Goal: Use online tool/utility: Use online tool/utility

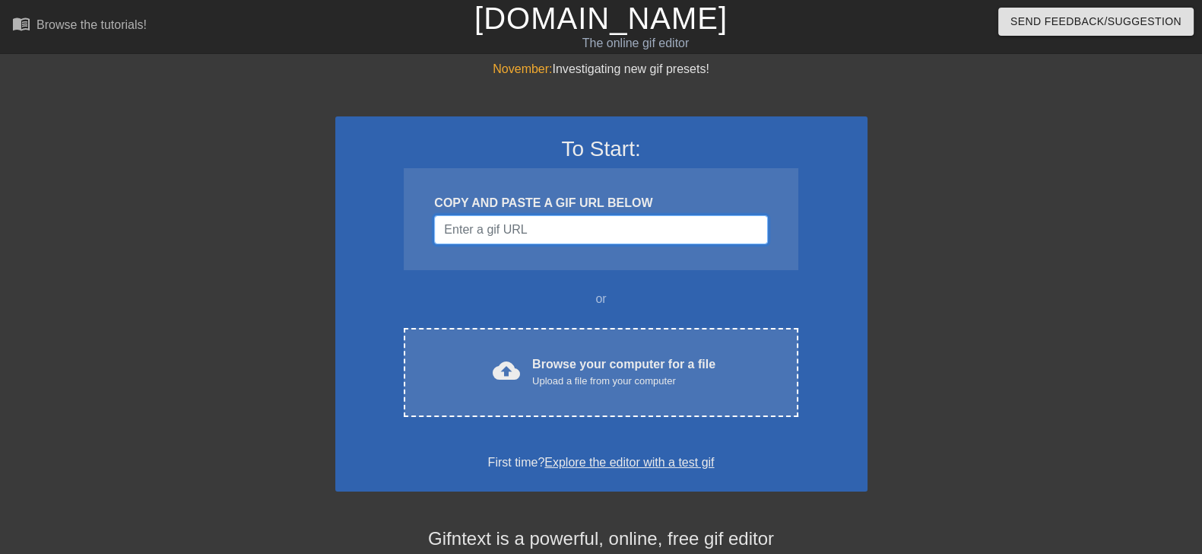
click at [589, 237] on input "Username" at bounding box center [600, 229] width 333 height 29
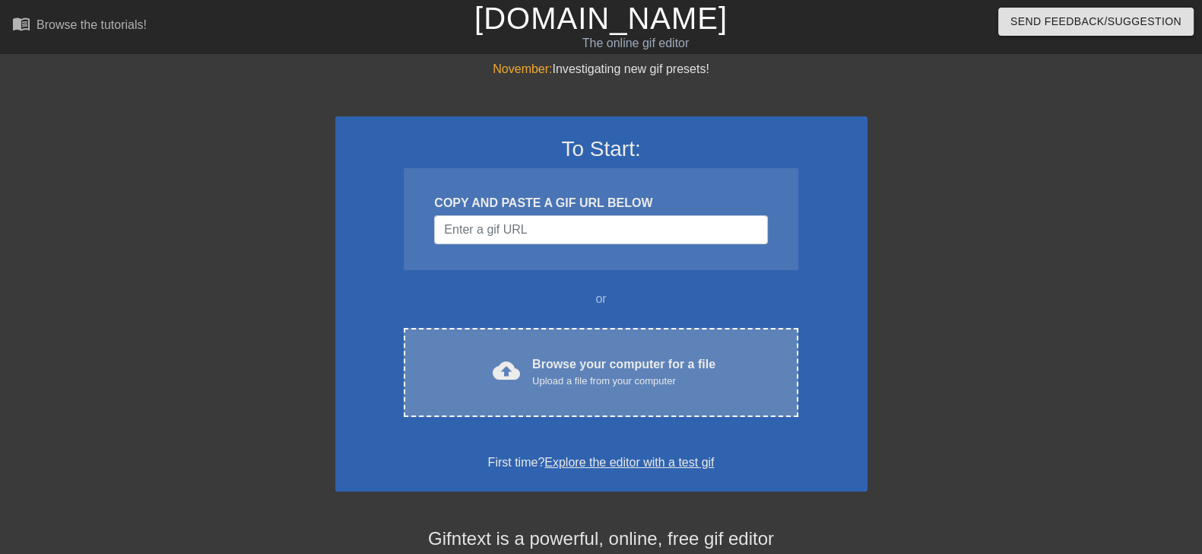
click at [624, 401] on div "cloud_upload Browse your computer for a file Upload a file from your computer C…" at bounding box center [601, 372] width 394 height 89
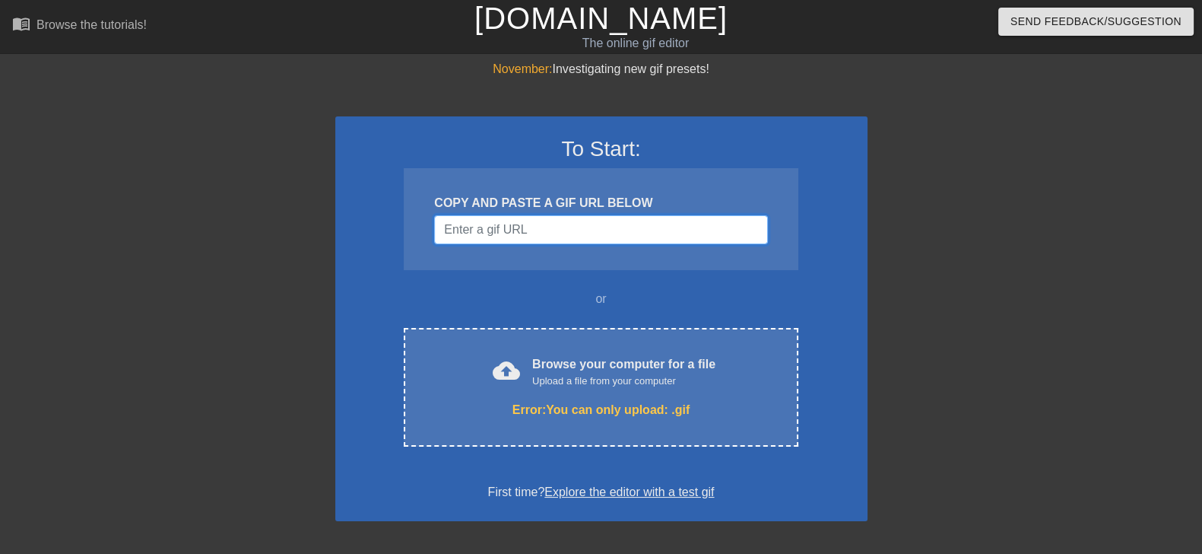
click at [546, 218] on input "Username" at bounding box center [600, 229] width 333 height 29
paste input "[URL][DOMAIN_NAME]"
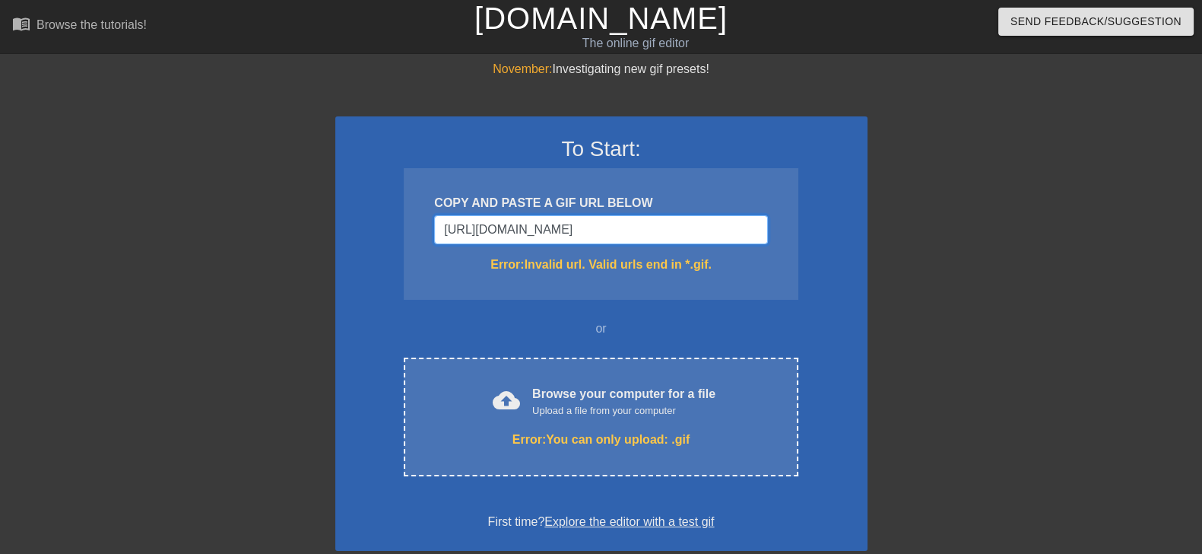
type input "[URL][DOMAIN_NAME][DOMAIN_NAME]"
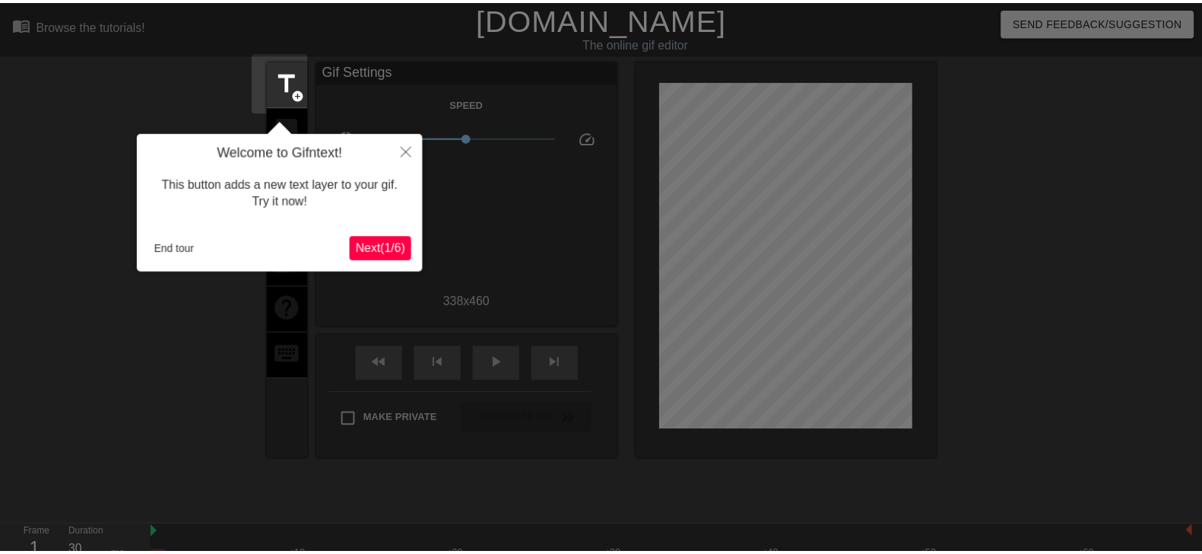
scroll to position [37, 0]
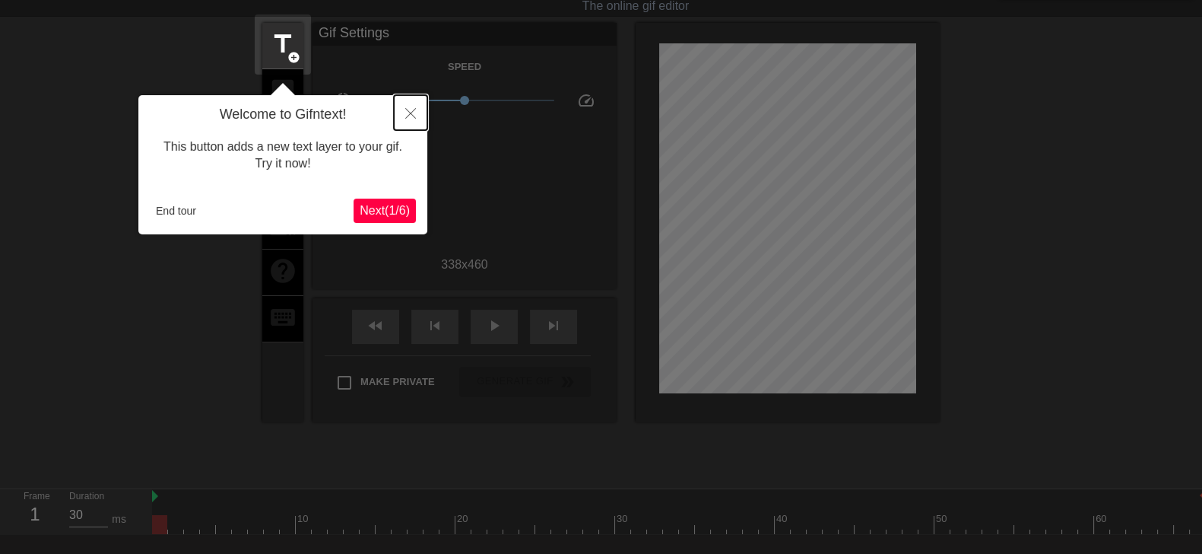
click at [407, 100] on button "Close" at bounding box center [410, 112] width 33 height 35
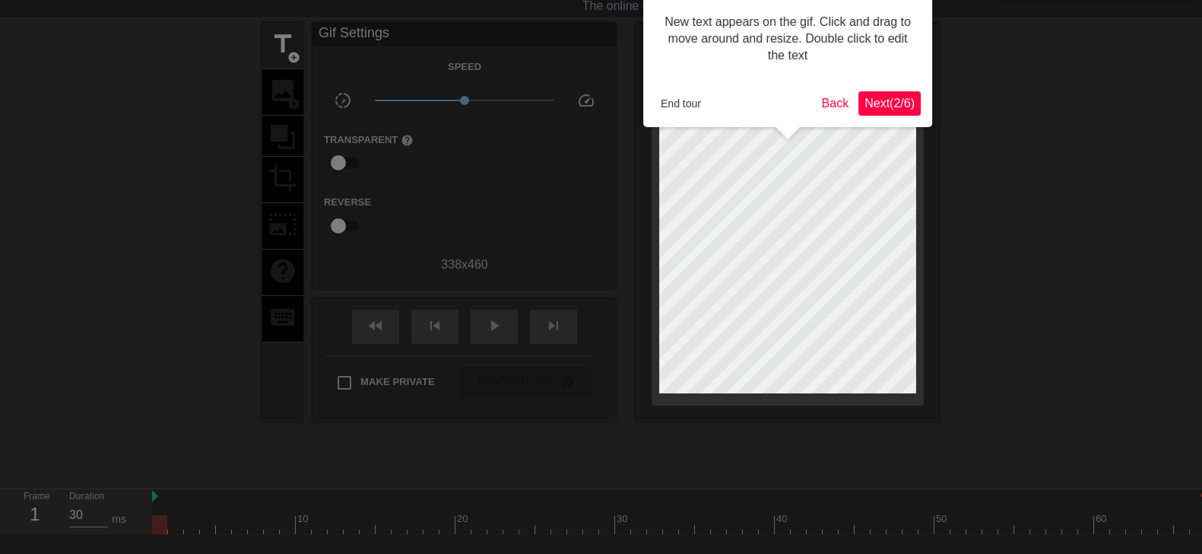
scroll to position [0, 0]
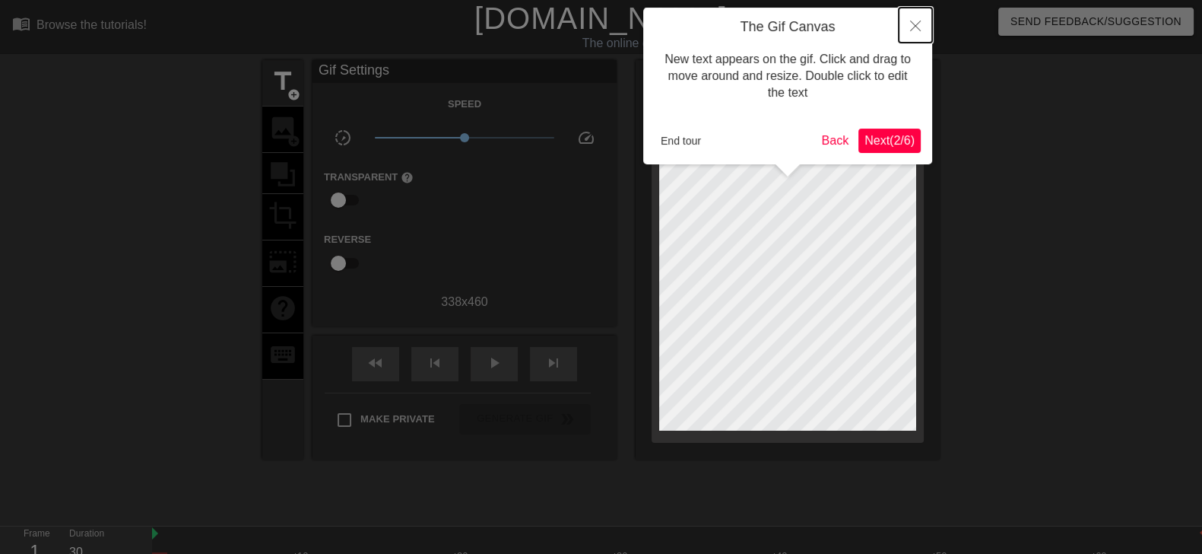
click at [919, 21] on icon "Close" at bounding box center [915, 26] width 11 height 11
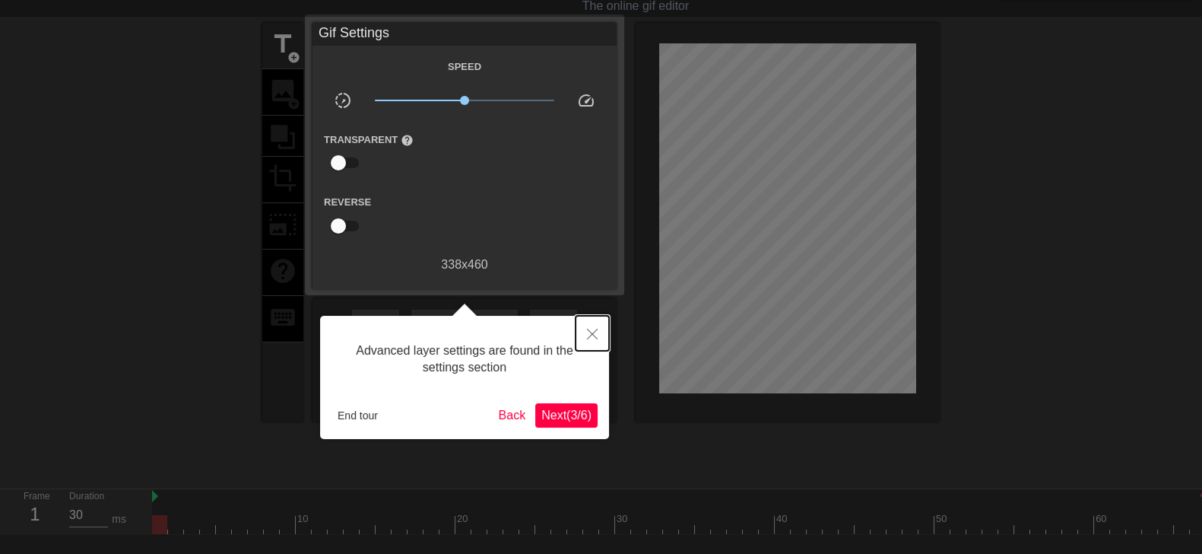
click at [592, 338] on icon "Close" at bounding box center [592, 334] width 11 height 11
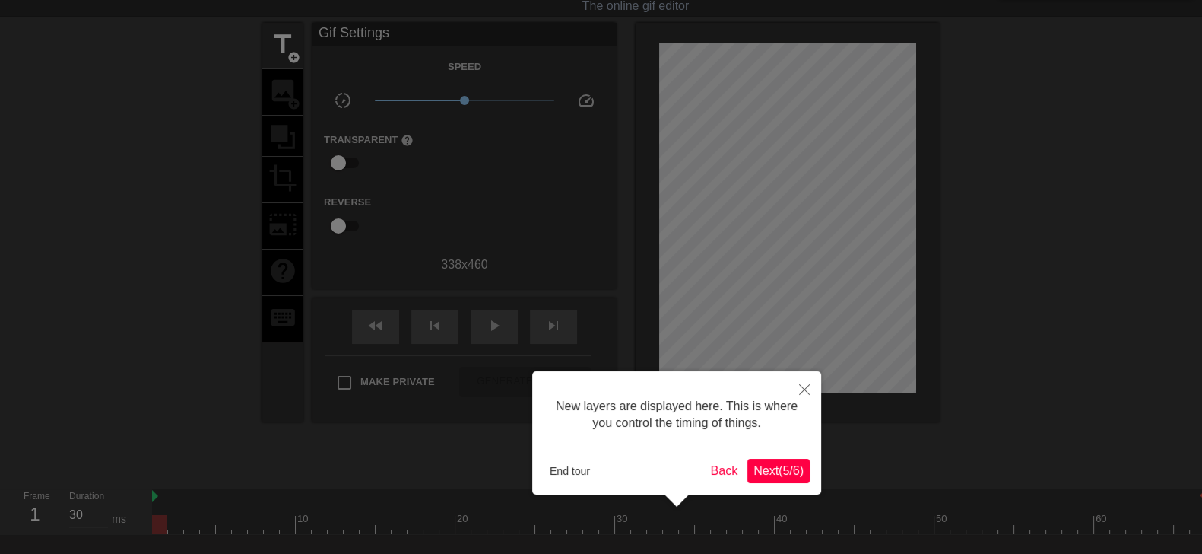
scroll to position [12, 0]
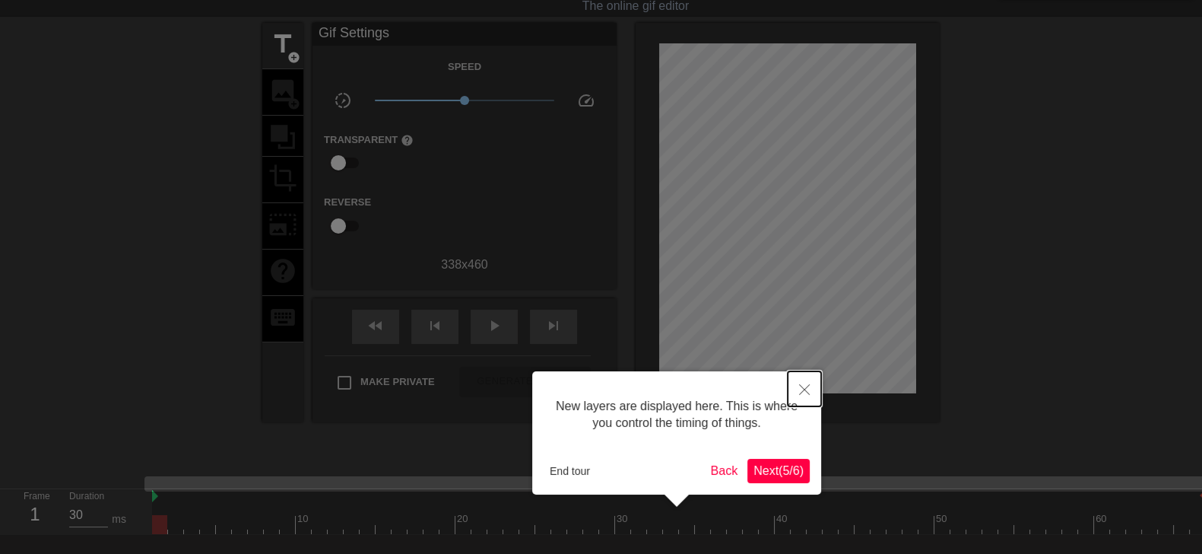
click at [803, 392] on icon "Close" at bounding box center [804, 389] width 11 height 11
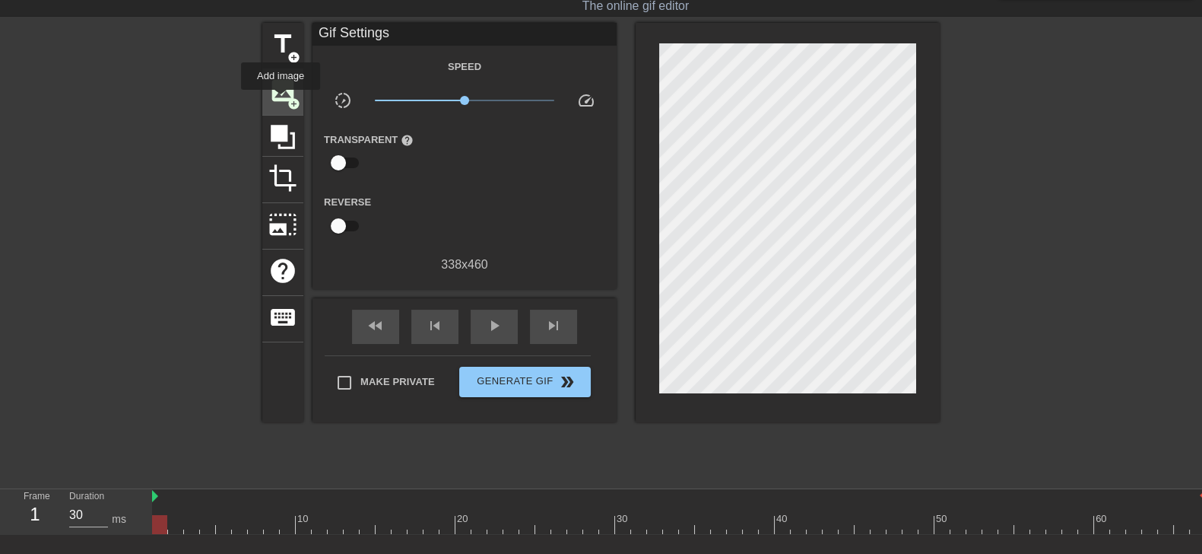
click at [281, 100] on span "image" at bounding box center [282, 90] width 29 height 29
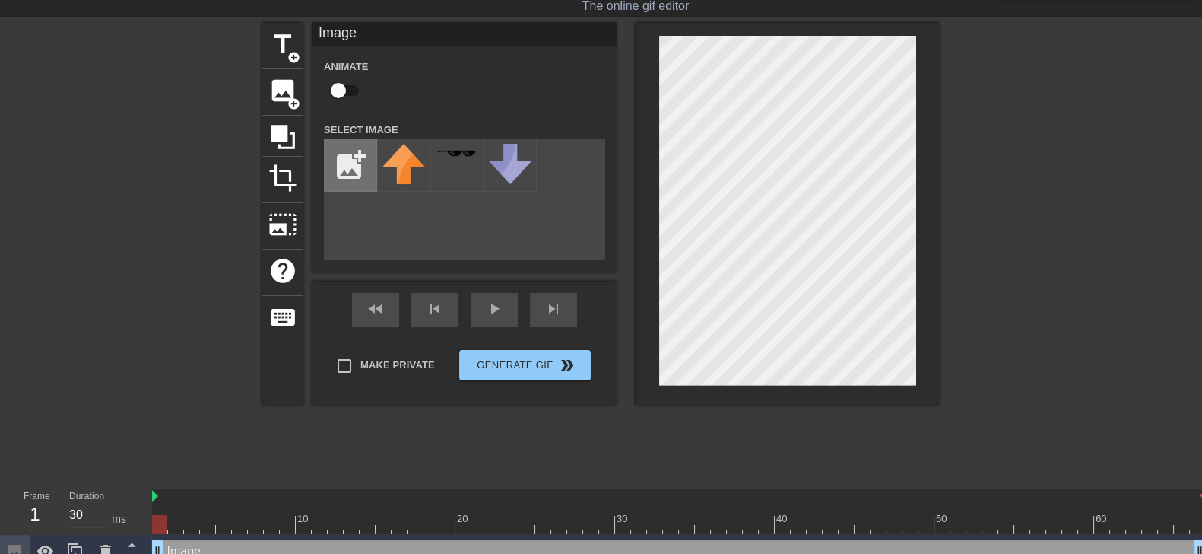
click at [354, 155] on input "file" at bounding box center [351, 165] width 52 height 52
type input "C:\fakepath\[PERSON_NAME].webp"
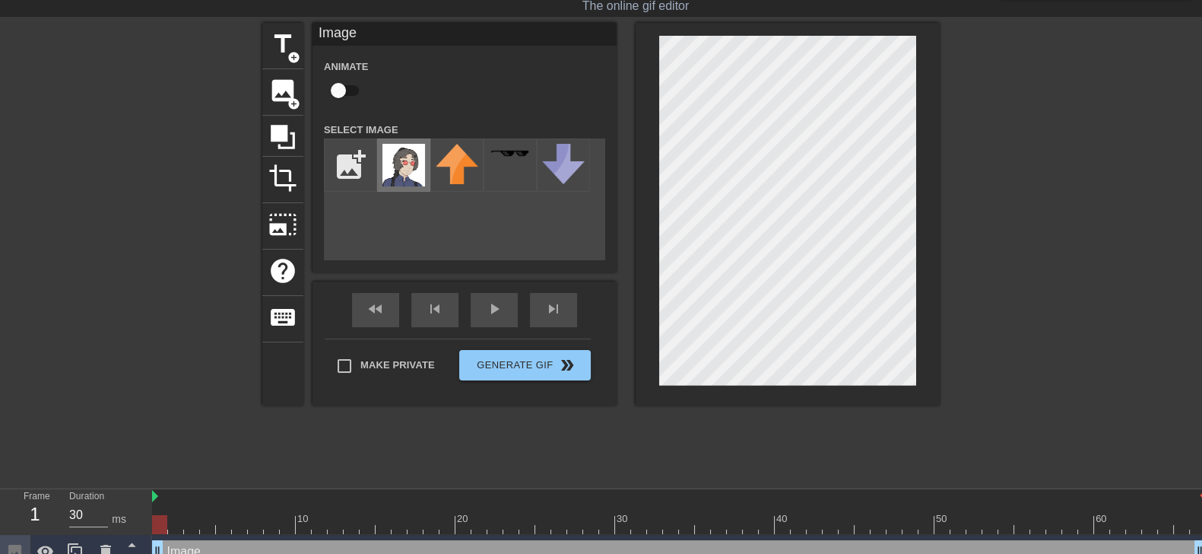
click at [403, 166] on img at bounding box center [404, 165] width 43 height 43
click at [267, 129] on div at bounding box center [282, 136] width 41 height 41
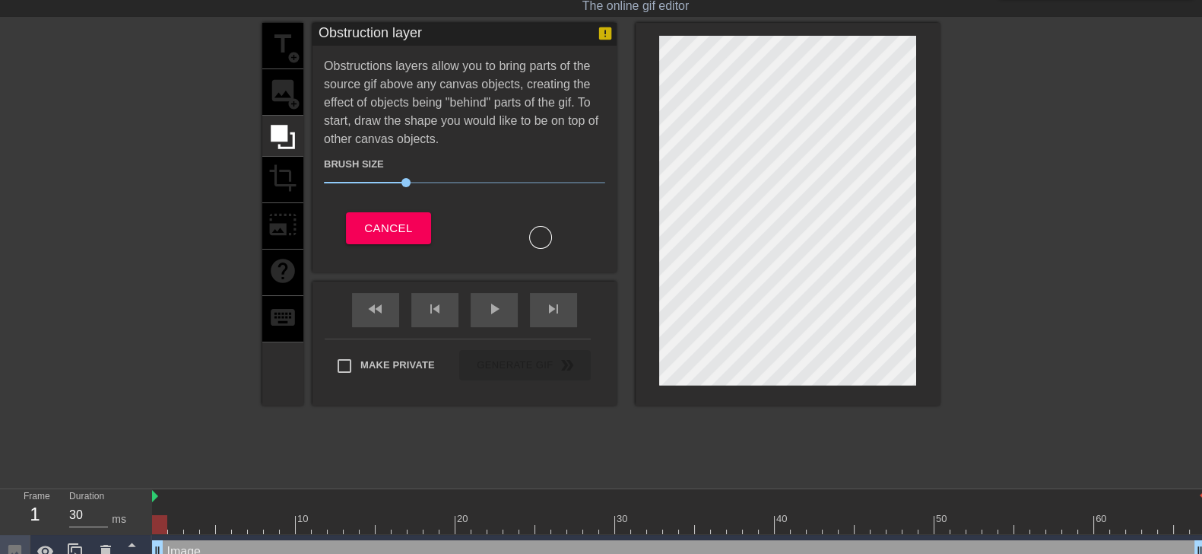
click at [273, 188] on div "title add_circle image add_circle crop photo_size_select_large help keyboard" at bounding box center [282, 214] width 41 height 383
click at [400, 224] on span "Cancel" at bounding box center [388, 228] width 48 height 20
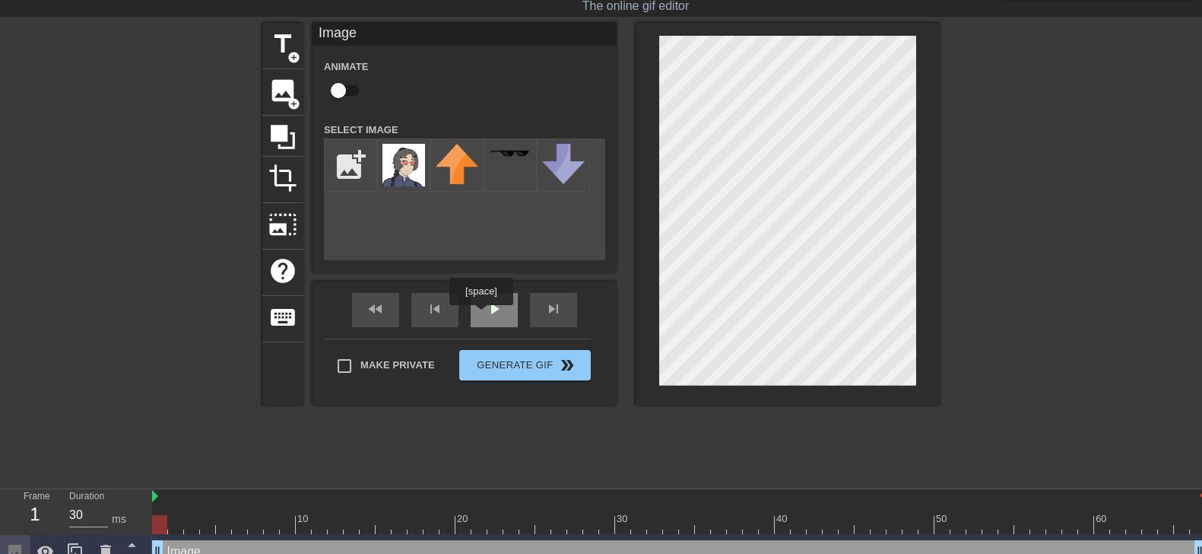
click at [482, 316] on div "play_arrow" at bounding box center [494, 310] width 47 height 34
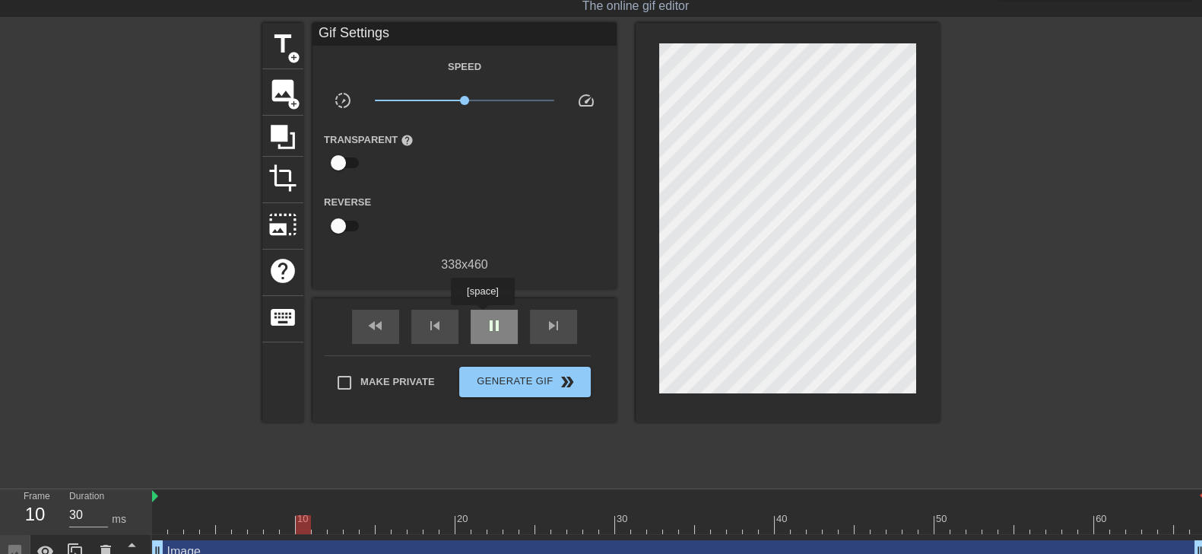
click at [485, 316] on span "pause" at bounding box center [494, 325] width 18 height 18
click at [376, 325] on span "fast_rewind" at bounding box center [376, 325] width 18 height 18
click at [386, 323] on div "fast_rewind" at bounding box center [375, 327] width 47 height 34
click at [491, 322] on span "play_arrow" at bounding box center [494, 325] width 18 height 18
click at [491, 324] on span "pause" at bounding box center [494, 325] width 18 height 18
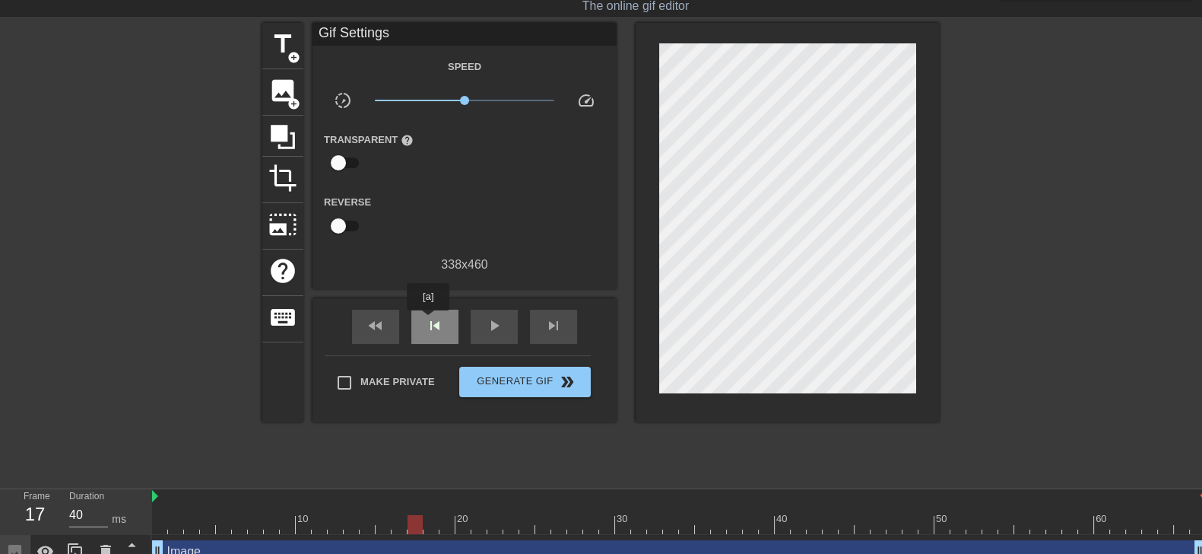
click at [428, 321] on span "skip_previous" at bounding box center [435, 325] width 18 height 18
click at [430, 322] on span "skip_previous" at bounding box center [435, 325] width 18 height 18
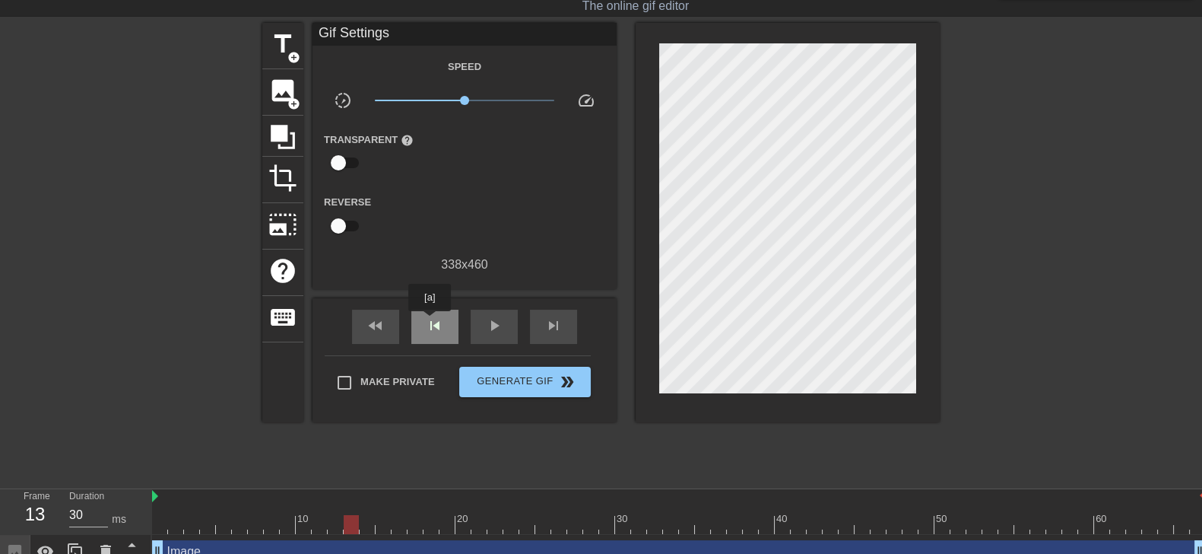
click at [430, 322] on span "skip_previous" at bounding box center [435, 325] width 18 height 18
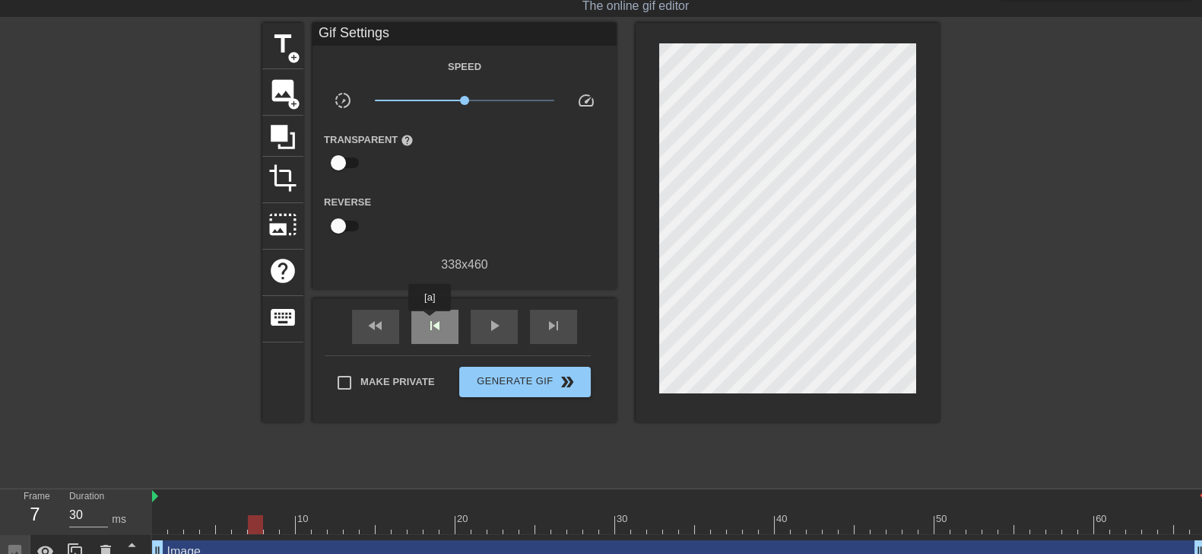
click at [430, 322] on span "skip_previous" at bounding box center [435, 325] width 18 height 18
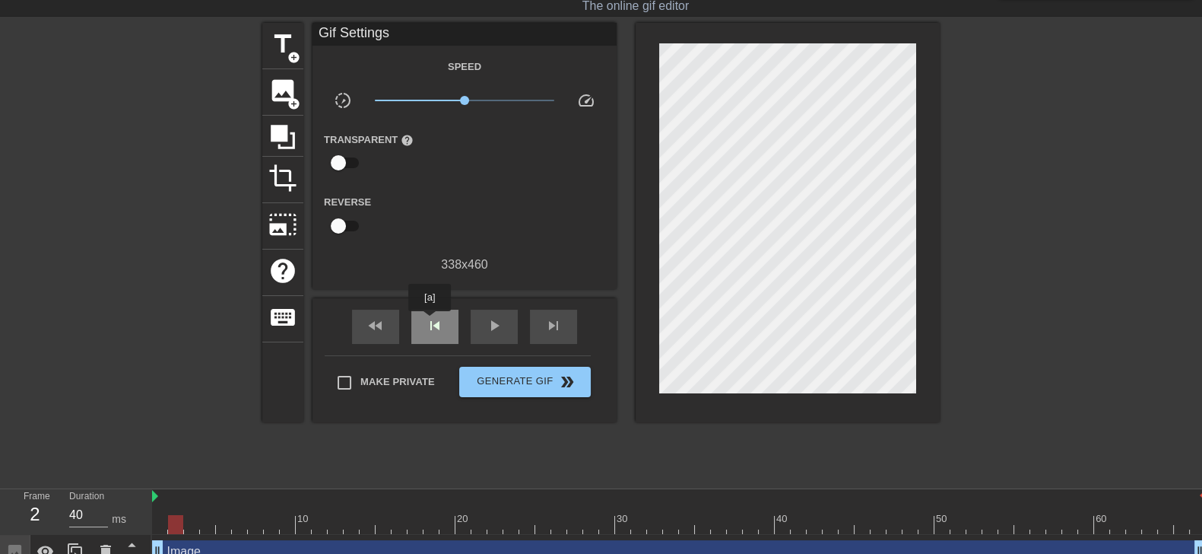
click at [430, 322] on span "skip_previous" at bounding box center [435, 325] width 18 height 18
type input "30"
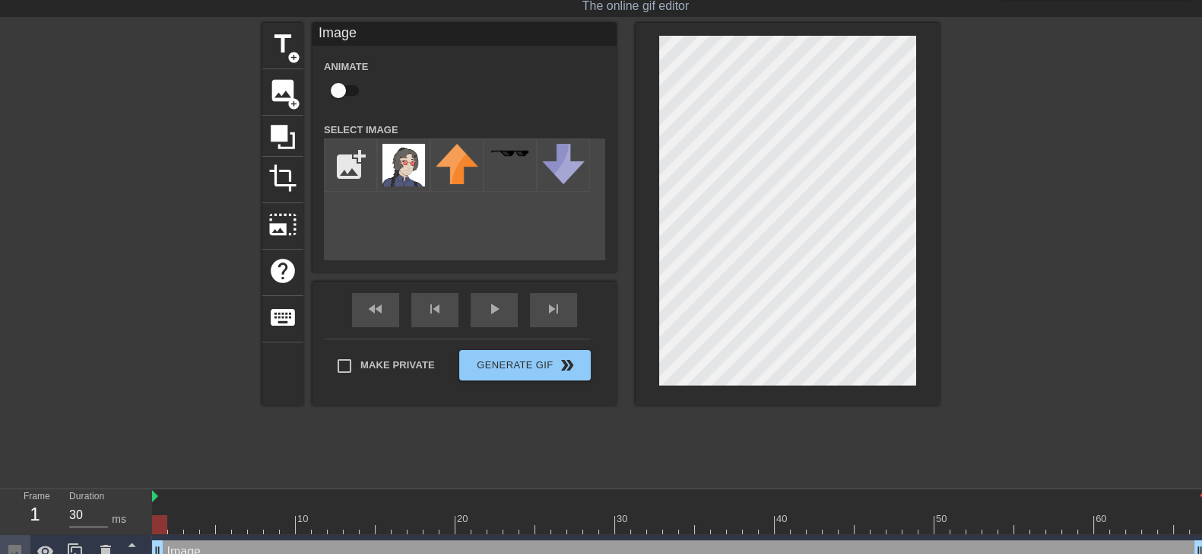
click at [332, 81] on input "checkbox" at bounding box center [338, 90] width 87 height 29
checkbox input "true"
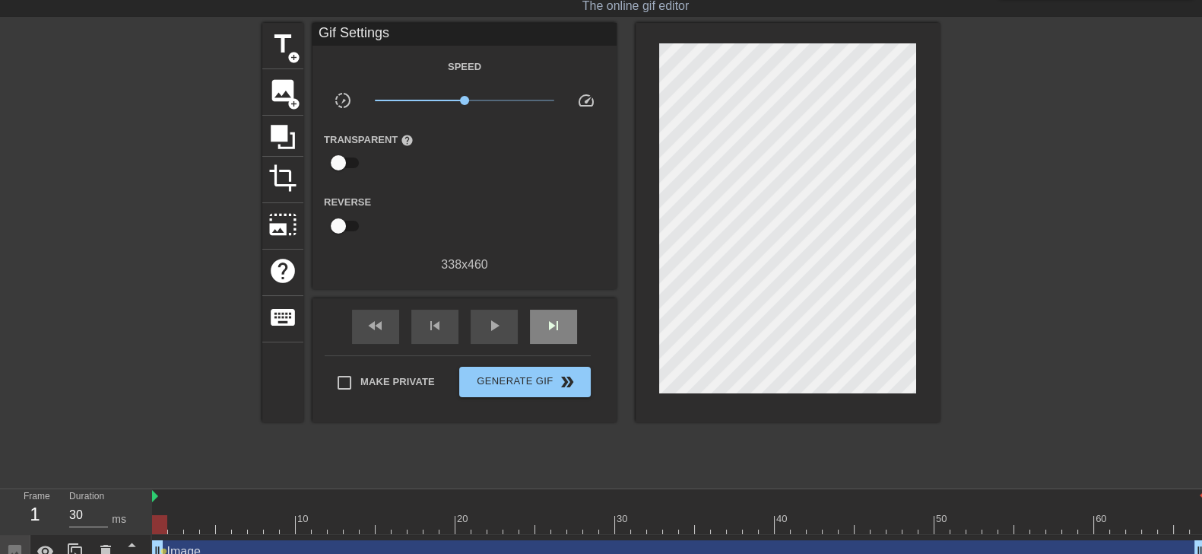
click at [551, 306] on div "fast_rewind skip_previous play_arrow skip_next" at bounding box center [465, 326] width 248 height 57
click at [554, 313] on div "skip_next" at bounding box center [553, 327] width 47 height 34
click at [561, 322] on span "skip_next" at bounding box center [554, 325] width 18 height 18
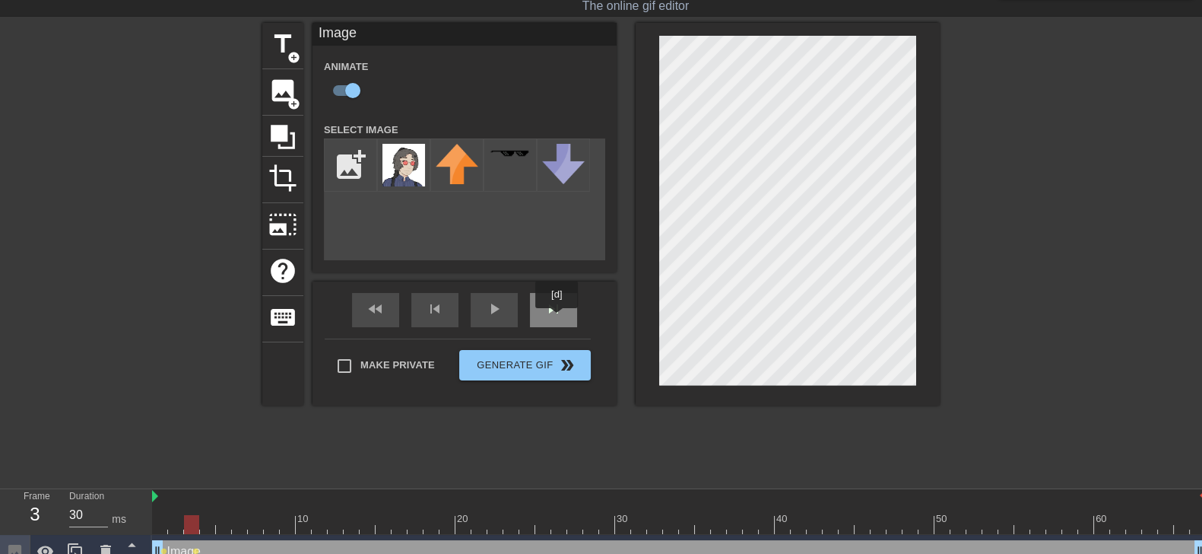
click at [557, 317] on div "skip_next" at bounding box center [553, 310] width 47 height 34
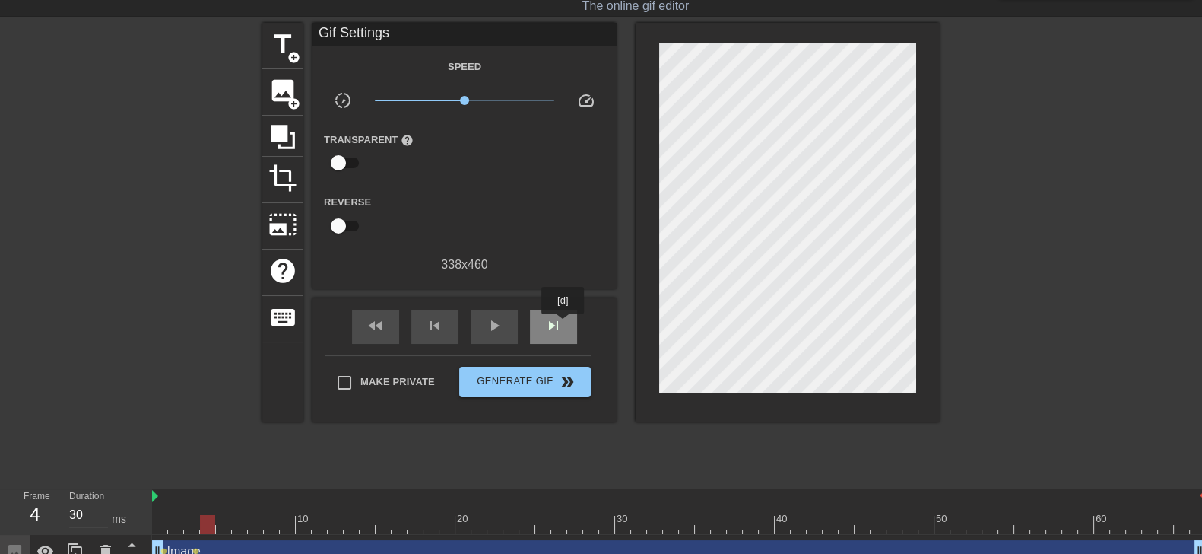
click at [563, 325] on div "skip_next" at bounding box center [553, 327] width 47 height 34
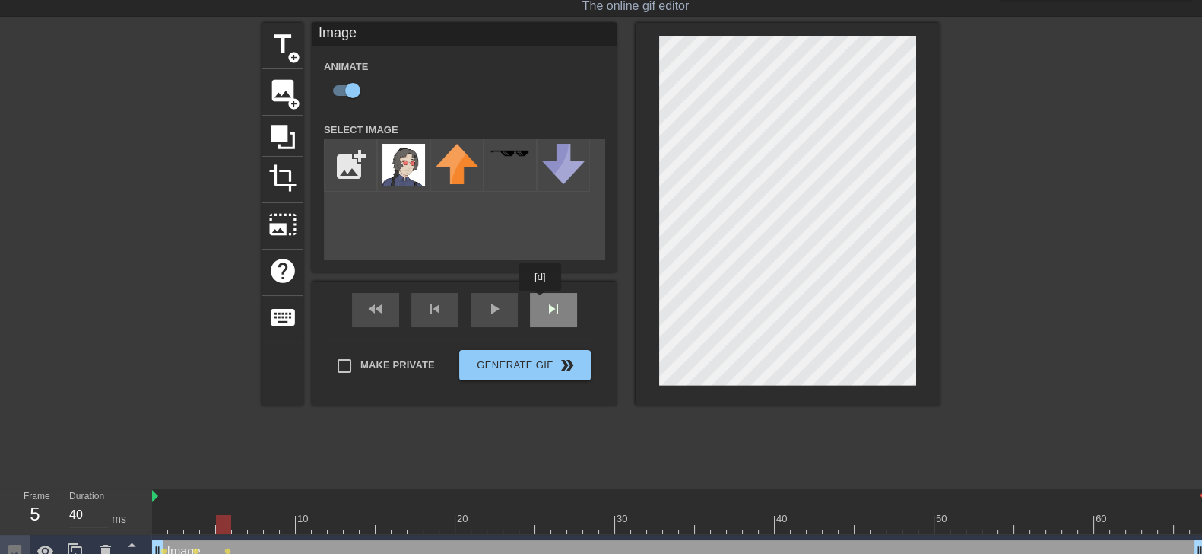
click at [544, 303] on div "fast_rewind skip_previous play_arrow skip_next" at bounding box center [465, 309] width 248 height 57
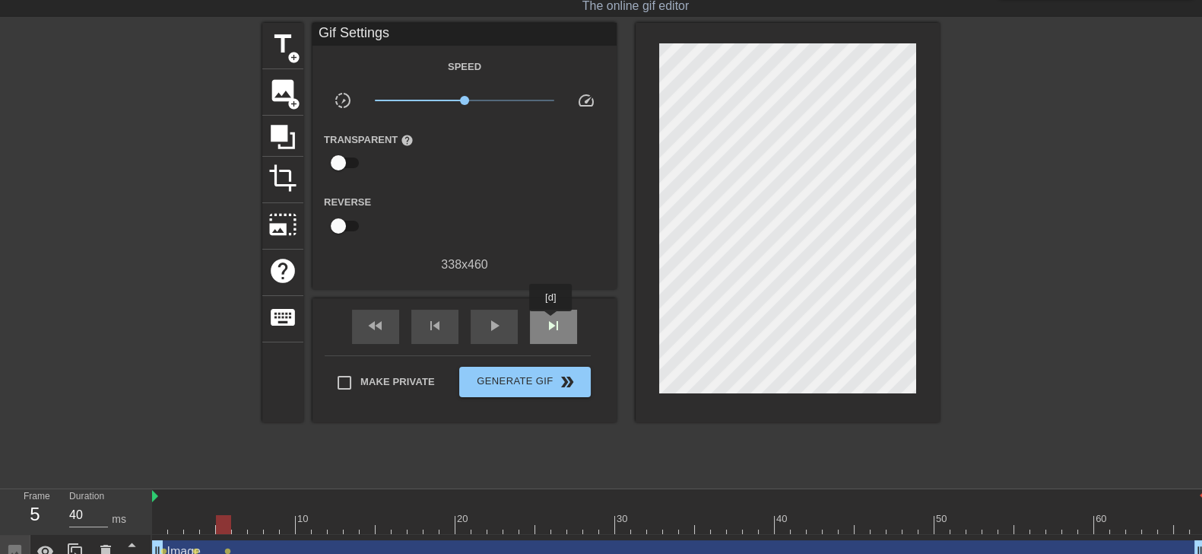
click at [551, 322] on span "skip_next" at bounding box center [554, 325] width 18 height 18
click at [553, 310] on div "skip_next" at bounding box center [553, 327] width 47 height 34
click at [548, 310] on div "skip_next" at bounding box center [553, 327] width 47 height 34
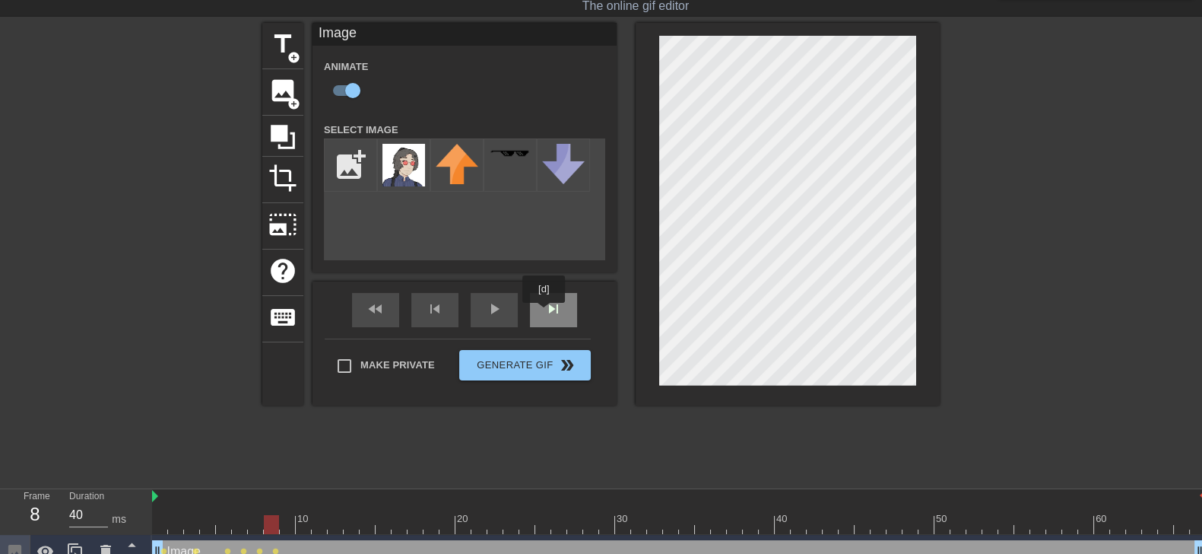
click at [545, 313] on div "skip_next" at bounding box center [553, 310] width 47 height 34
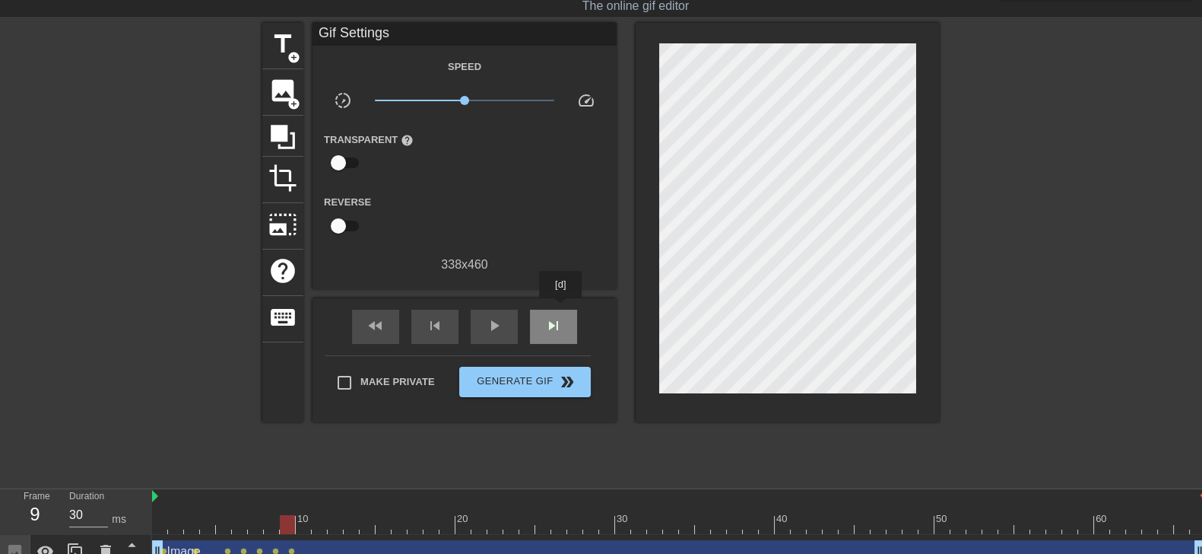
click at [560, 310] on div "skip_next" at bounding box center [553, 327] width 47 height 34
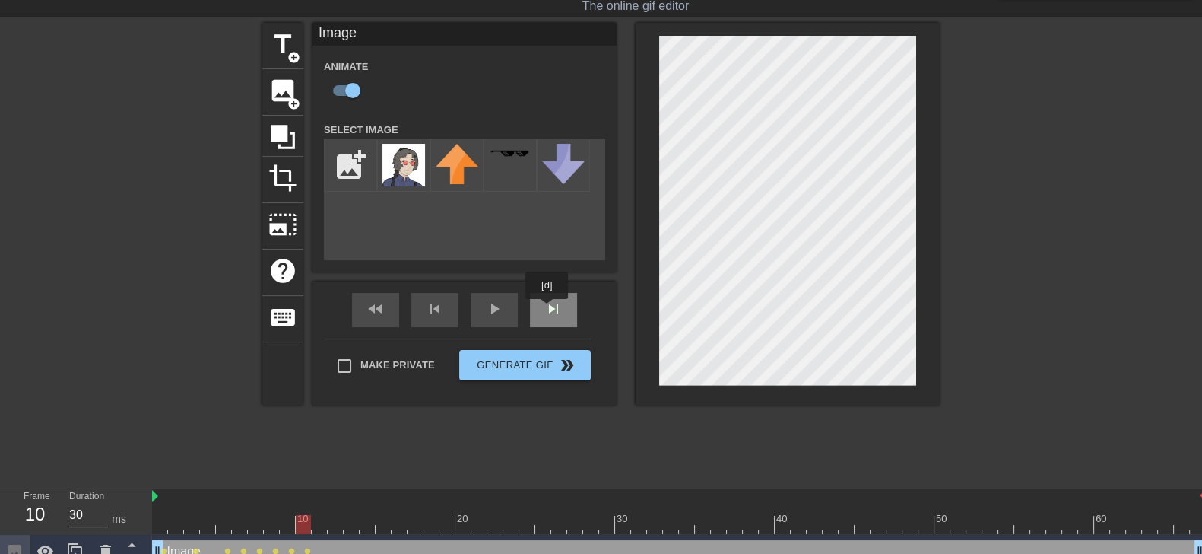
click at [551, 306] on div "fast_rewind skip_previous play_arrow skip_next" at bounding box center [465, 309] width 248 height 57
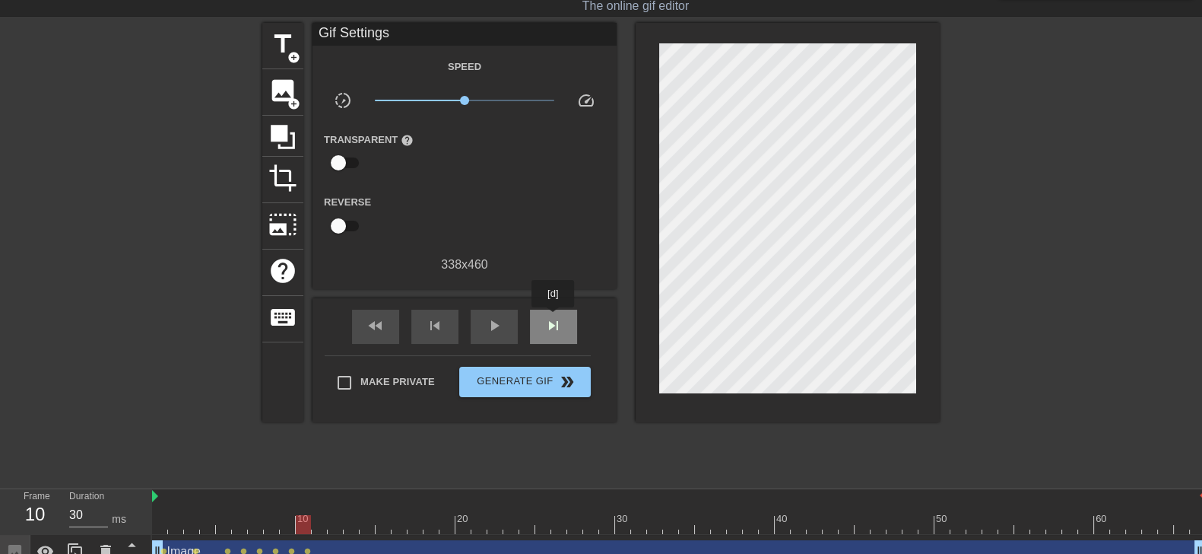
click at [553, 319] on span "skip_next" at bounding box center [554, 325] width 18 height 18
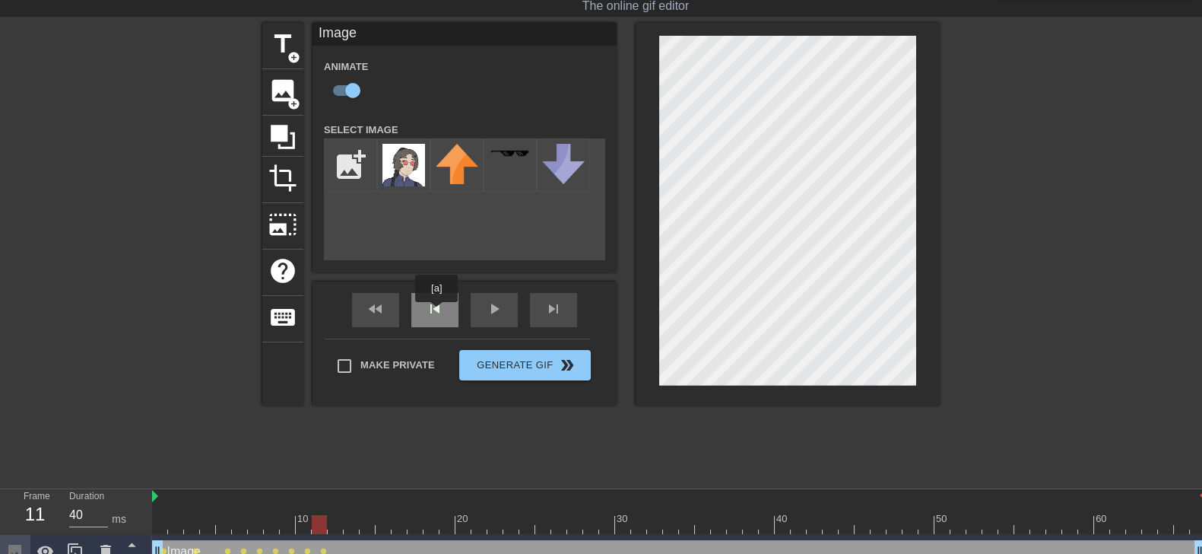
click at [437, 312] on div "skip_previous" at bounding box center [434, 310] width 47 height 34
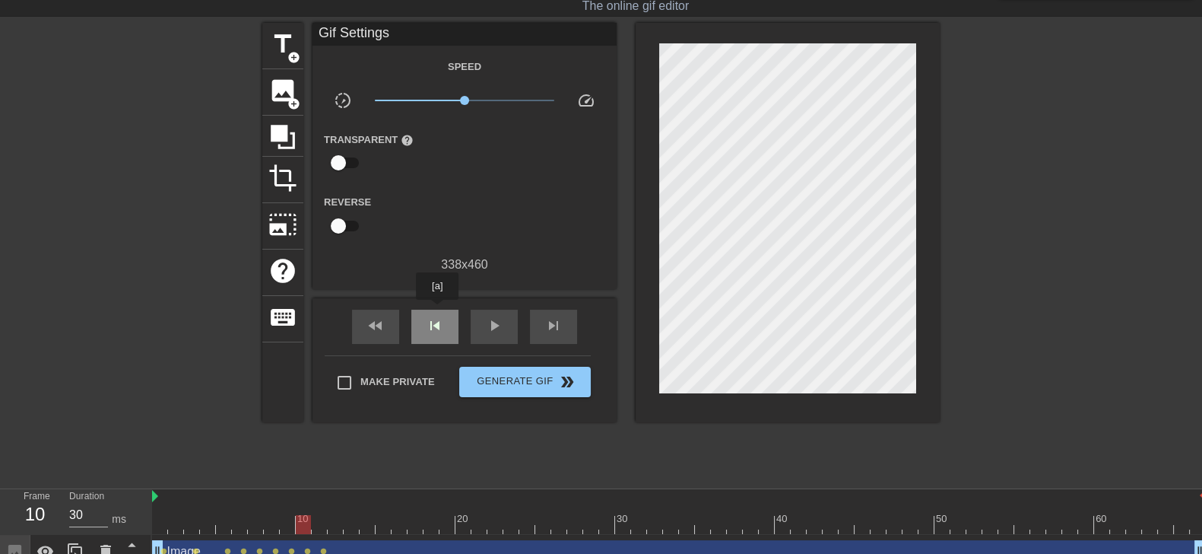
click at [437, 310] on div "skip_previous" at bounding box center [434, 327] width 47 height 34
click at [441, 316] on span "skip_previous" at bounding box center [435, 325] width 18 height 18
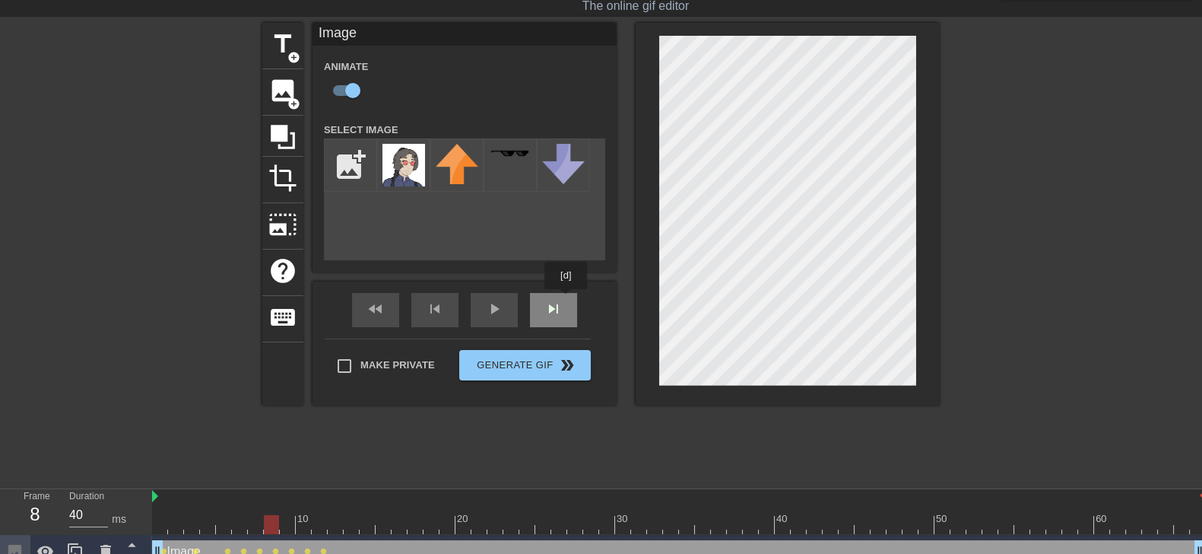
click at [566, 300] on div "fast_rewind skip_previous play_arrow skip_next" at bounding box center [465, 309] width 248 height 57
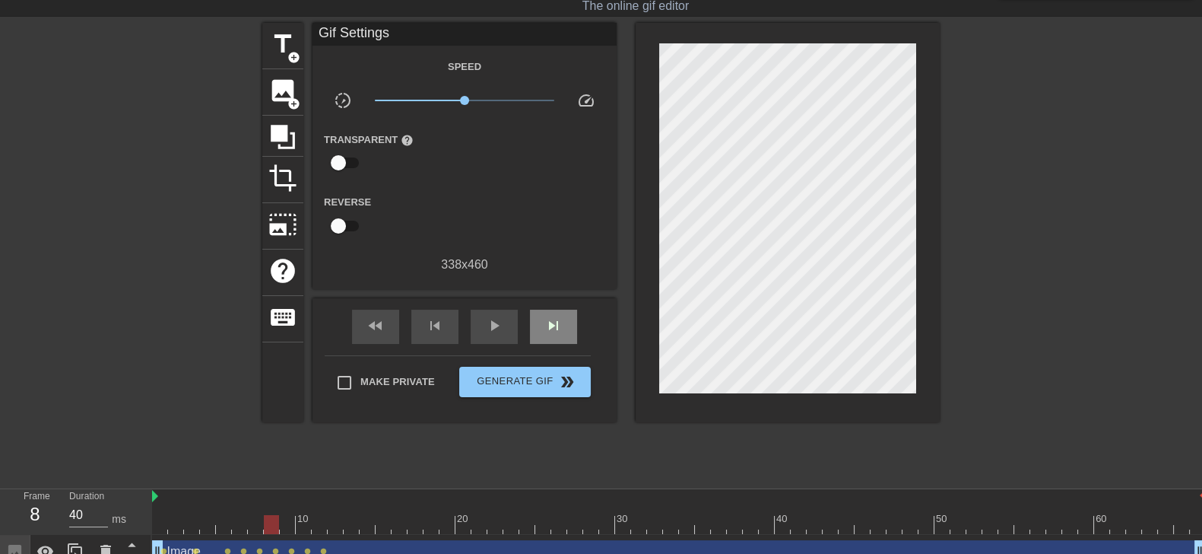
click at [566, 300] on div "fast_rewind skip_previous play_arrow skip_next" at bounding box center [465, 326] width 248 height 57
click at [554, 327] on span "skip_next" at bounding box center [554, 325] width 18 height 18
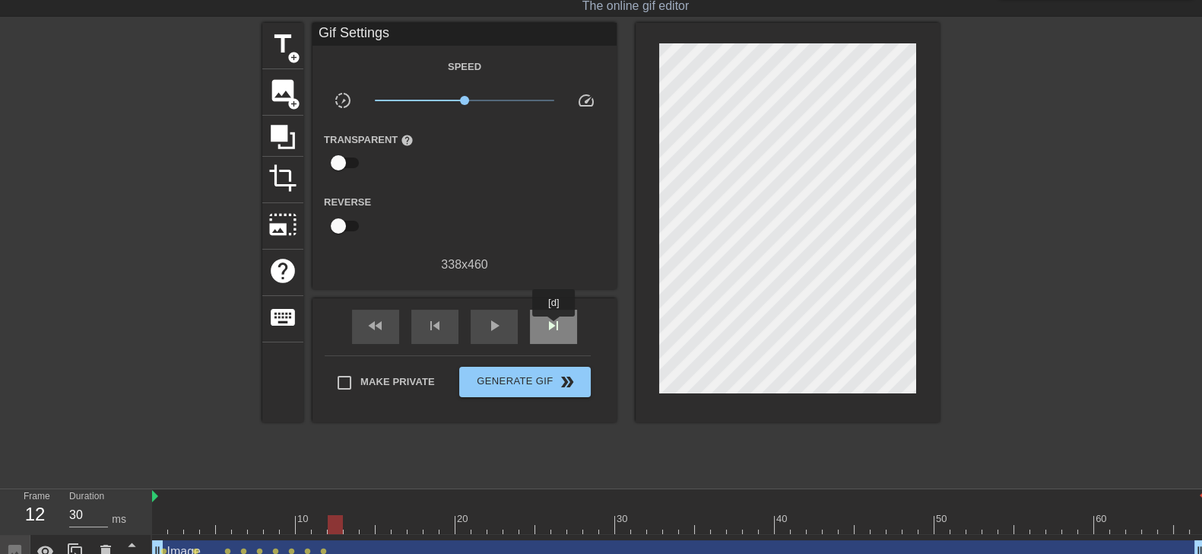
click at [554, 327] on span "skip_next" at bounding box center [554, 325] width 18 height 18
click at [439, 332] on span "skip_previous" at bounding box center [435, 325] width 18 height 18
click at [560, 327] on span "skip_next" at bounding box center [554, 325] width 18 height 18
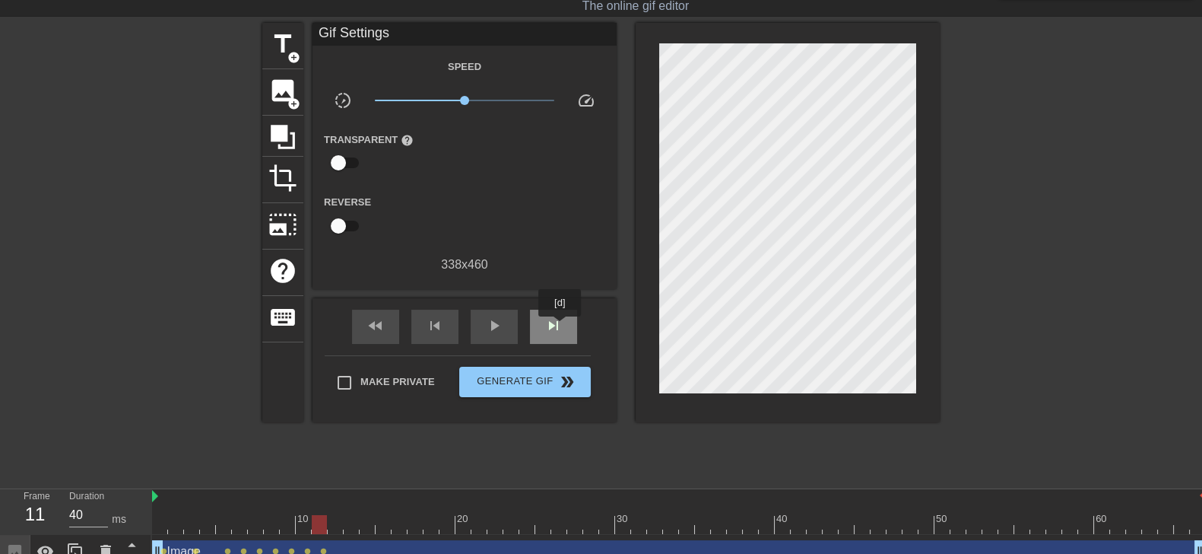
click at [560, 327] on span "skip_next" at bounding box center [554, 325] width 18 height 18
click at [555, 313] on div "skip_next" at bounding box center [553, 327] width 47 height 34
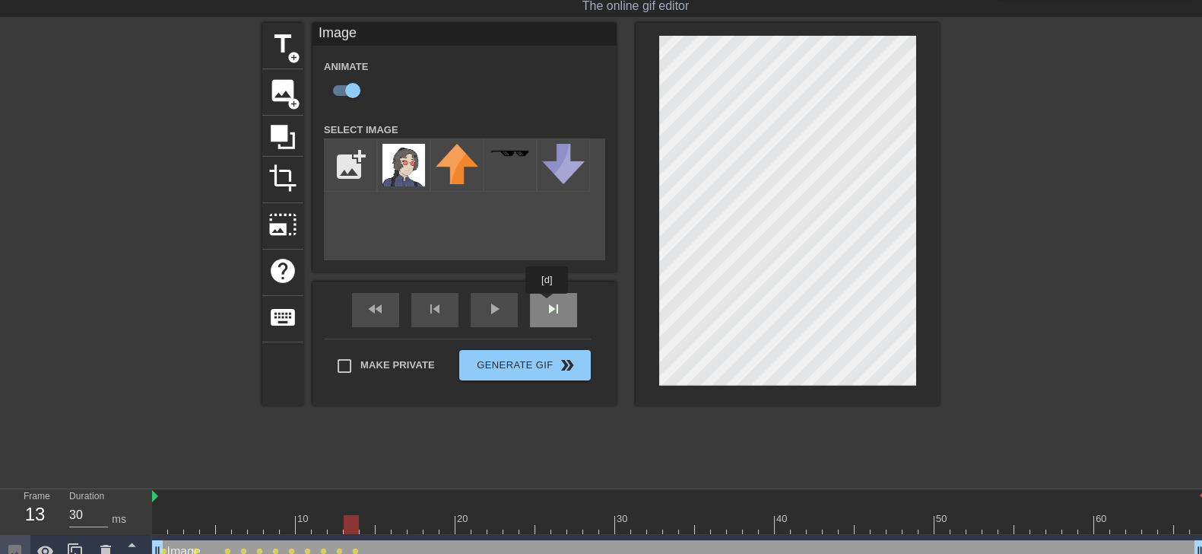
click at [548, 304] on div "fast_rewind skip_previous play_arrow skip_next" at bounding box center [465, 309] width 248 height 57
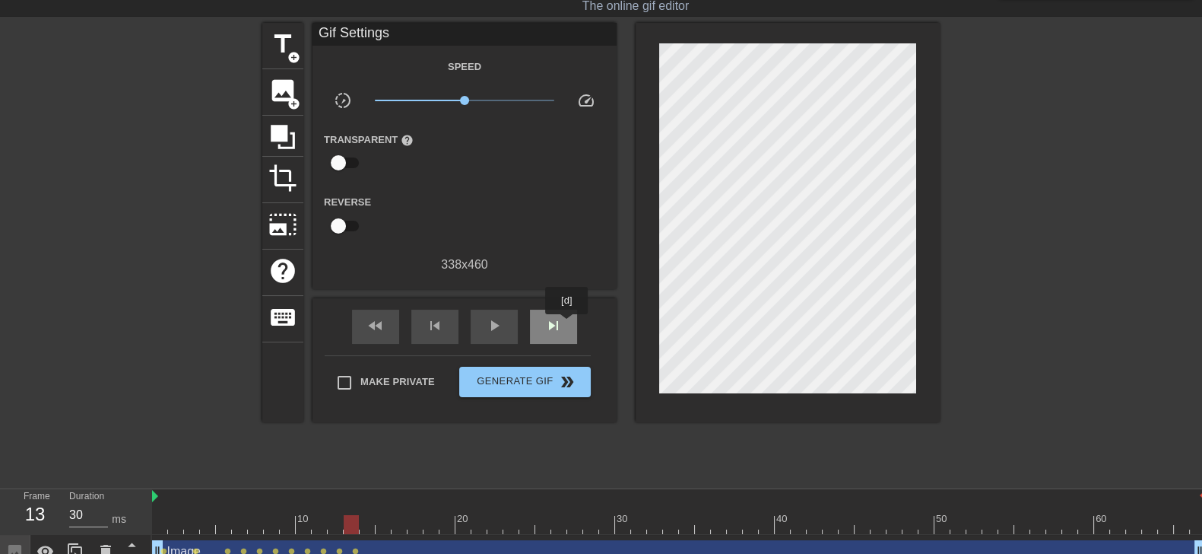
click at [567, 325] on div "skip_next" at bounding box center [553, 327] width 47 height 34
click at [552, 313] on div "skip_next" at bounding box center [553, 327] width 47 height 34
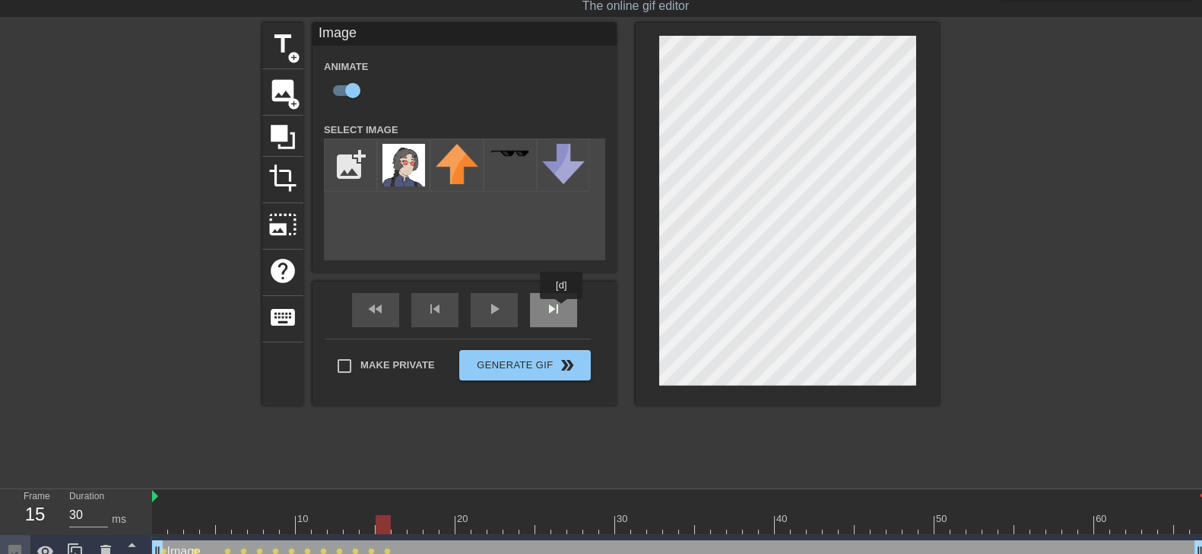
click at [562, 310] on div "skip_next" at bounding box center [553, 310] width 47 height 34
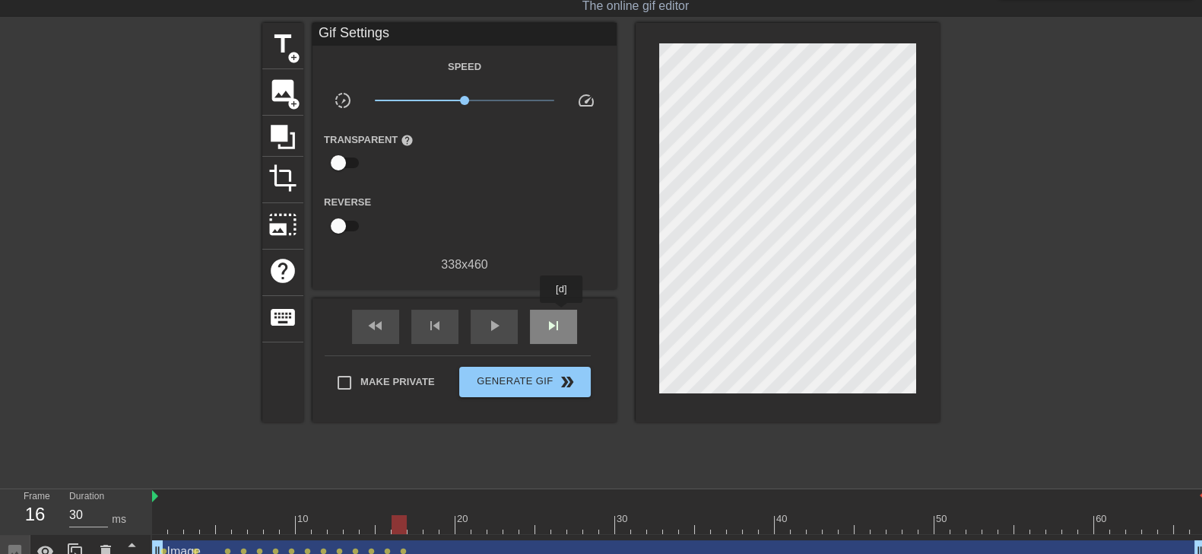
click at [562, 313] on div "skip_next" at bounding box center [553, 327] width 47 height 34
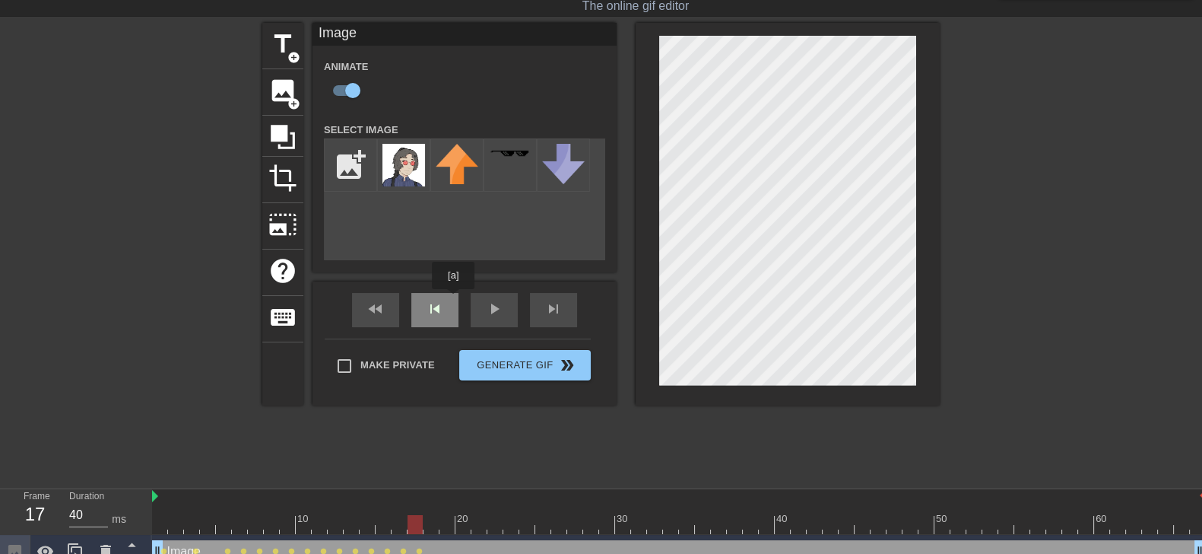
click at [453, 300] on div "fast_rewind skip_previous play_arrow skip_next" at bounding box center [465, 309] width 248 height 57
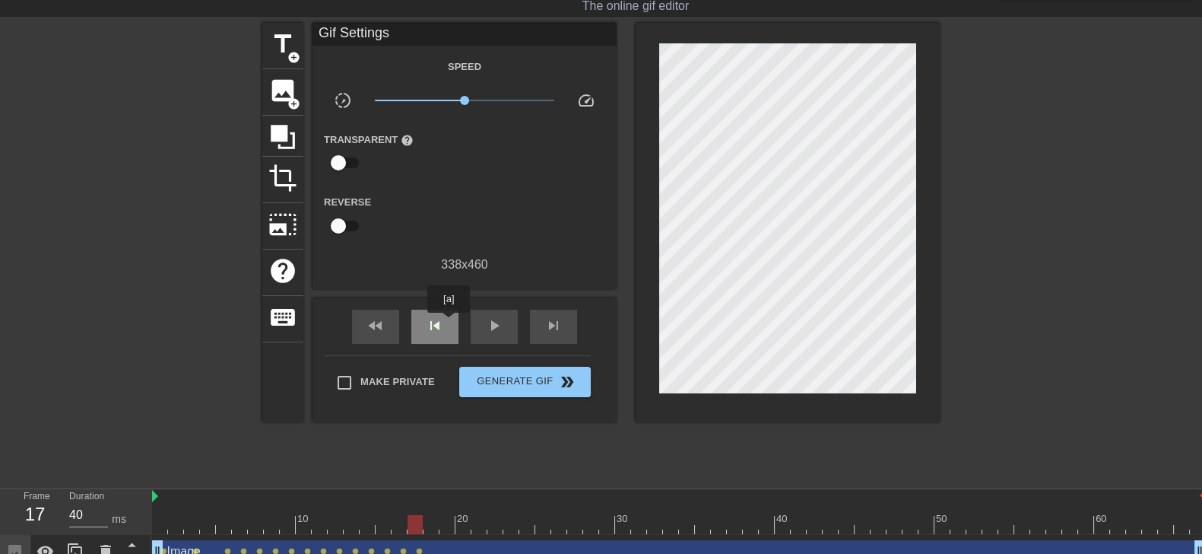
click at [446, 325] on div "skip_previous" at bounding box center [434, 327] width 47 height 34
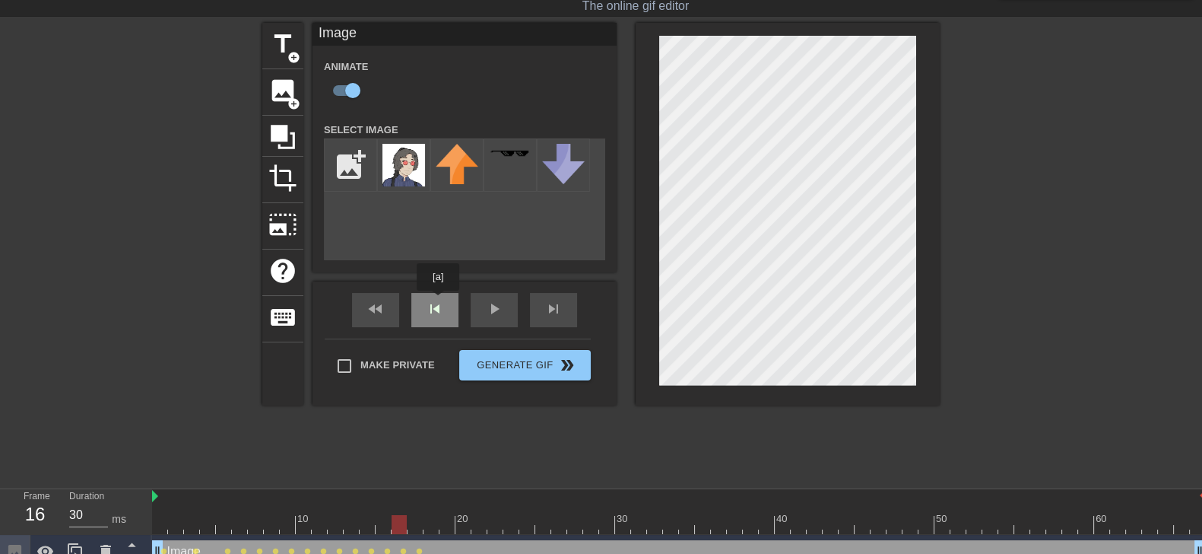
click at [438, 301] on div "fast_rewind skip_previous play_arrow skip_next" at bounding box center [465, 309] width 248 height 57
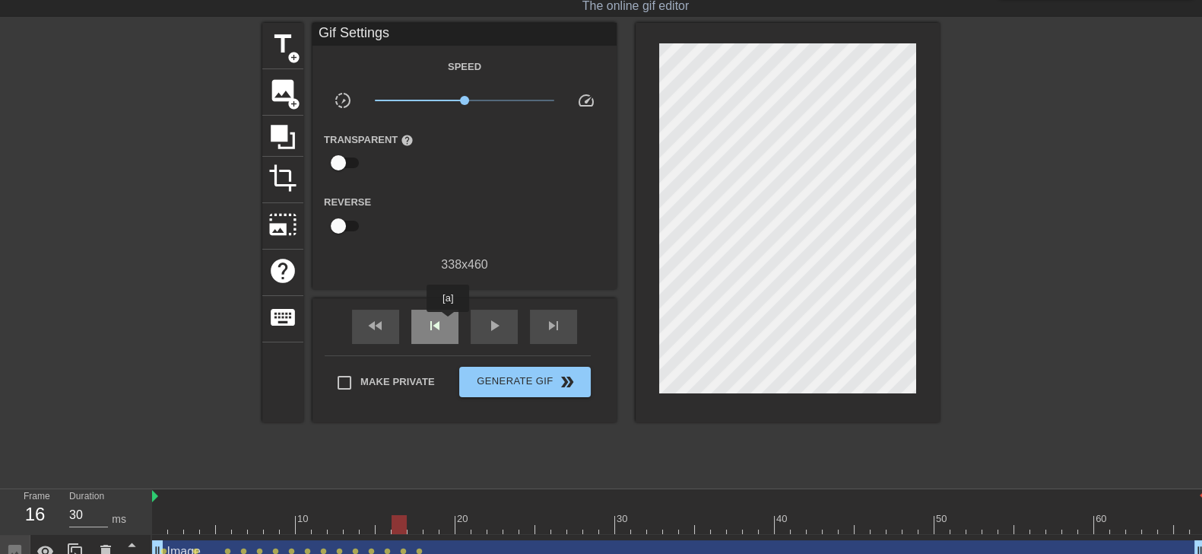
click at [448, 322] on div "skip_previous" at bounding box center [434, 327] width 47 height 34
click at [562, 321] on span "skip_next" at bounding box center [554, 325] width 18 height 18
click at [553, 300] on div "fast_rewind skip_previous play_arrow skip_next" at bounding box center [465, 326] width 248 height 57
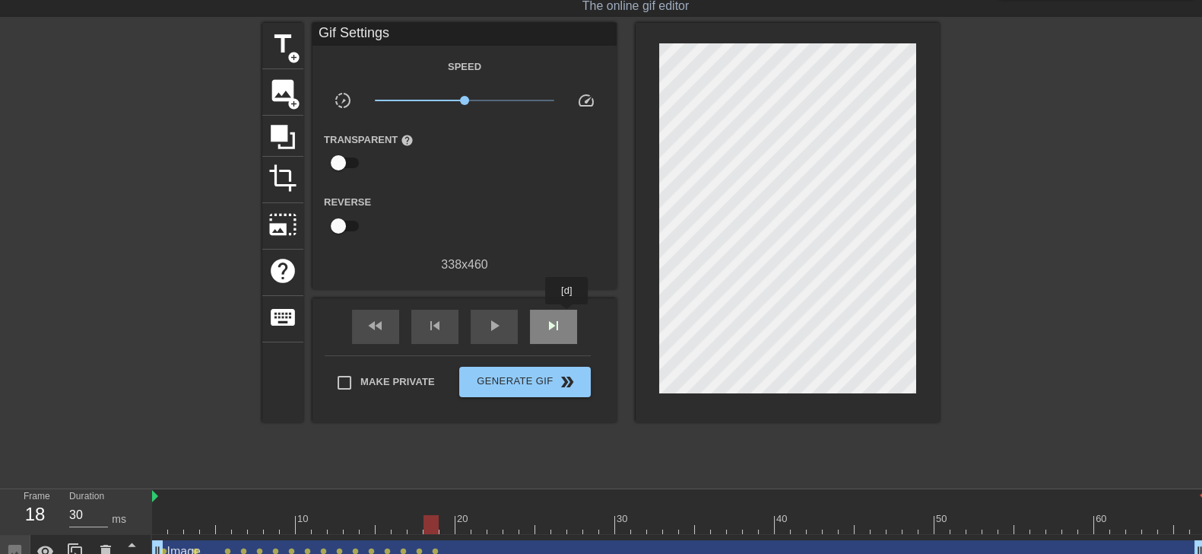
click at [567, 315] on div "skip_next" at bounding box center [553, 327] width 47 height 34
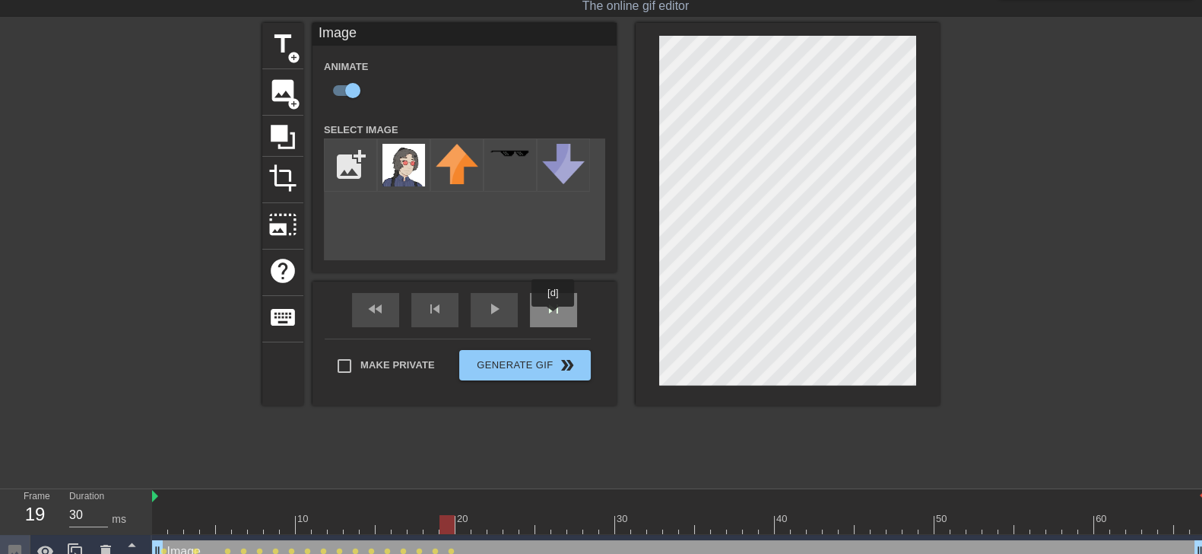
click at [554, 317] on span "skip_next" at bounding box center [554, 309] width 18 height 18
click at [554, 315] on span "skip_next" at bounding box center [554, 309] width 18 height 18
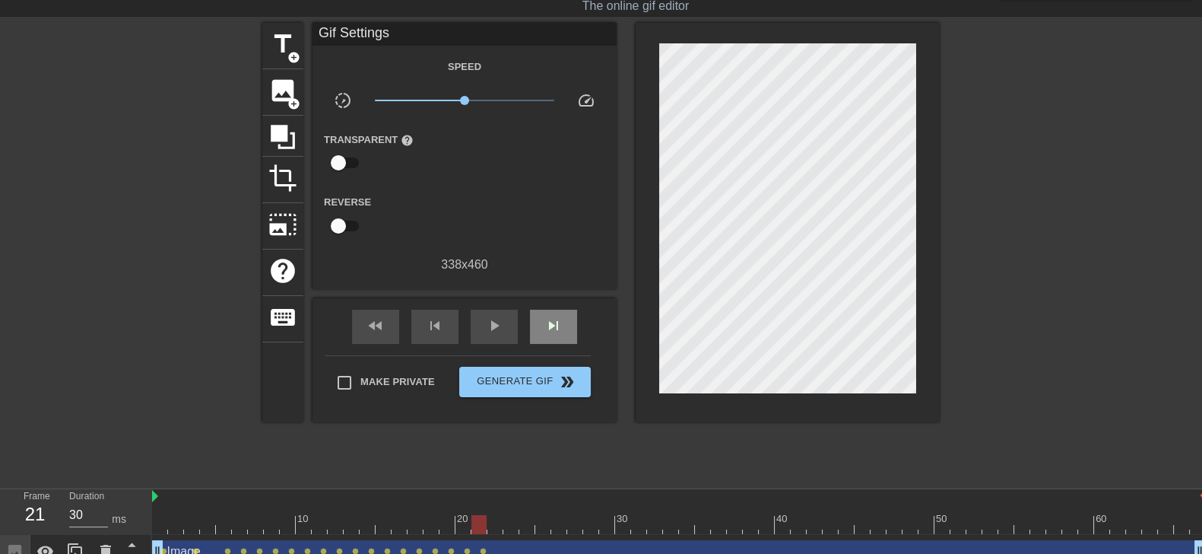
click at [555, 306] on div "fast_rewind skip_previous play_arrow skip_next" at bounding box center [465, 326] width 248 height 57
click at [559, 317] on span "skip_next" at bounding box center [554, 325] width 18 height 18
click at [563, 306] on div "fast_rewind skip_previous play_arrow skip_next" at bounding box center [465, 326] width 248 height 57
click at [555, 325] on span "skip_next" at bounding box center [554, 325] width 18 height 18
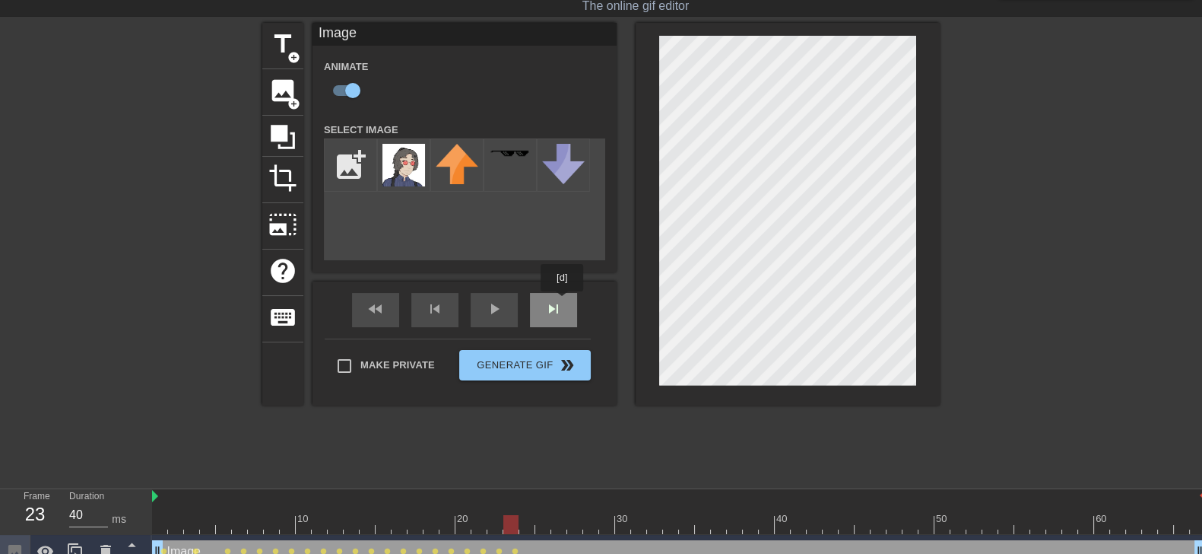
click at [563, 302] on div "fast_rewind skip_previous play_arrow skip_next" at bounding box center [465, 309] width 248 height 57
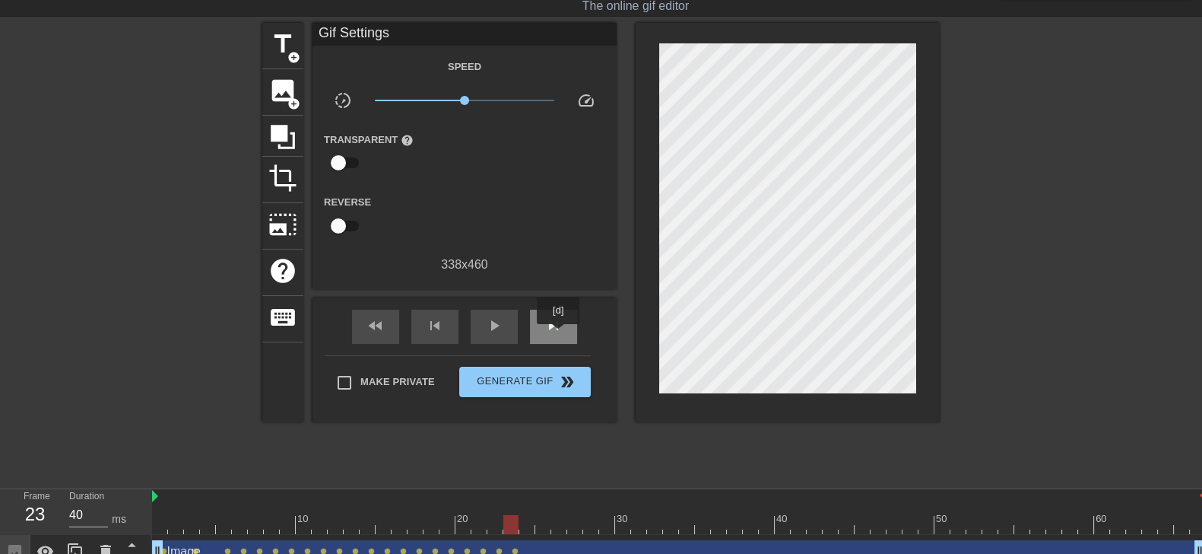
click at [559, 335] on div "skip_next" at bounding box center [553, 327] width 47 height 34
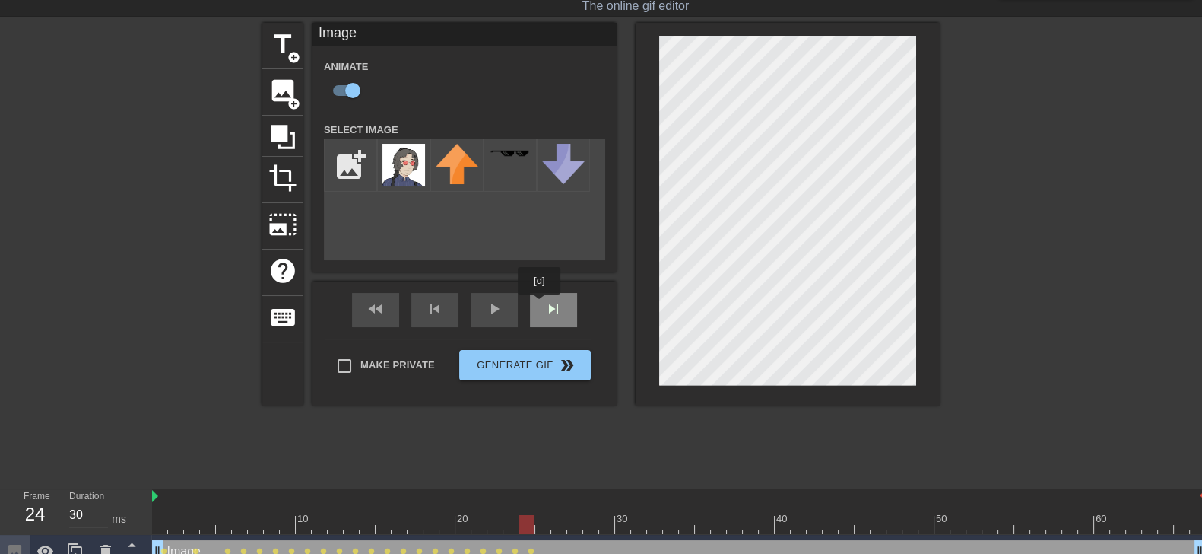
click at [540, 305] on div "fast_rewind skip_previous play_arrow skip_next" at bounding box center [465, 309] width 248 height 57
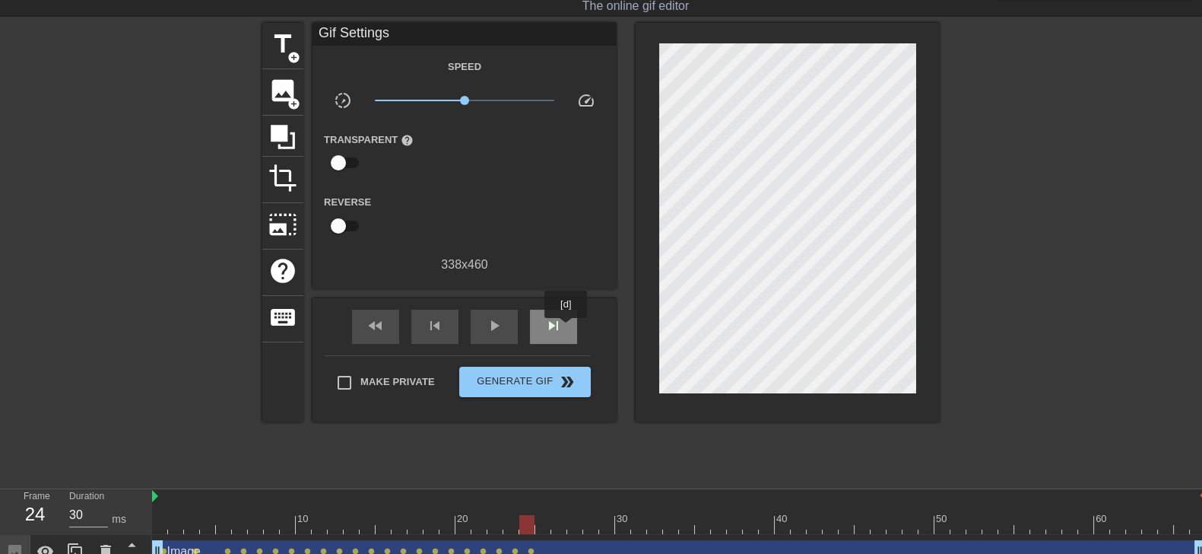
click at [567, 329] on div "skip_next" at bounding box center [553, 327] width 47 height 34
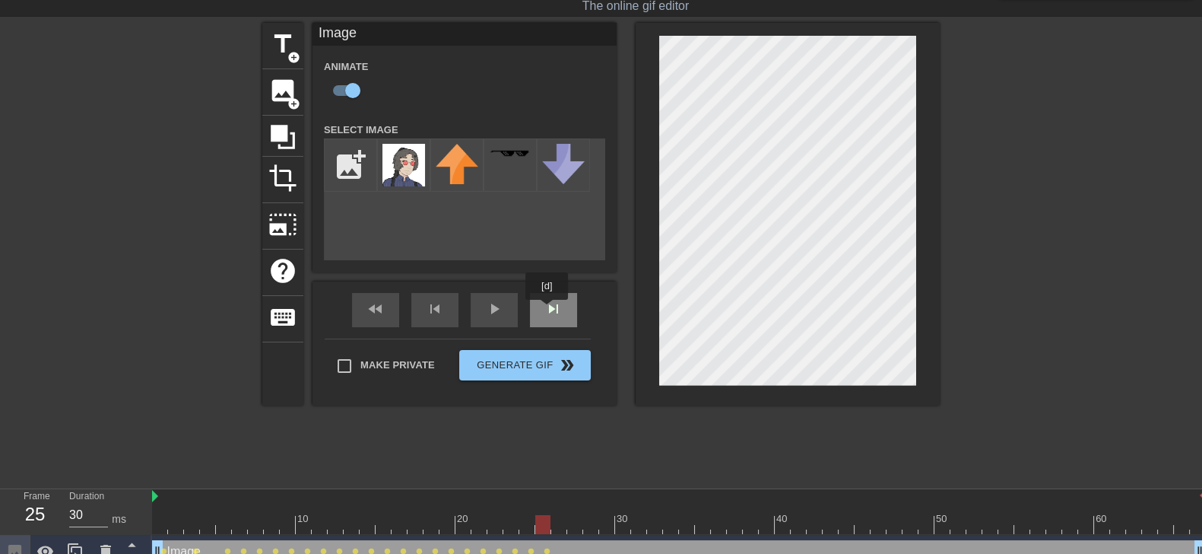
click at [548, 310] on div "skip_next" at bounding box center [553, 310] width 47 height 34
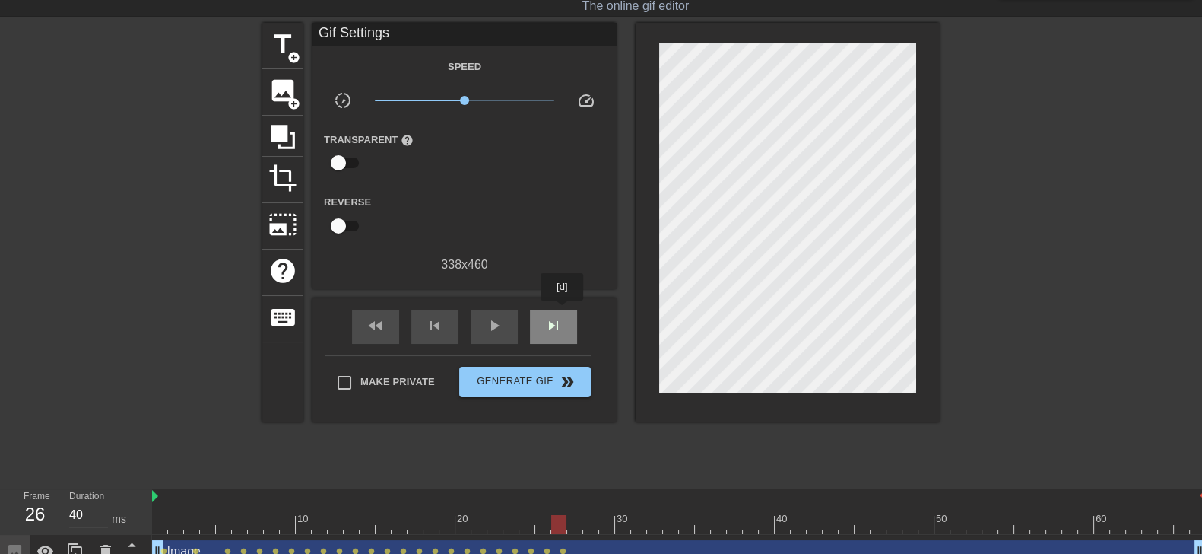
click at [563, 311] on div "skip_next" at bounding box center [553, 327] width 47 height 34
click at [561, 303] on div "fast_rewind skip_previous play_arrow skip_next" at bounding box center [465, 326] width 248 height 57
click at [559, 325] on span "skip_next" at bounding box center [554, 325] width 18 height 18
click at [554, 313] on div "skip_next" at bounding box center [553, 327] width 47 height 34
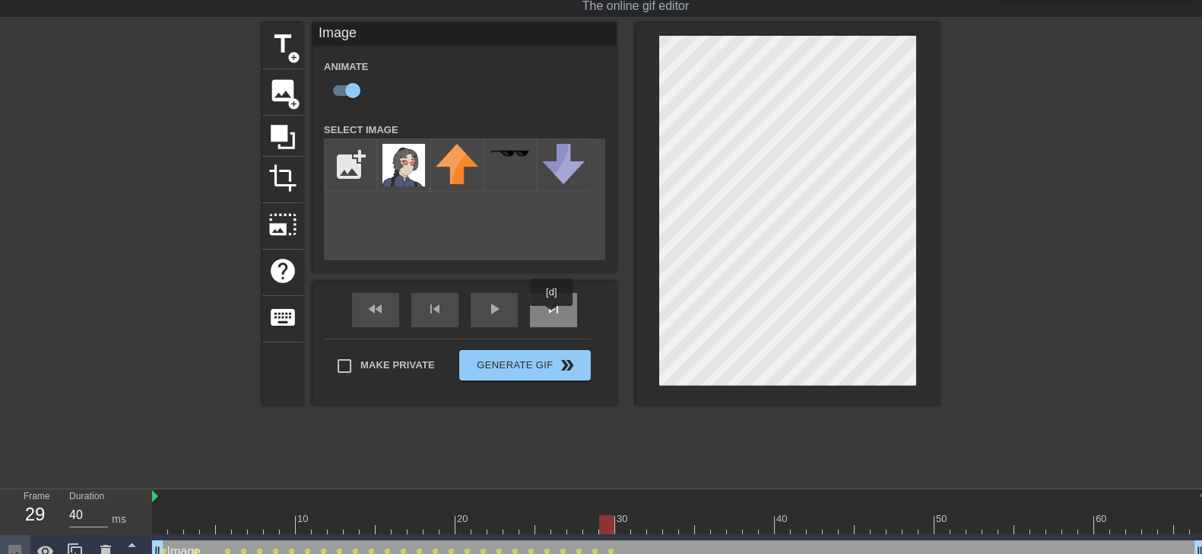
click at [548, 316] on span "skip_next" at bounding box center [554, 309] width 18 height 18
click at [571, 313] on div "skip_next" at bounding box center [553, 310] width 47 height 34
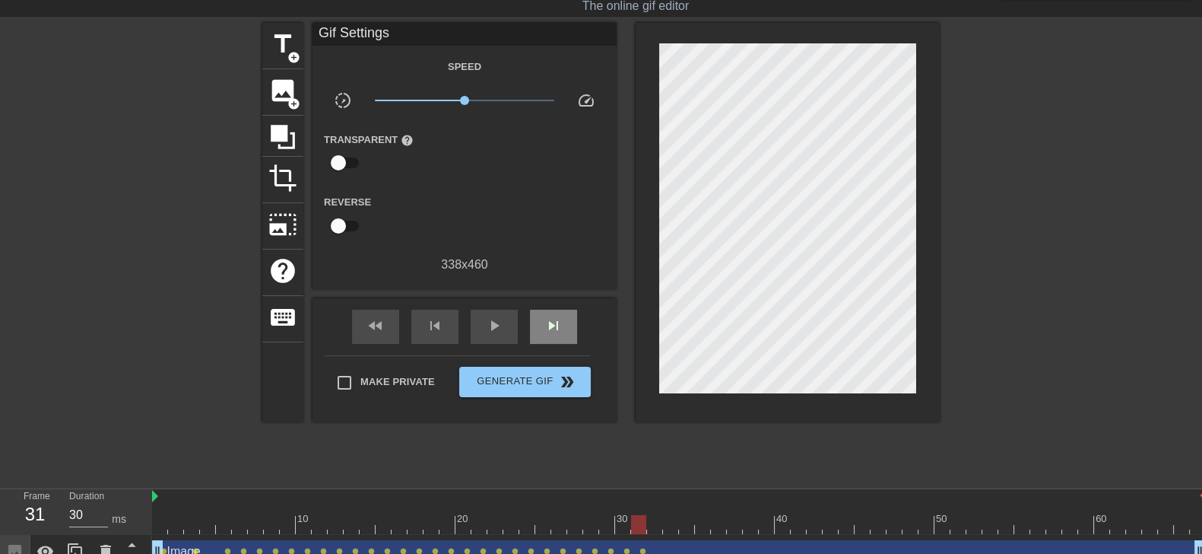
click at [551, 306] on div "fast_rewind skip_previous play_arrow skip_next" at bounding box center [465, 326] width 248 height 57
click at [543, 315] on div "skip_next" at bounding box center [553, 327] width 47 height 34
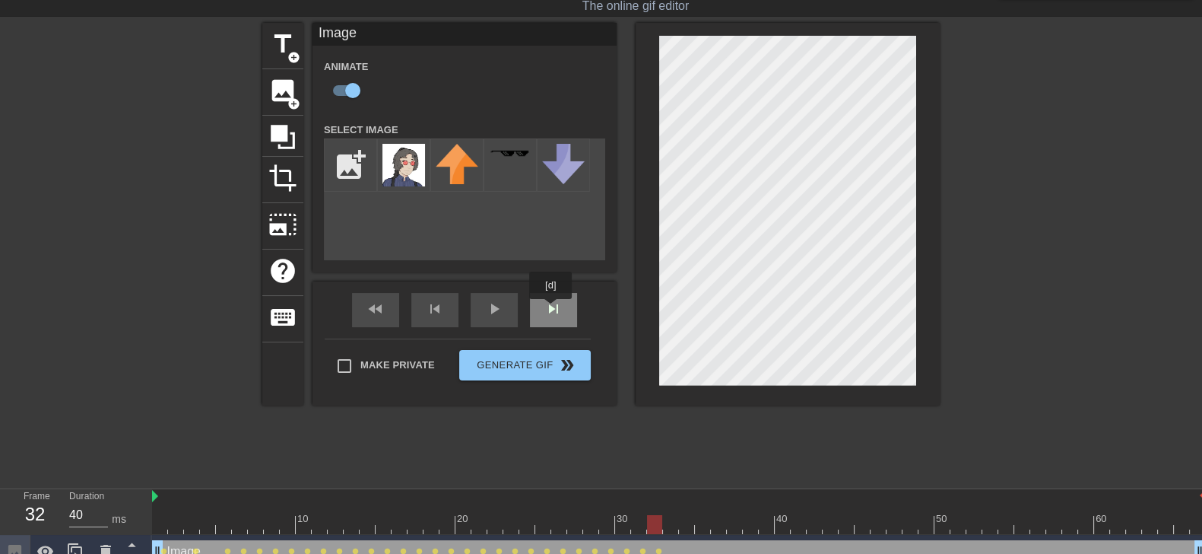
click at [545, 310] on div "skip_next" at bounding box center [553, 310] width 47 height 34
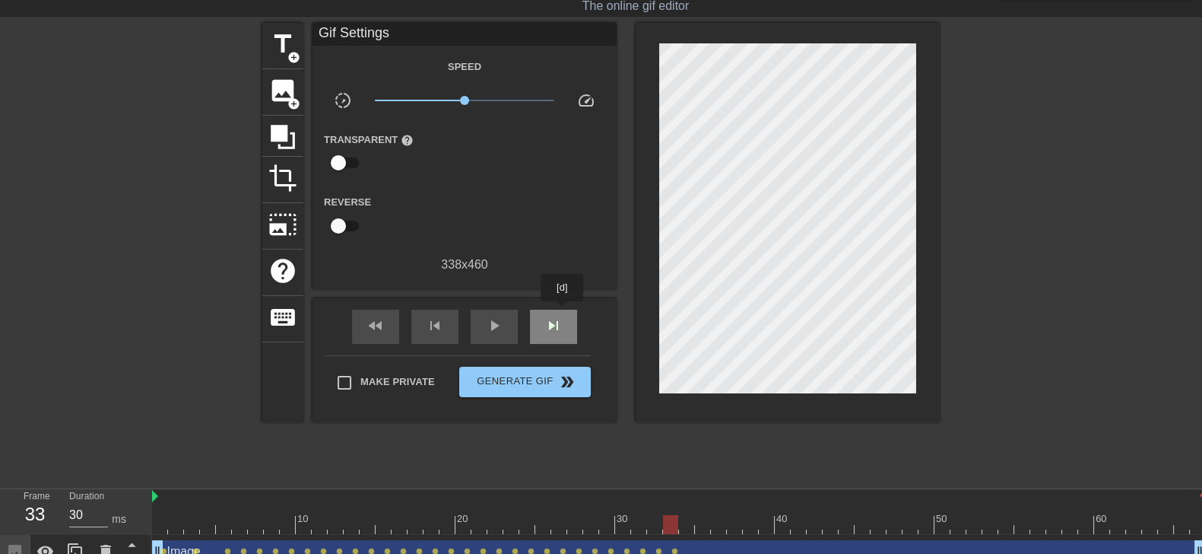
click at [563, 312] on div "skip_next" at bounding box center [553, 327] width 47 height 34
click at [552, 310] on div "skip_next" at bounding box center [553, 327] width 47 height 34
click at [554, 316] on span "skip_next" at bounding box center [554, 325] width 18 height 18
click at [543, 311] on div "skip_next" at bounding box center [553, 327] width 47 height 34
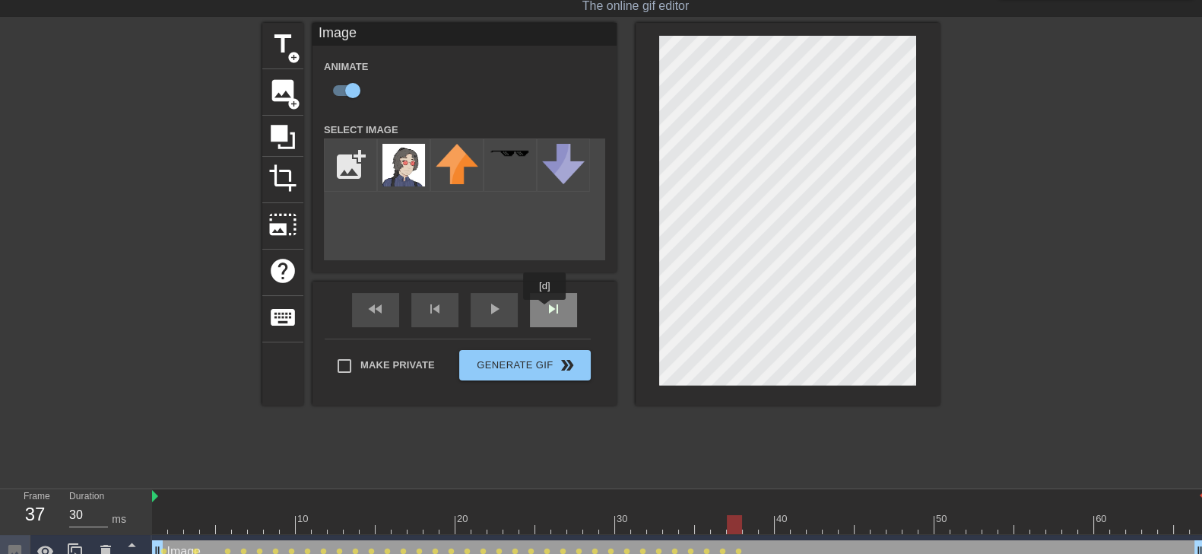
click at [547, 310] on div "skip_next" at bounding box center [553, 310] width 47 height 34
click at [565, 321] on div "skip_next" at bounding box center [553, 310] width 47 height 34
click at [564, 322] on div "skip_next" at bounding box center [553, 310] width 47 height 34
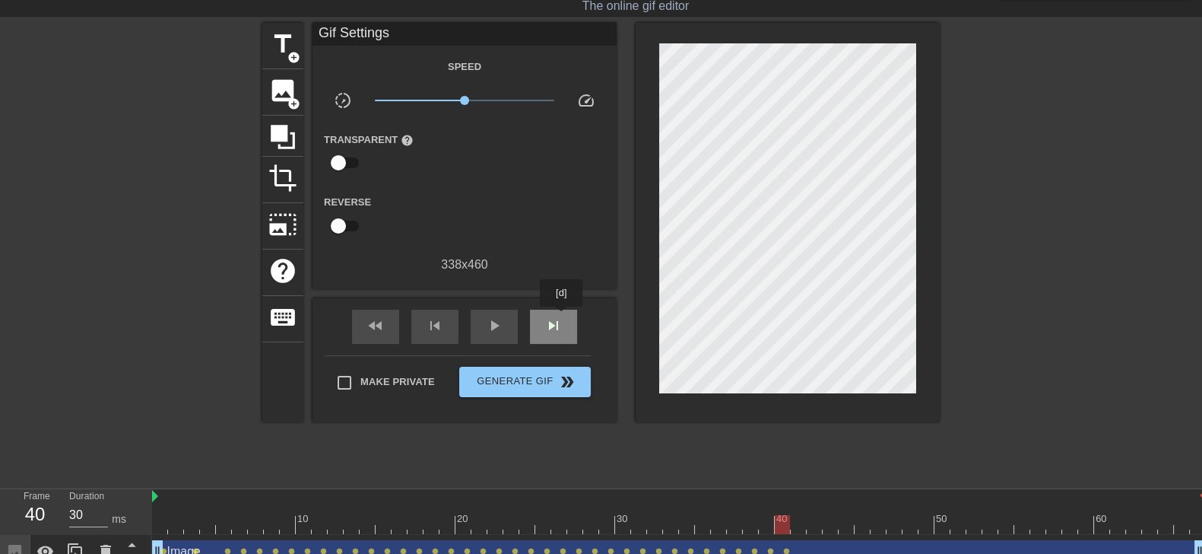
click at [562, 317] on span "skip_next" at bounding box center [554, 325] width 18 height 18
click at [557, 320] on div "skip_next" at bounding box center [553, 327] width 47 height 34
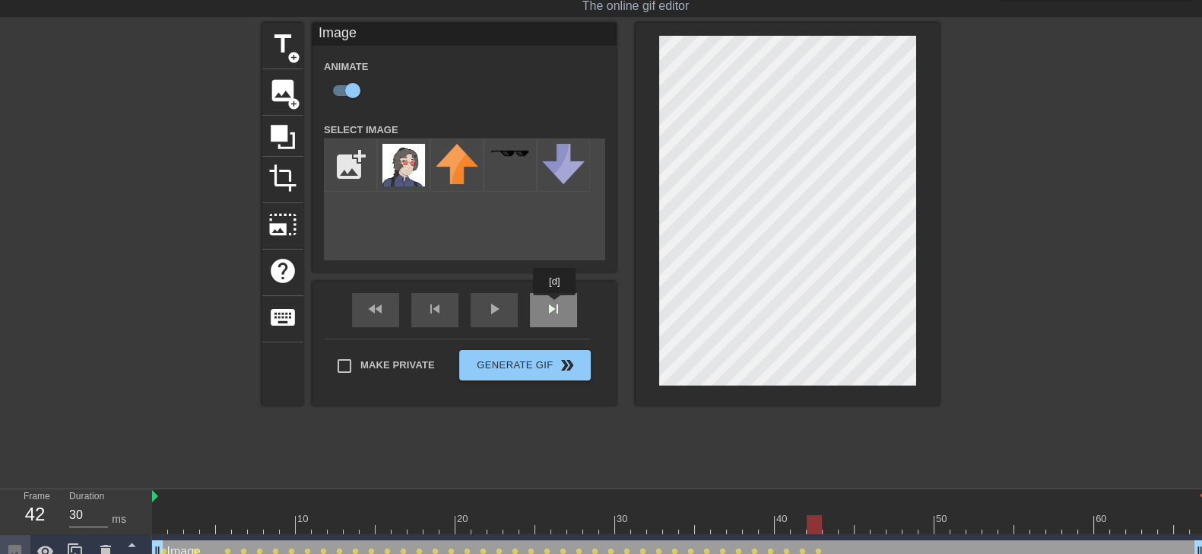
click at [554, 307] on div "fast_rewind skip_previous play_arrow skip_next" at bounding box center [465, 309] width 248 height 57
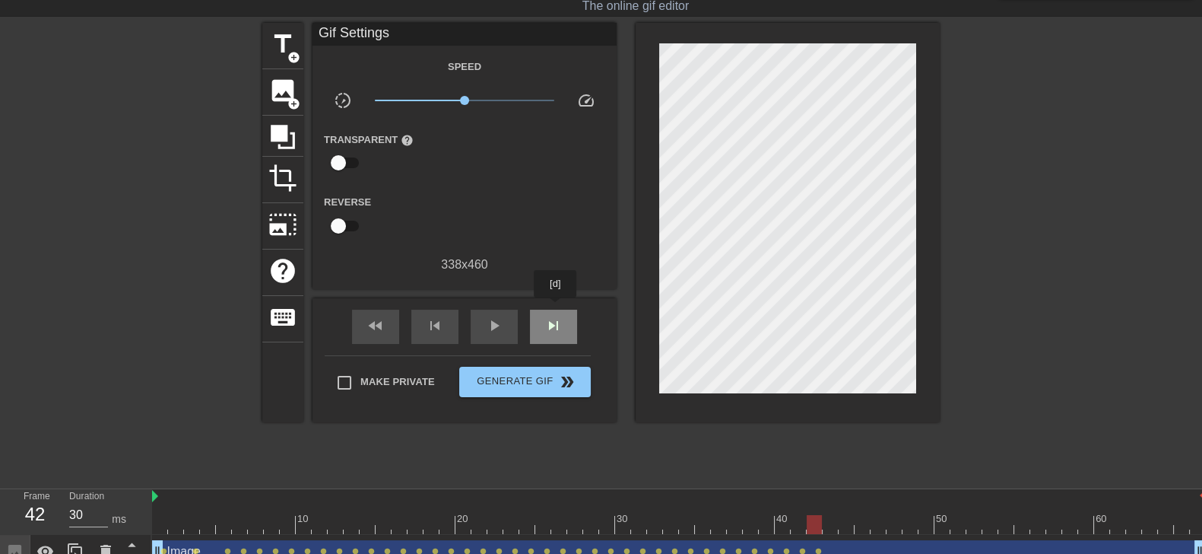
click at [556, 310] on div "skip_next" at bounding box center [553, 327] width 47 height 34
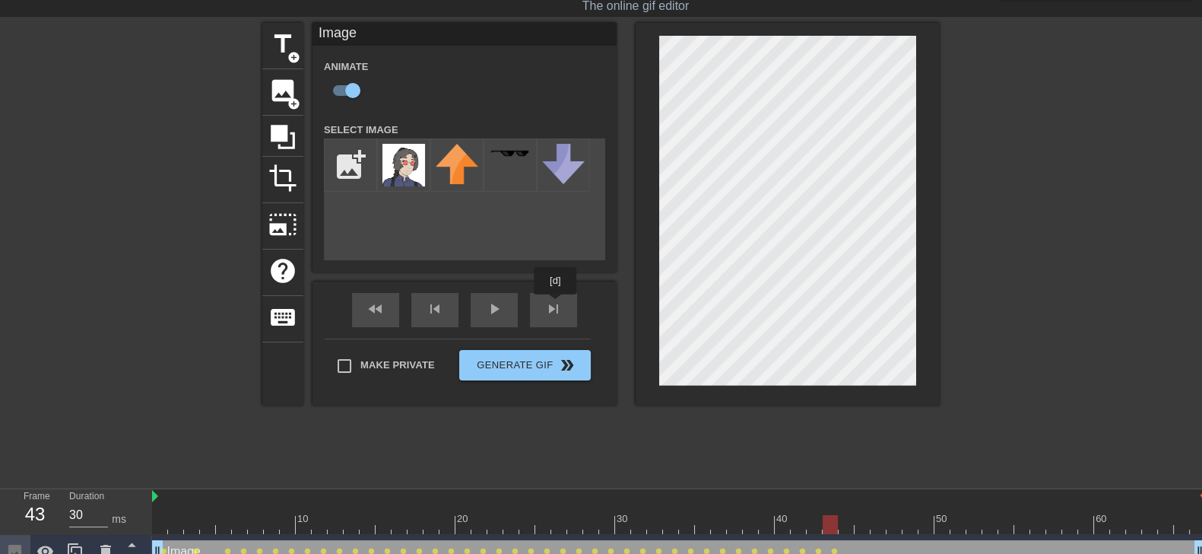
click at [556, 302] on div "fast_rewind skip_previous play_arrow skip_next" at bounding box center [465, 309] width 248 height 57
click at [570, 307] on div "fast_rewind skip_previous play_arrow skip_next" at bounding box center [465, 309] width 248 height 57
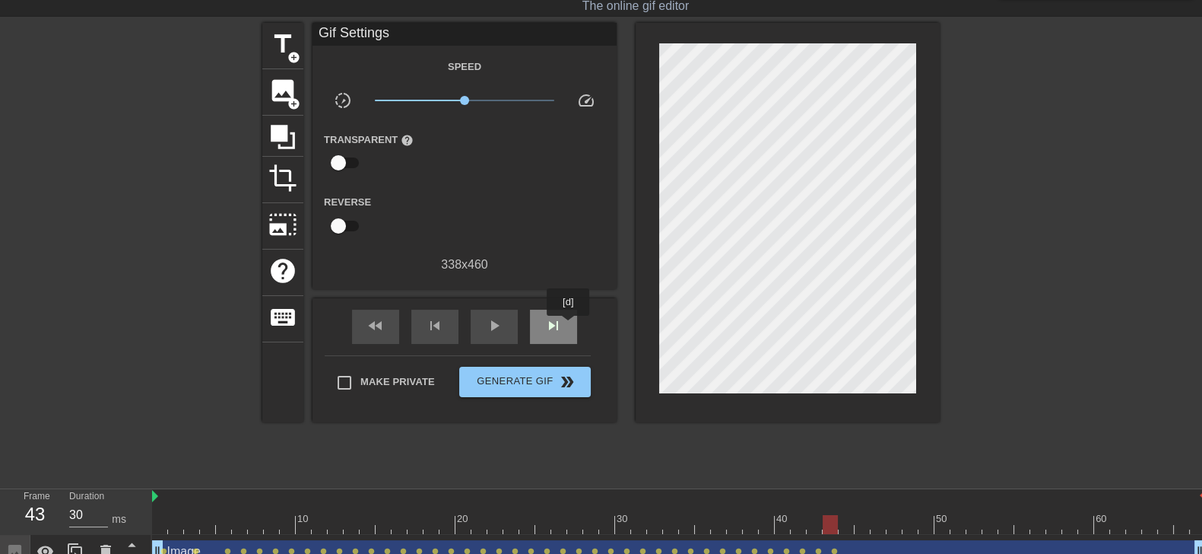
click at [569, 326] on div "skip_next" at bounding box center [553, 327] width 47 height 34
click at [564, 310] on div "skip_next" at bounding box center [553, 327] width 47 height 34
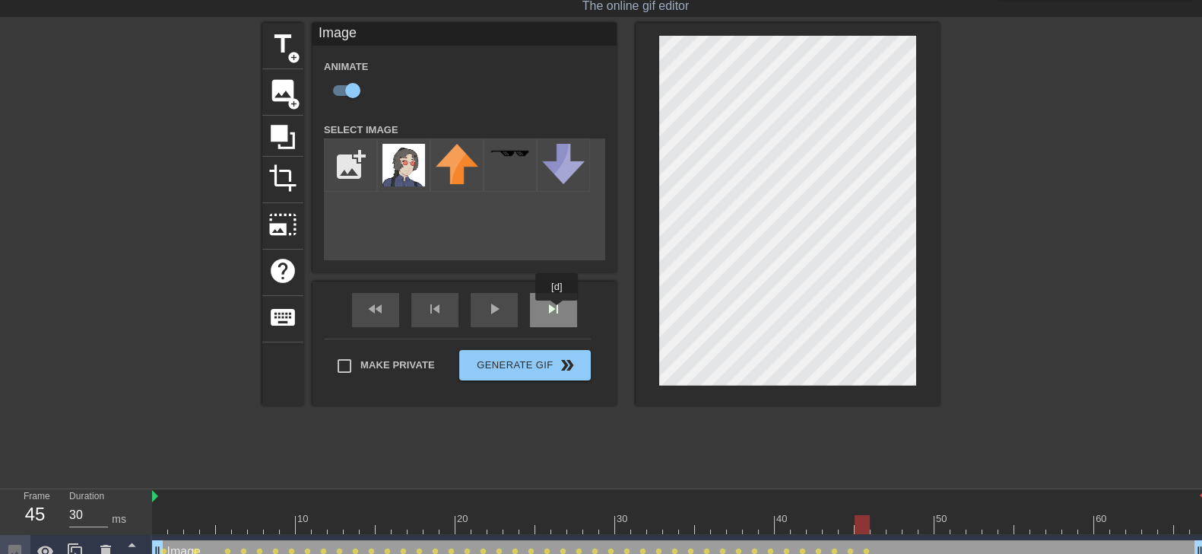
click at [556, 311] on div "skip_next" at bounding box center [553, 310] width 47 height 34
click at [570, 313] on div "skip_next" at bounding box center [553, 310] width 47 height 34
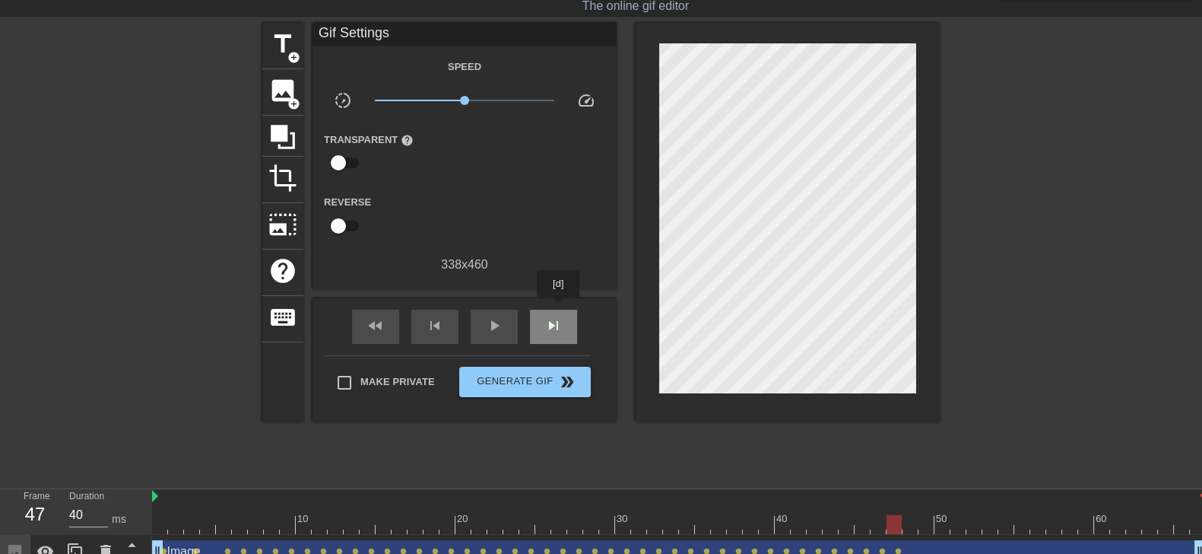
click at [559, 310] on div "skip_next" at bounding box center [553, 327] width 47 height 34
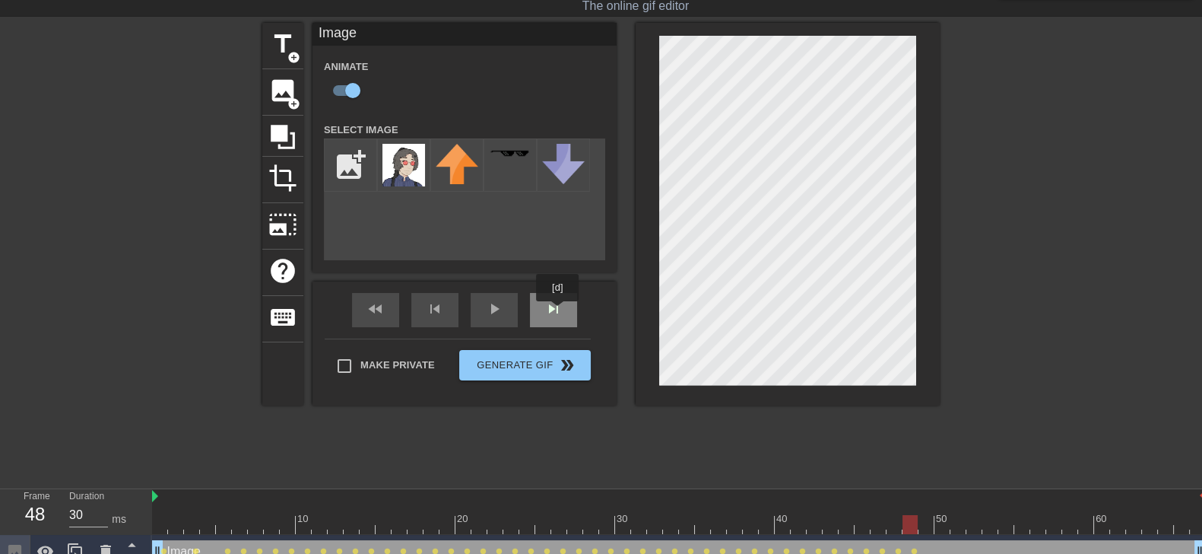
click at [558, 313] on div "skip_next" at bounding box center [553, 310] width 47 height 34
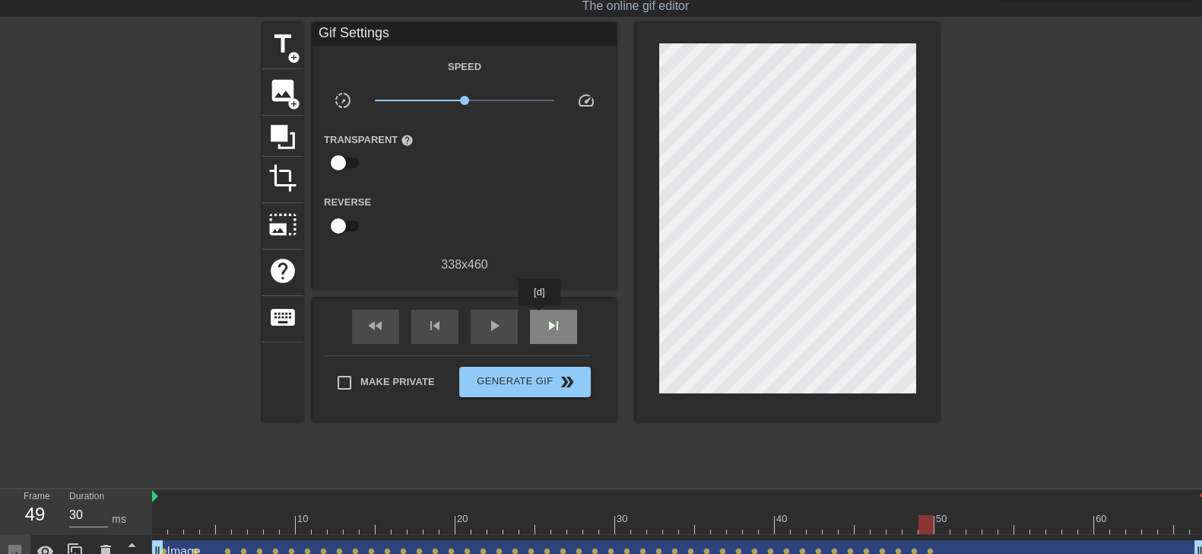
click at [540, 316] on div "skip_next" at bounding box center [553, 327] width 47 height 34
click at [557, 310] on div "skip_next" at bounding box center [553, 327] width 47 height 34
click at [559, 317] on span "skip_next" at bounding box center [554, 325] width 18 height 18
click at [556, 316] on span "skip_next" at bounding box center [554, 325] width 18 height 18
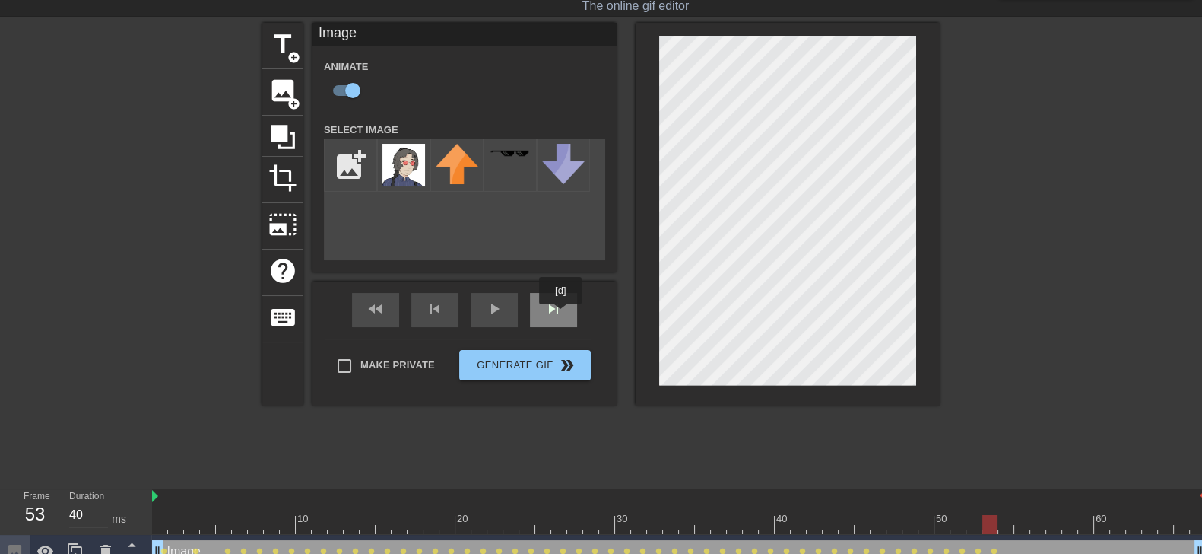
click at [561, 315] on span "skip_next" at bounding box center [554, 309] width 18 height 18
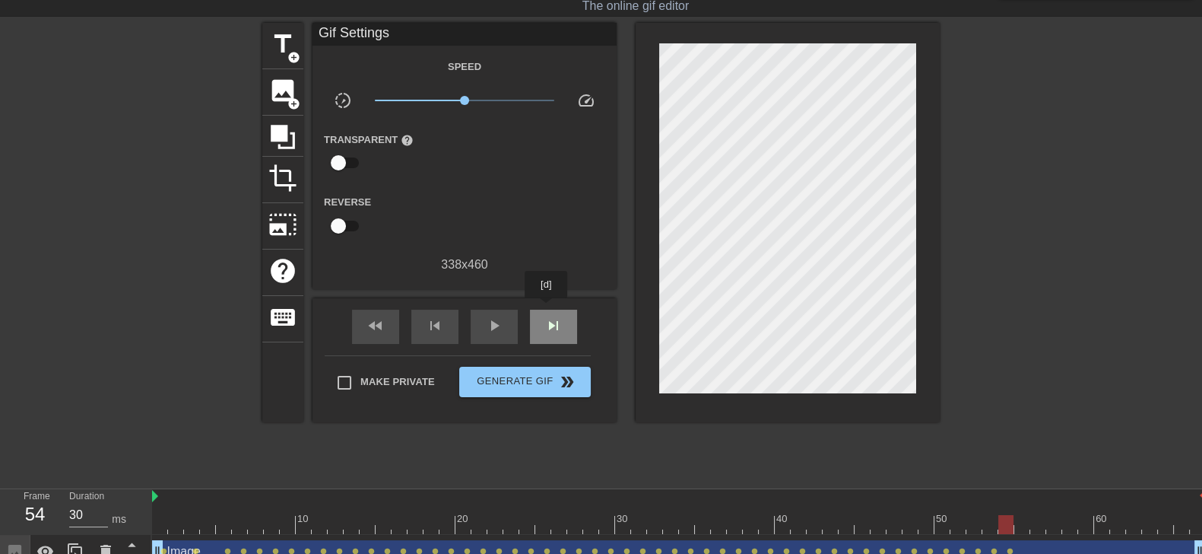
click at [547, 310] on div "skip_next" at bounding box center [553, 327] width 47 height 34
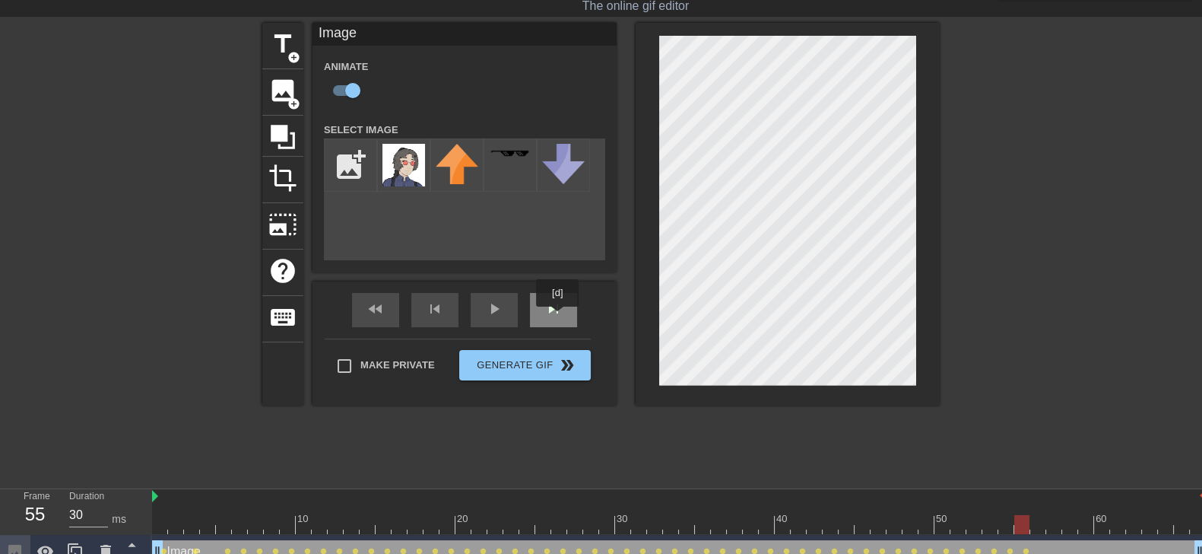
click at [558, 317] on span "skip_next" at bounding box center [554, 309] width 18 height 18
click at [563, 312] on div "skip_next" at bounding box center [553, 310] width 47 height 34
click at [548, 305] on div "fast_rewind skip_previous play_arrow skip_next" at bounding box center [465, 309] width 248 height 57
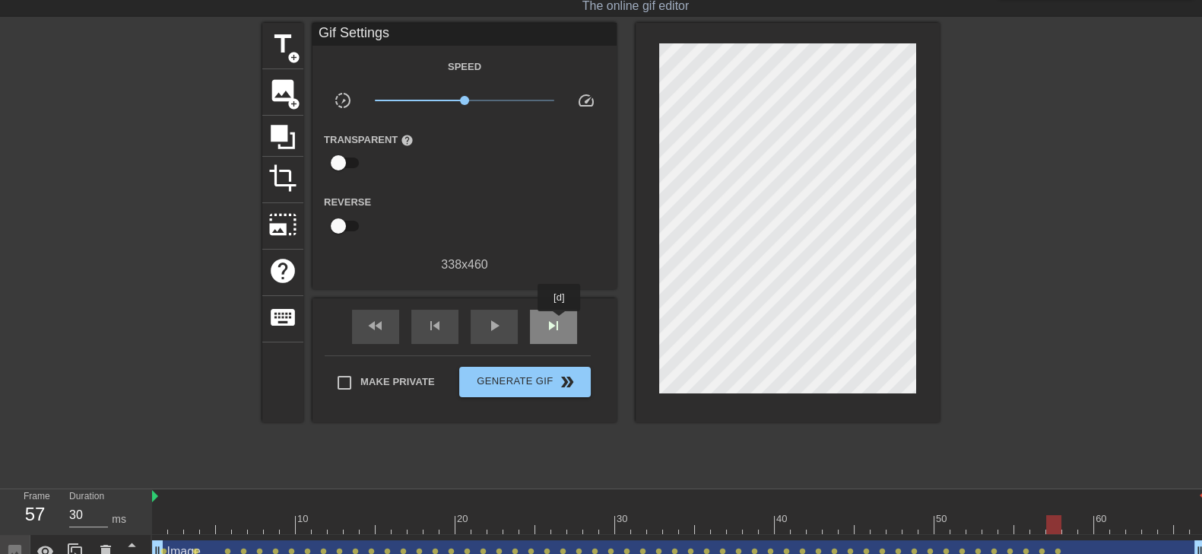
click at [560, 322] on span "skip_next" at bounding box center [554, 325] width 18 height 18
click at [555, 312] on div "skip_next" at bounding box center [553, 327] width 47 height 34
click at [560, 311] on div "skip_next" at bounding box center [553, 327] width 47 height 34
click at [555, 310] on div "skip_next" at bounding box center [553, 327] width 47 height 34
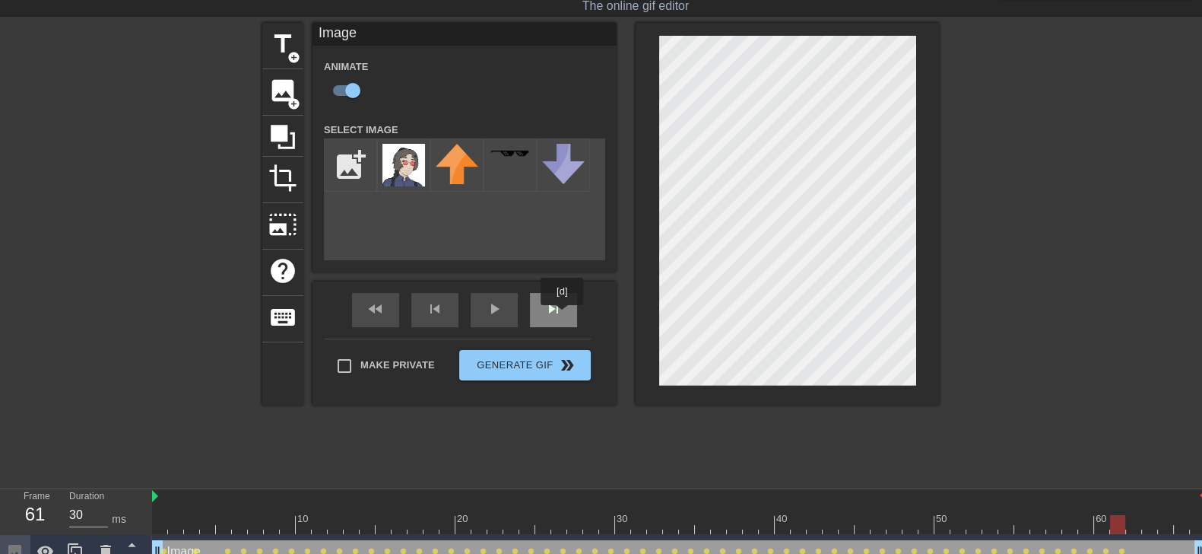
click at [563, 316] on div "skip_next" at bounding box center [553, 310] width 47 height 34
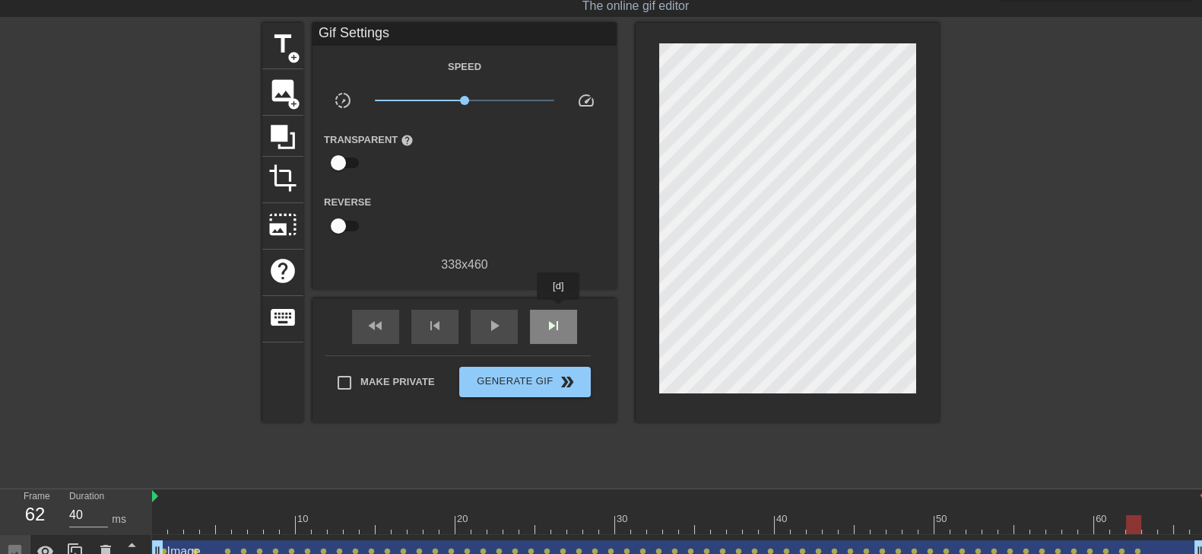
click at [559, 311] on div "skip_next" at bounding box center [553, 327] width 47 height 34
click at [560, 316] on span "skip_next" at bounding box center [554, 325] width 18 height 18
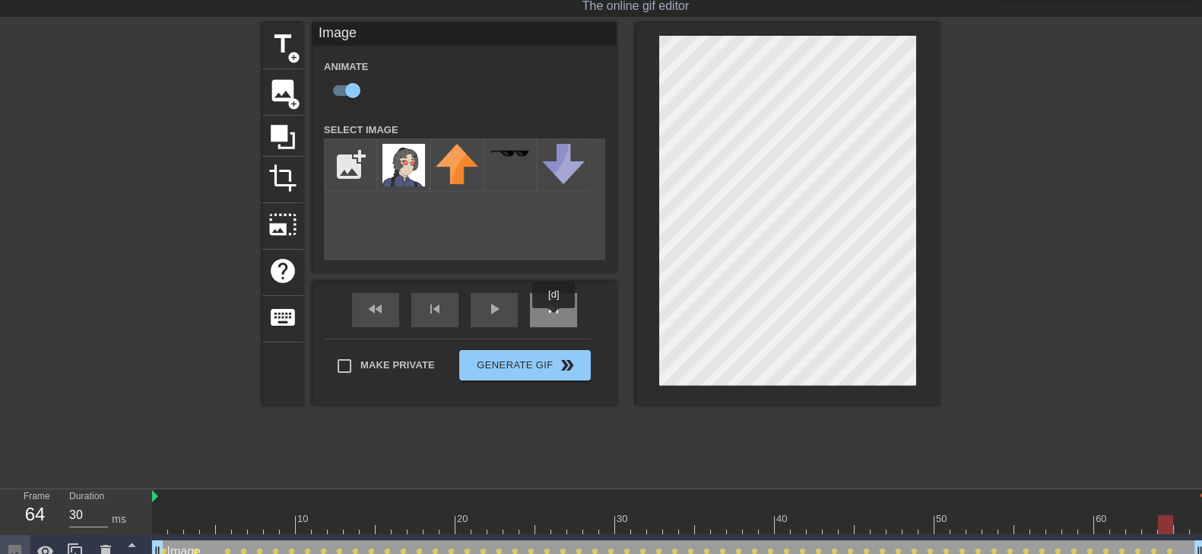
click at [556, 317] on span "skip_next" at bounding box center [554, 309] width 18 height 18
click at [563, 306] on div "fast_rewind skip_previous play_arrow skip_next" at bounding box center [465, 309] width 248 height 57
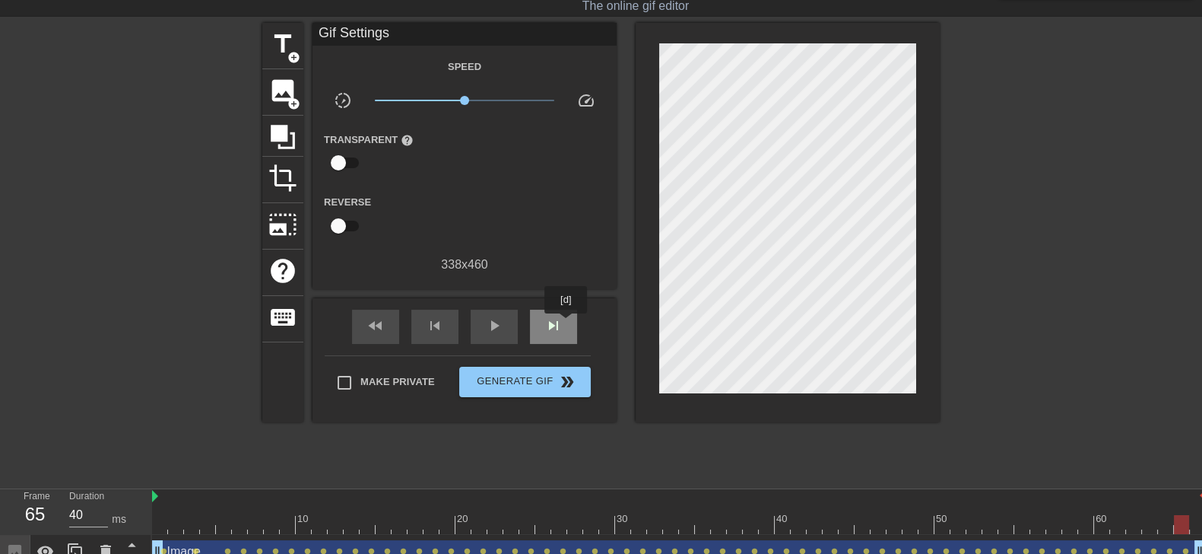
click at [567, 324] on div "skip_next" at bounding box center [553, 327] width 47 height 34
click at [487, 325] on span "play_arrow" at bounding box center [494, 325] width 18 height 18
click at [494, 100] on span "x1.00" at bounding box center [465, 100] width 180 height 18
click at [483, 100] on span "x1.60" at bounding box center [465, 100] width 180 height 18
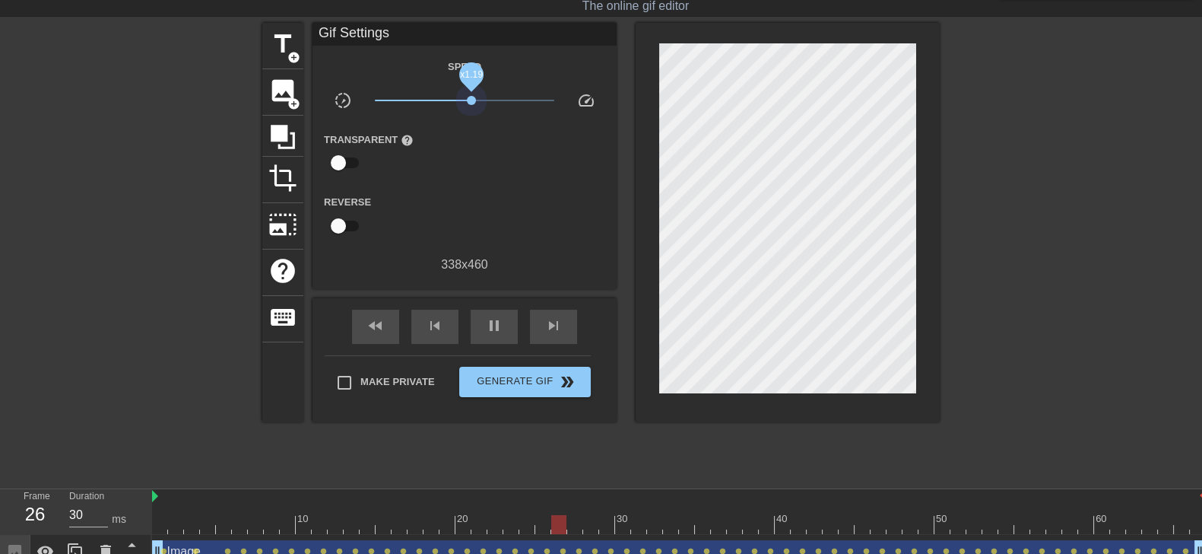
click at [472, 97] on span "x1.19" at bounding box center [465, 100] width 180 height 18
click at [287, 140] on icon at bounding box center [282, 136] width 29 height 29
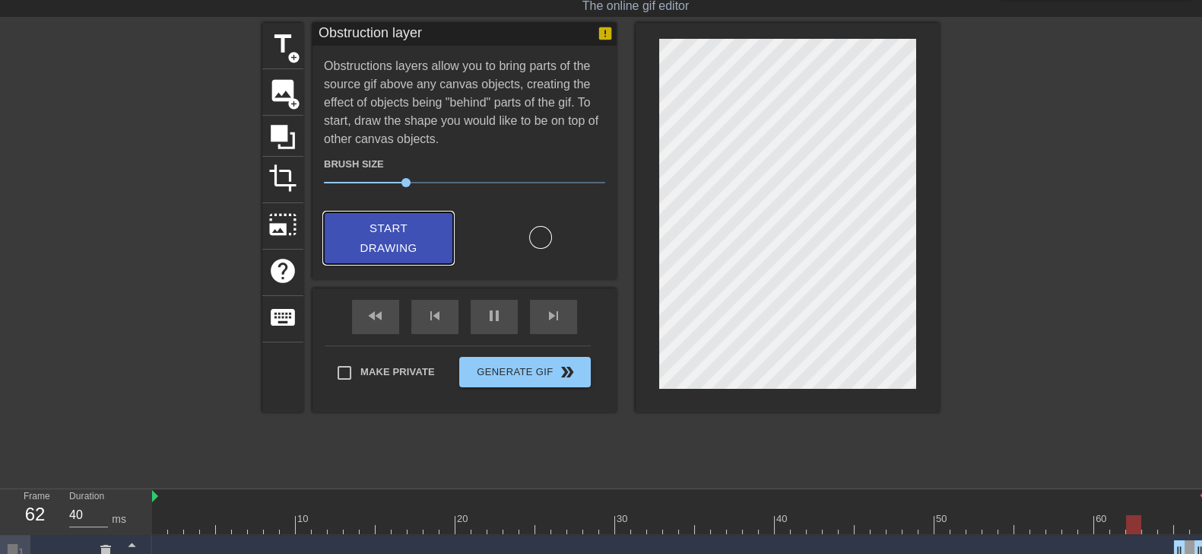
click at [392, 235] on span "Start Drawing" at bounding box center [388, 238] width 93 height 40
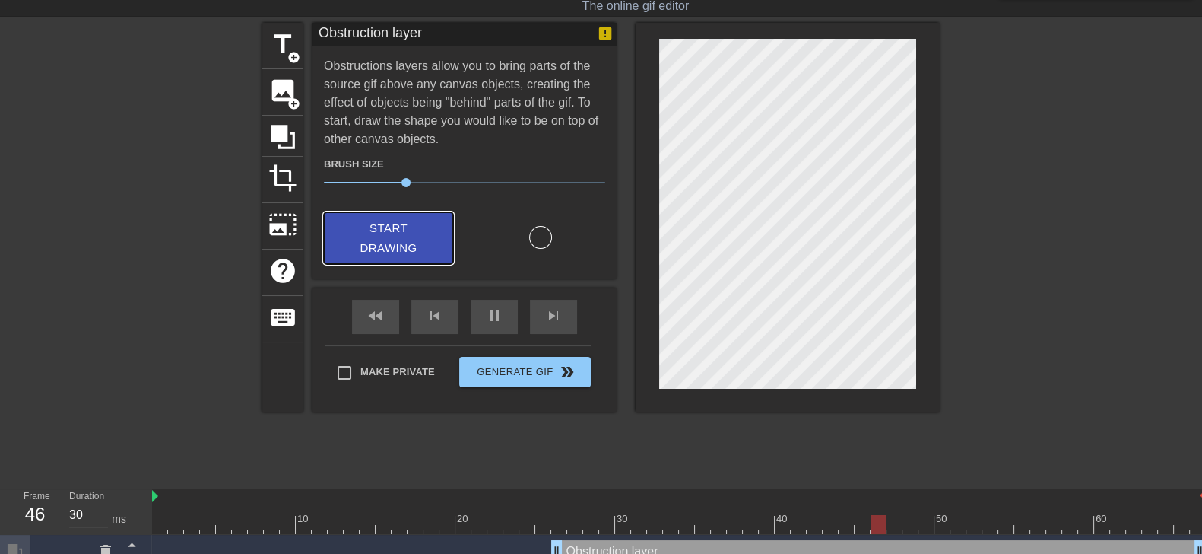
click at [384, 230] on span "Start Drawing" at bounding box center [388, 238] width 93 height 40
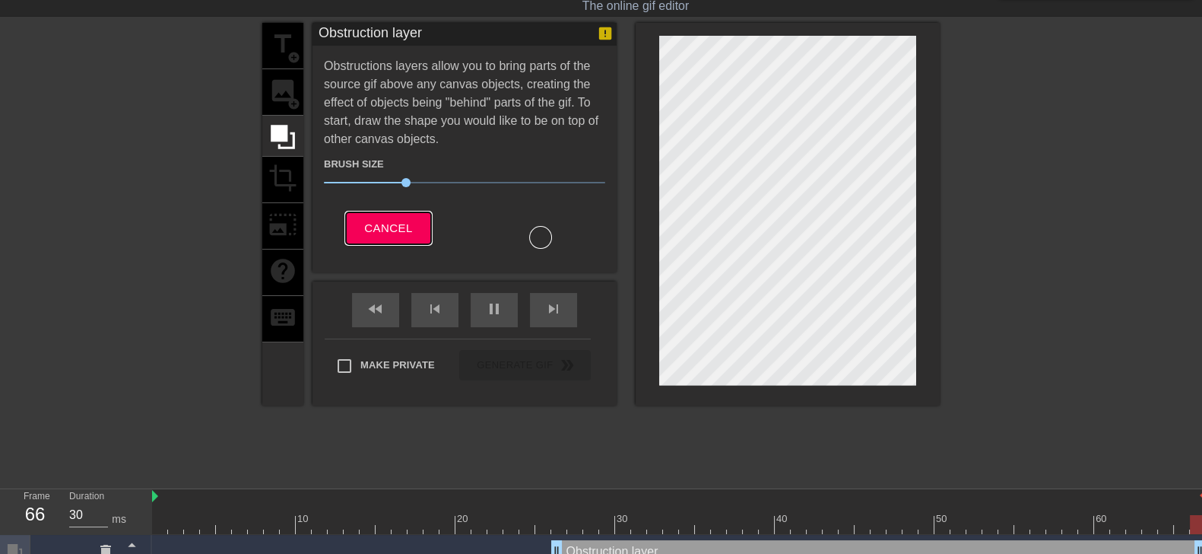
click at [376, 227] on span "Cancel" at bounding box center [388, 228] width 48 height 20
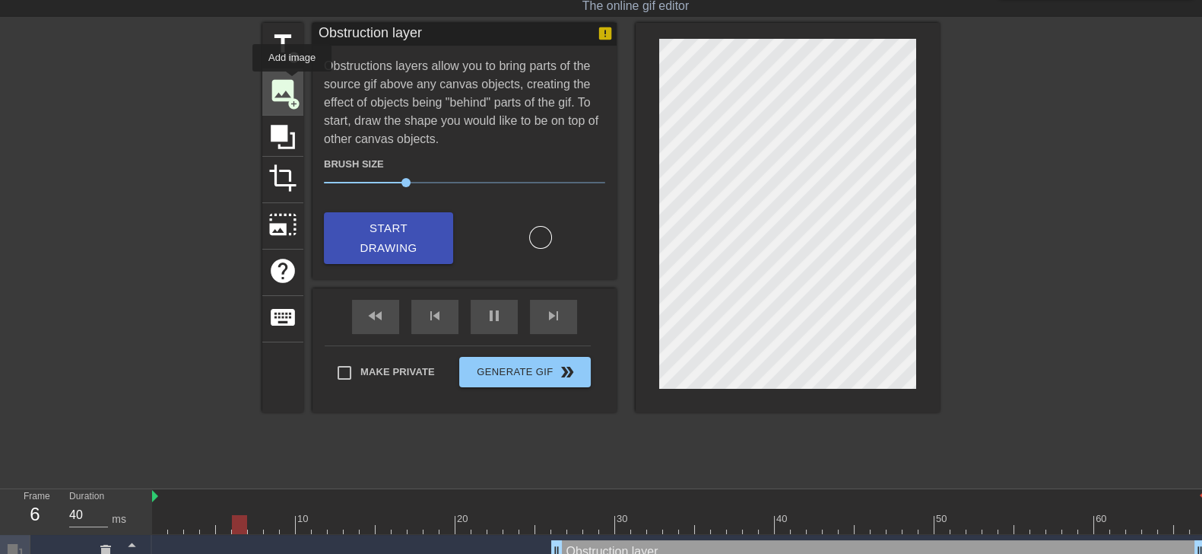
click at [292, 83] on span "image" at bounding box center [282, 90] width 29 height 29
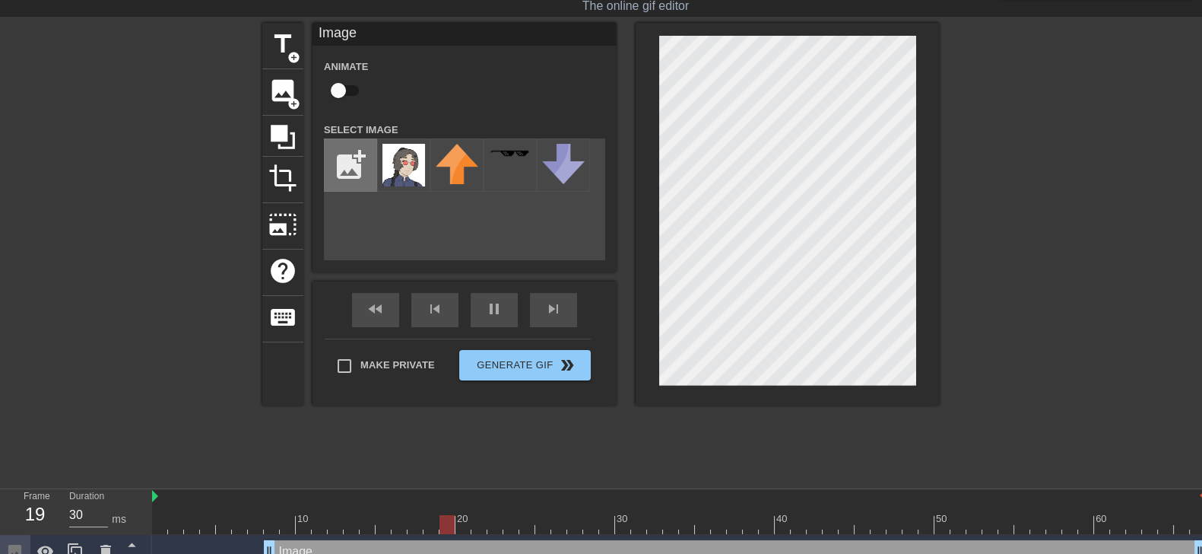
click at [356, 154] on input "file" at bounding box center [351, 165] width 52 height 52
type input "30"
type input "C:\fakepath\white.PNG"
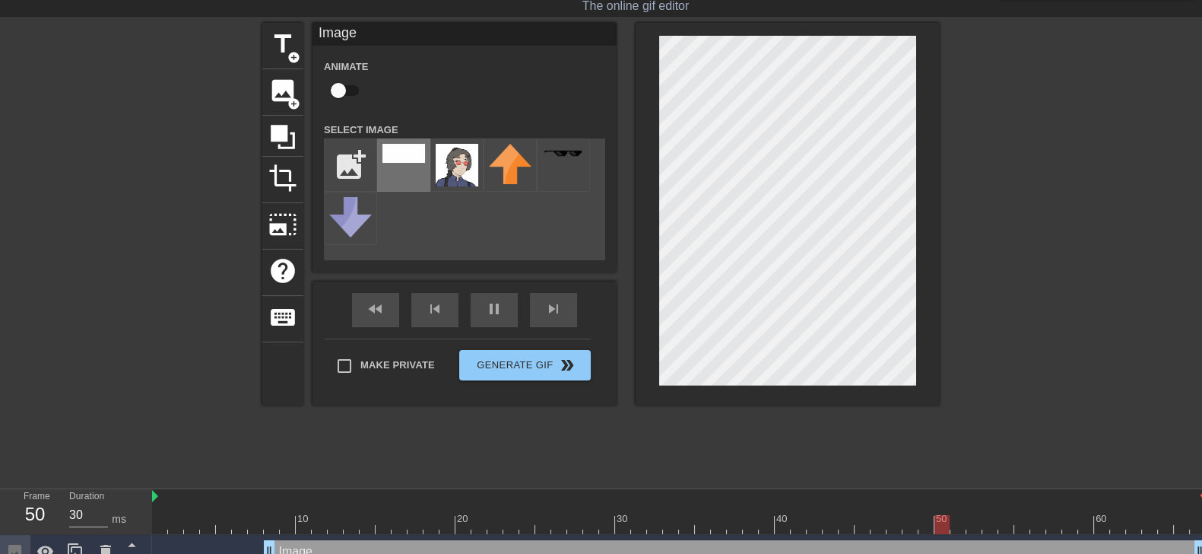
click at [414, 152] on img at bounding box center [404, 153] width 43 height 19
click at [1051, 99] on div at bounding box center [1072, 251] width 228 height 456
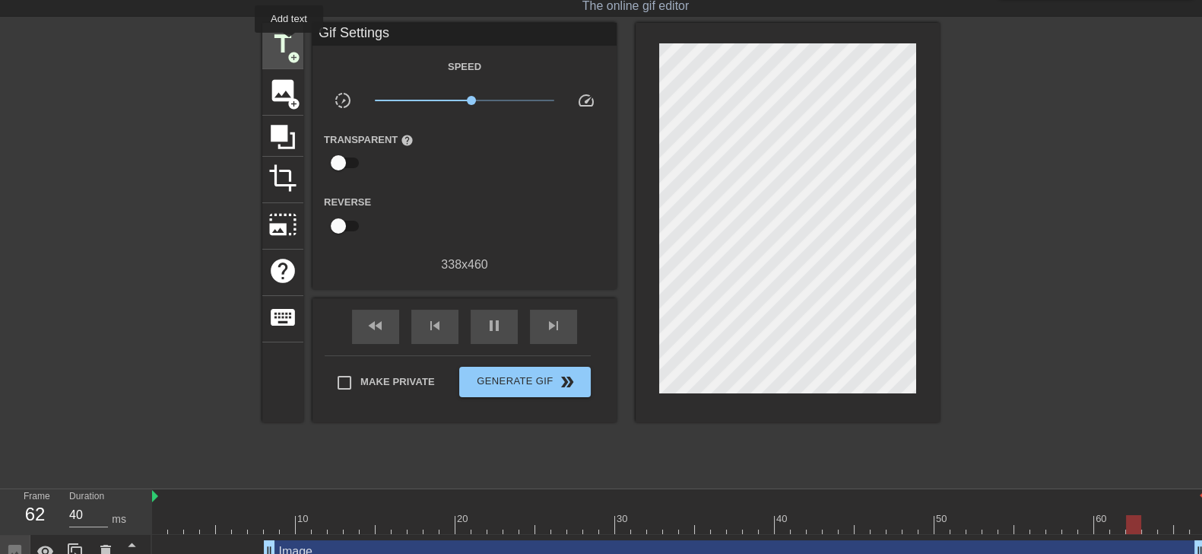
click at [289, 46] on span "title" at bounding box center [282, 44] width 29 height 29
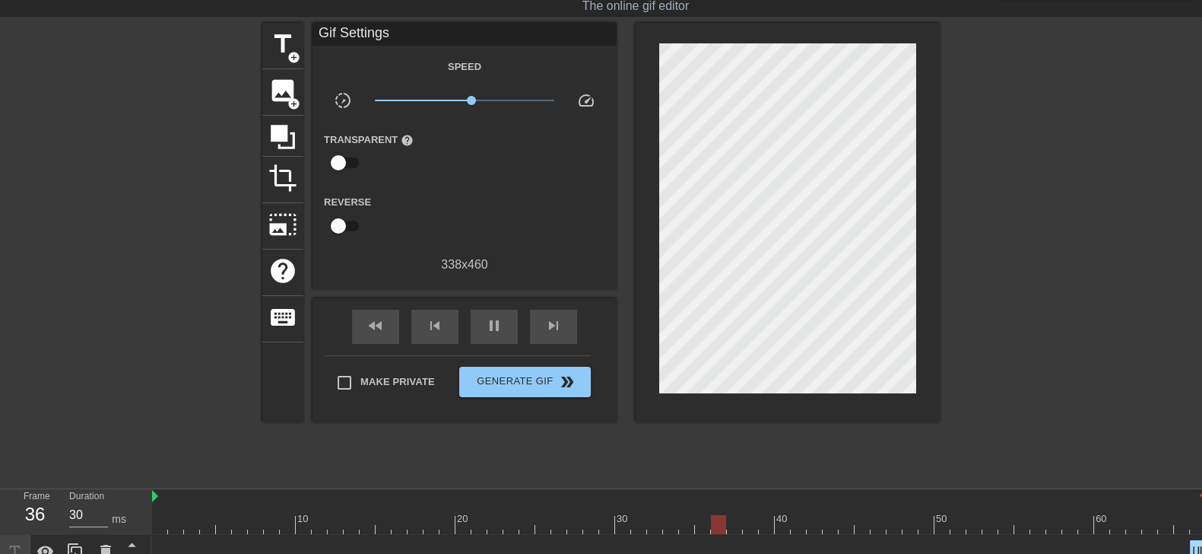
scroll to position [192, 0]
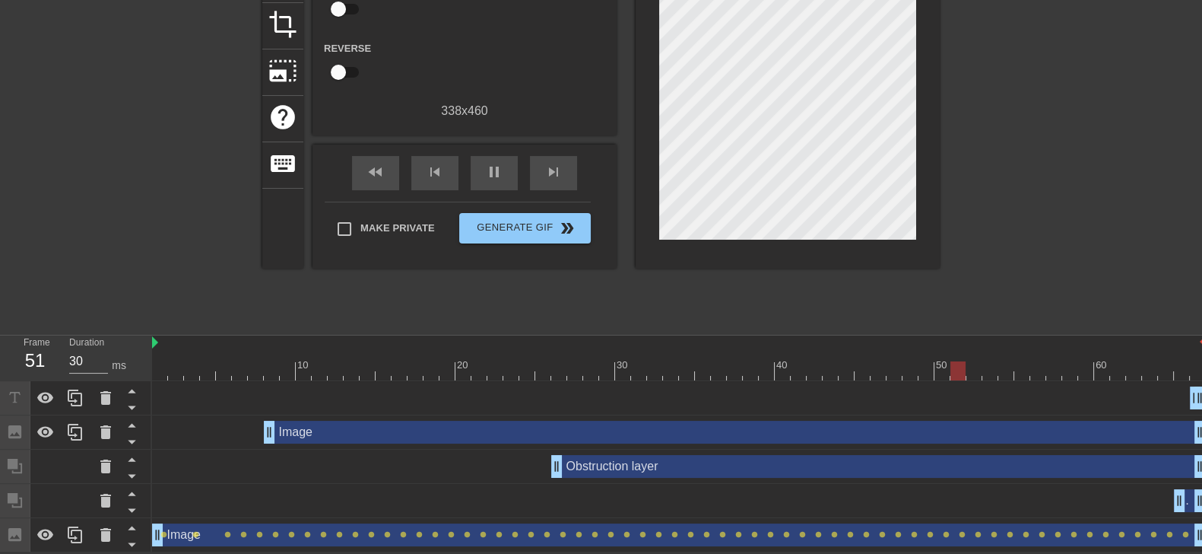
drag, startPoint x: 555, startPoint y: 464, endPoint x: 232, endPoint y: 452, distance: 323.4
drag, startPoint x: 232, startPoint y: 452, endPoint x: 548, endPoint y: 471, distance: 316.2
click at [548, 471] on div "Obstruction layer drag_handle drag_handle" at bounding box center [679, 466] width 1054 height 23
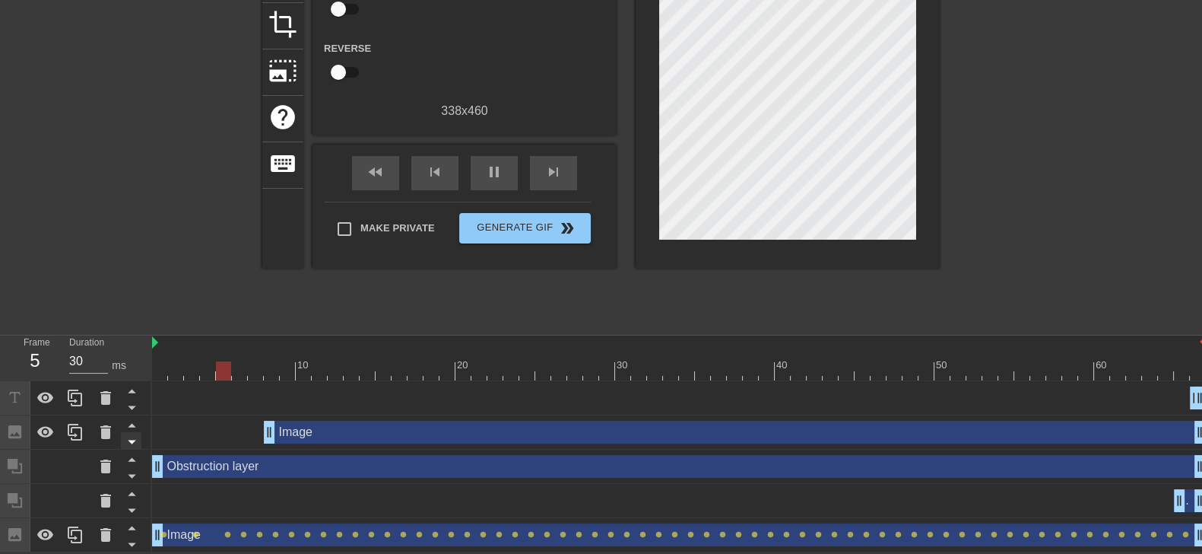
drag, startPoint x: 554, startPoint y: 465, endPoint x: 141, endPoint y: 446, distance: 414.1
click at [141, 446] on div "Frame 5 Duration 30 ms 10 20 30 40 50 60 New text 4 drag_handle drag_handle Ima…" at bounding box center [601, 443] width 1202 height 217
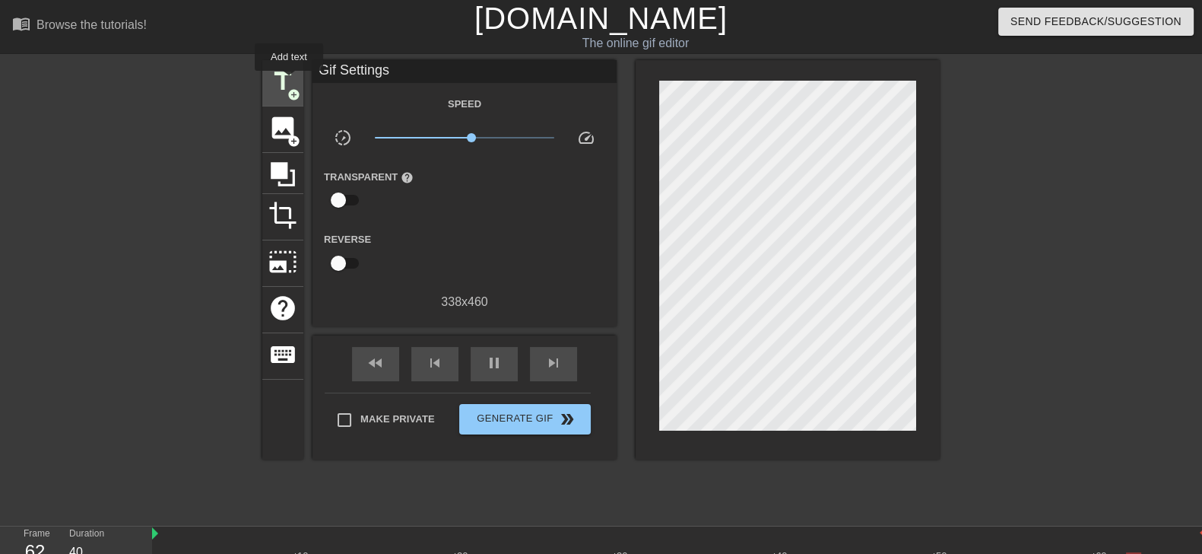
click at [289, 81] on span "title" at bounding box center [282, 81] width 29 height 29
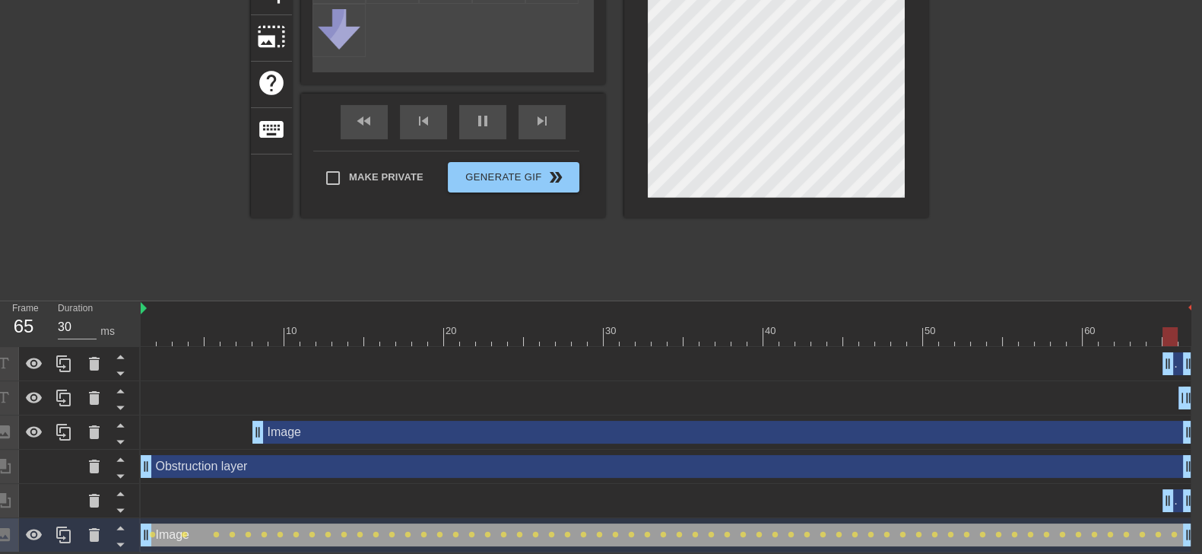
scroll to position [226, 0]
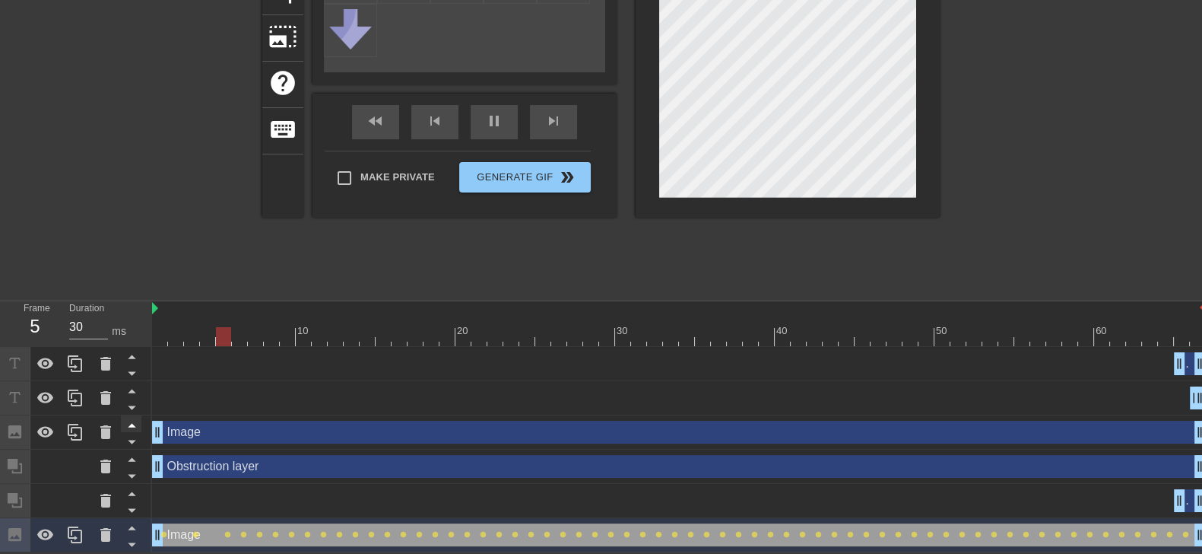
drag, startPoint x: 267, startPoint y: 431, endPoint x: 133, endPoint y: 428, distance: 133.9
click at [133, 428] on div "Frame 5 Duration 30 ms 10 20 30 40 50 60 New text 5 drag_handle drag_handle New…" at bounding box center [601, 426] width 1202 height 251
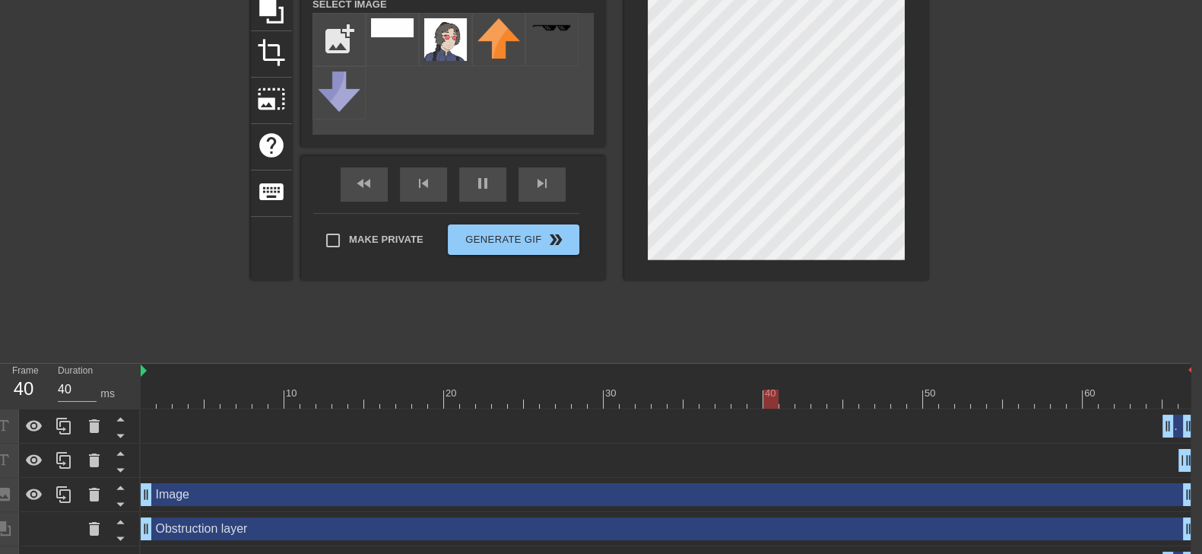
scroll to position [163, 11]
click at [1176, 424] on div "New text 5 drag_handle drag_handle" at bounding box center [1179, 425] width 32 height 23
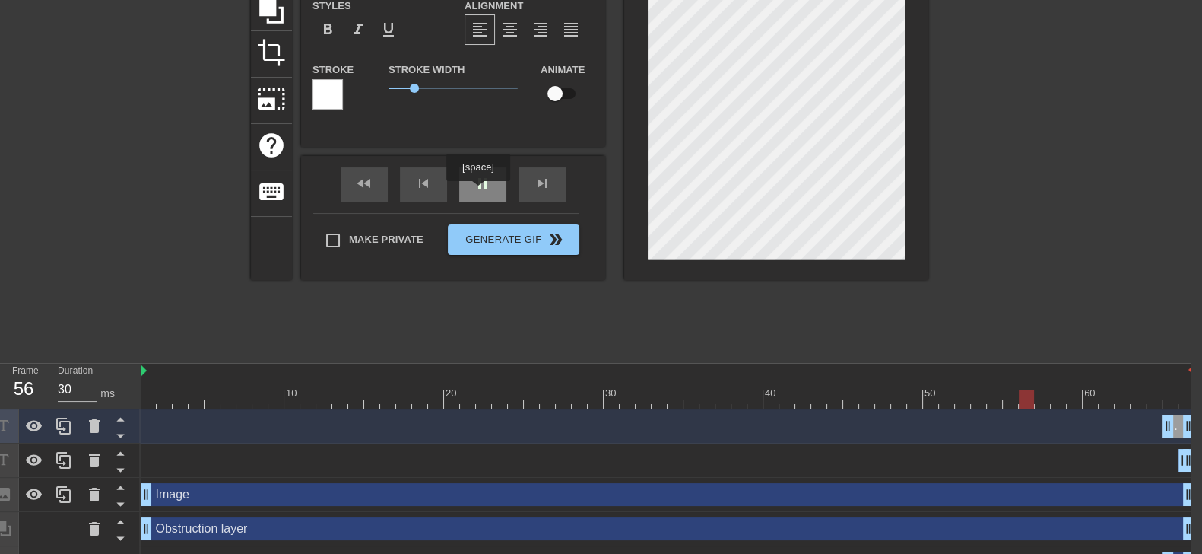
type input "40"
click at [475, 185] on div "pause" at bounding box center [482, 184] width 47 height 34
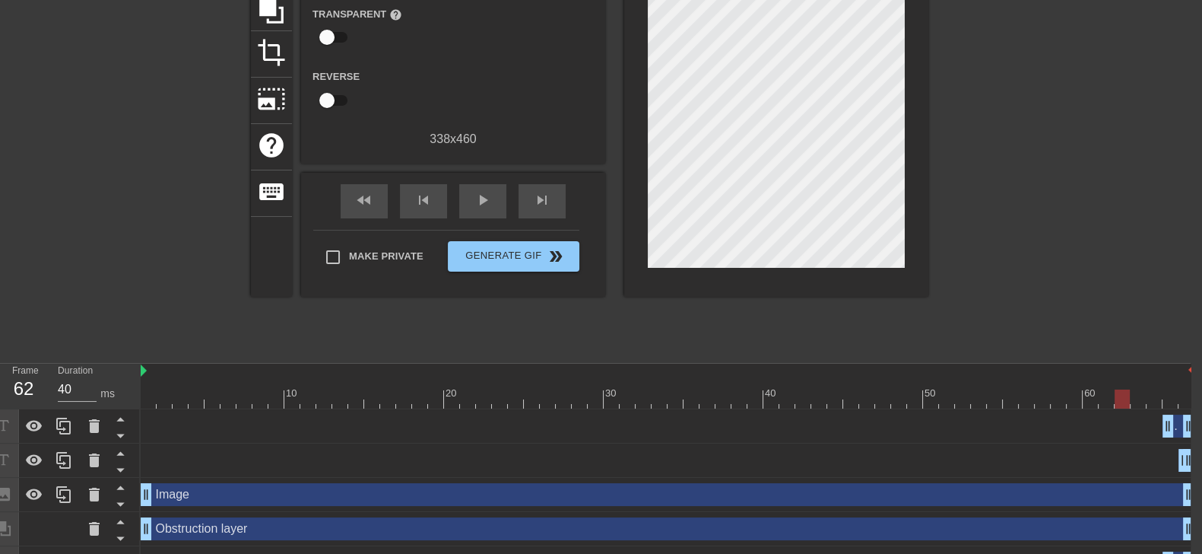
click at [1175, 425] on div "New text 5 drag_handle drag_handle" at bounding box center [1179, 425] width 32 height 23
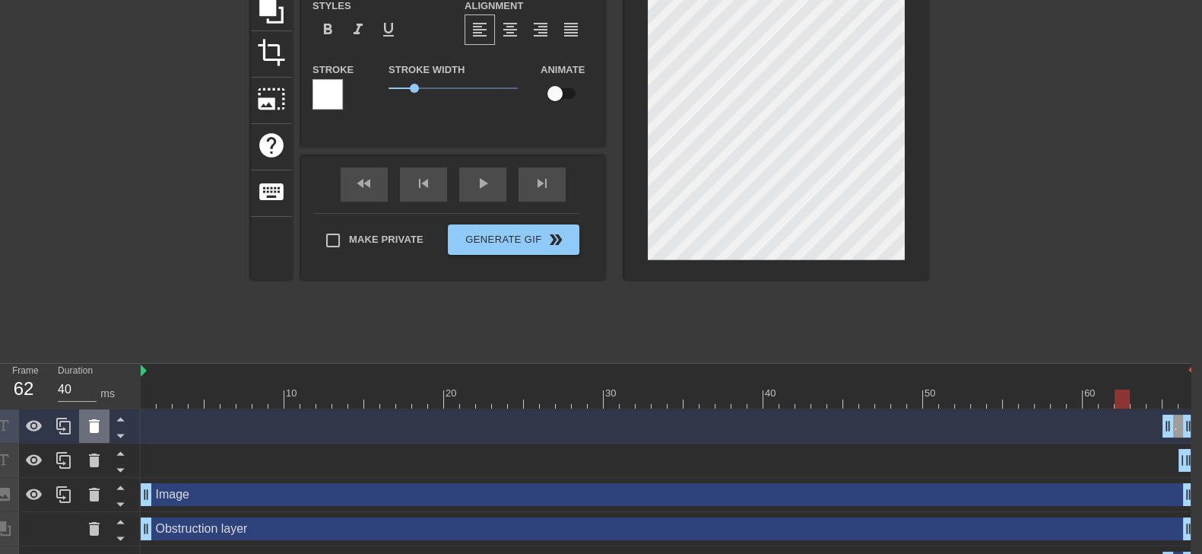
click at [94, 424] on icon at bounding box center [94, 426] width 11 height 14
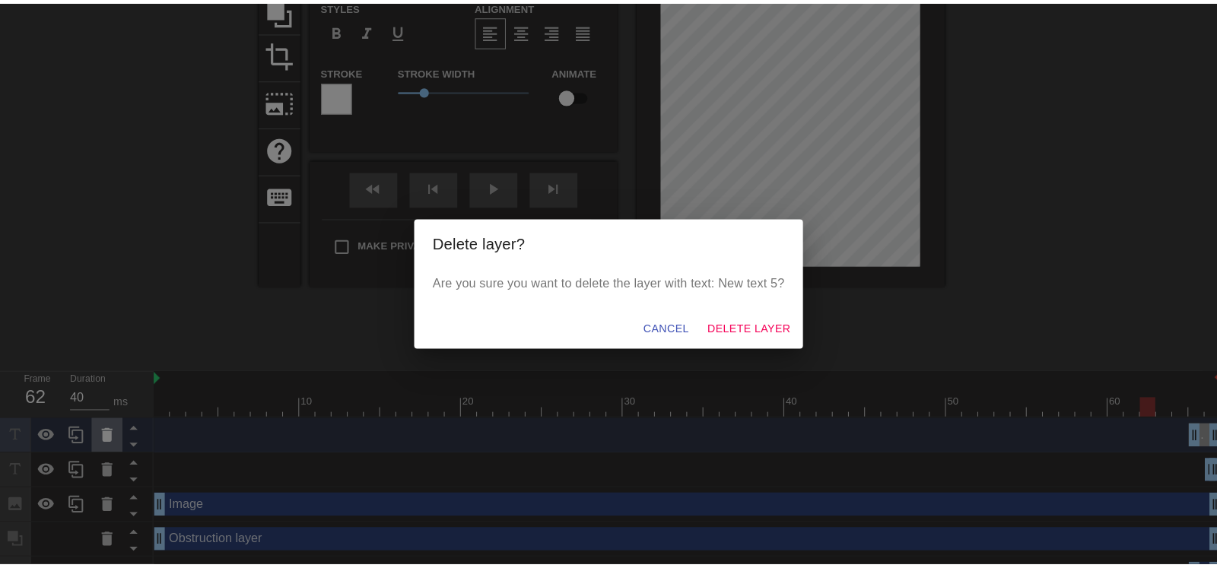
scroll to position [163, 0]
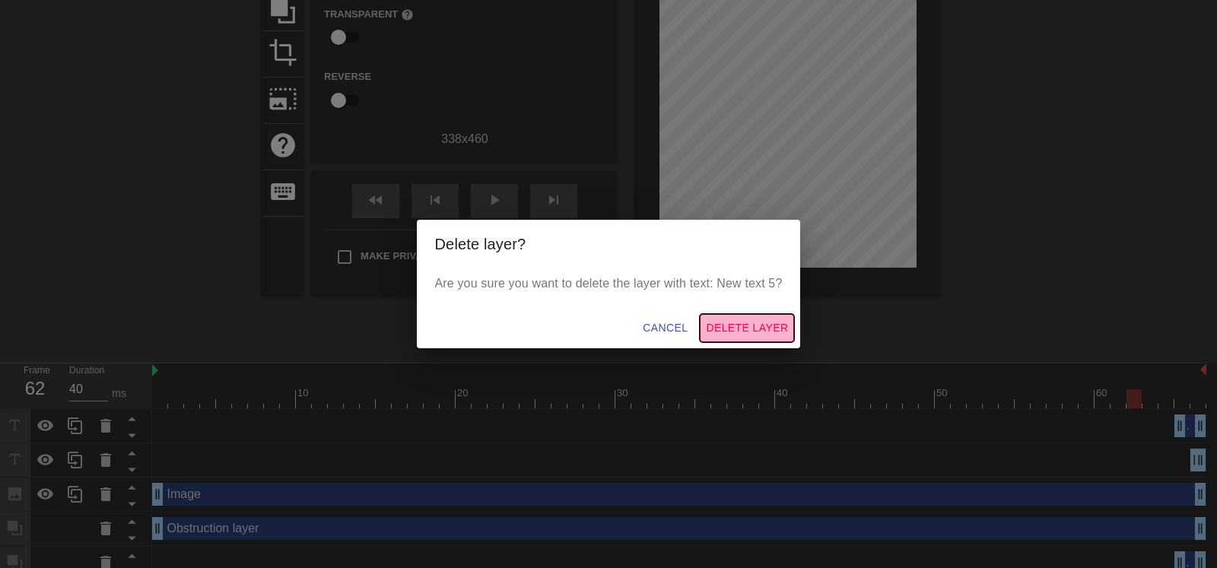
click at [730, 332] on span "Delete Layer" at bounding box center [747, 328] width 82 height 19
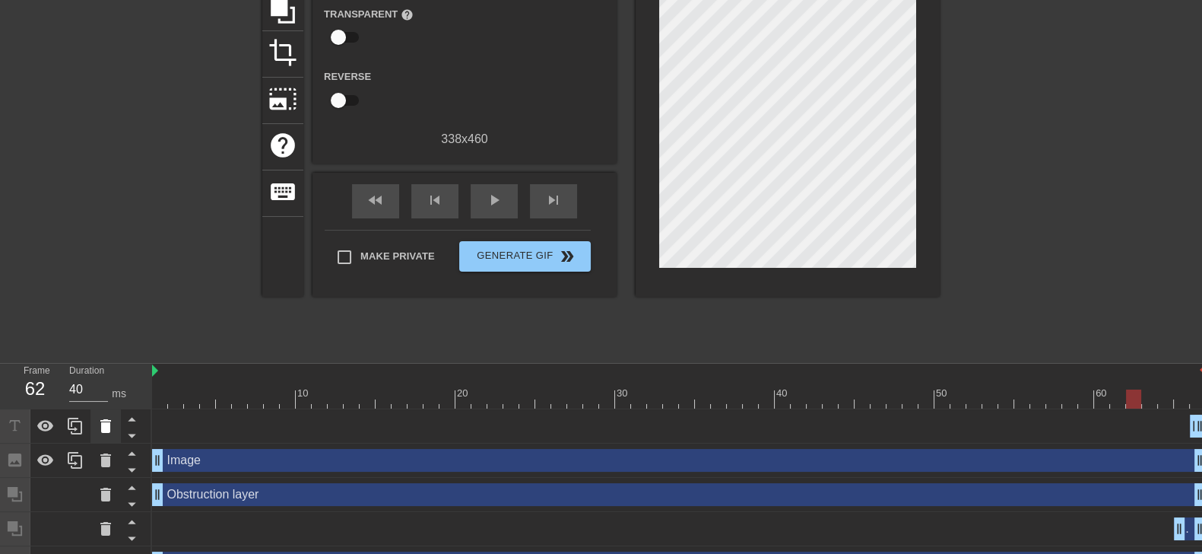
click at [105, 427] on icon at bounding box center [105, 426] width 11 height 14
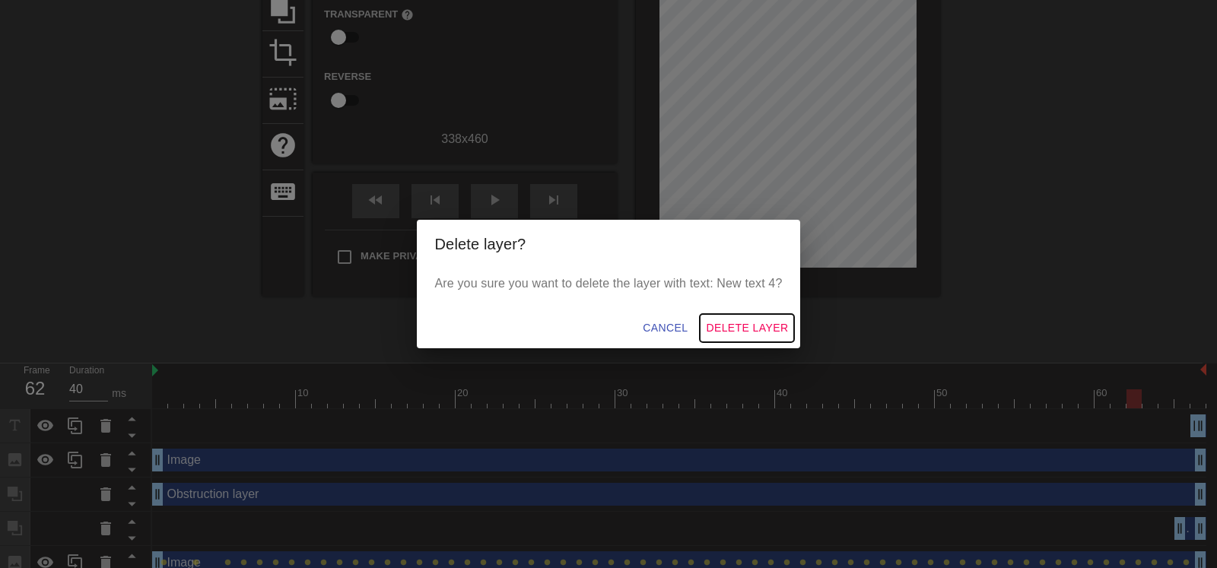
click at [722, 335] on span "Delete Layer" at bounding box center [747, 328] width 82 height 19
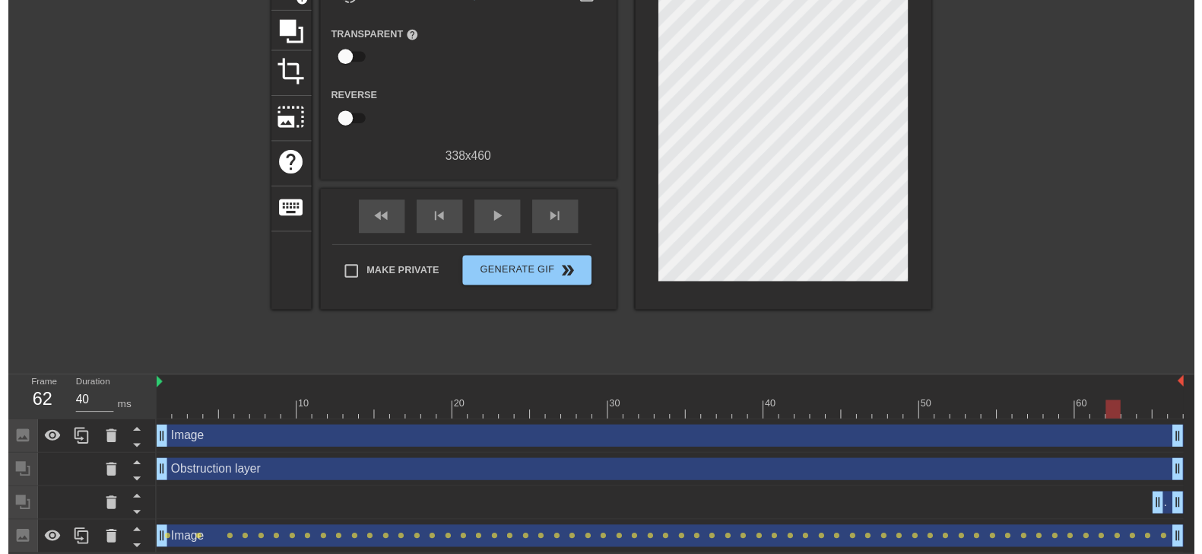
scroll to position [157, 0]
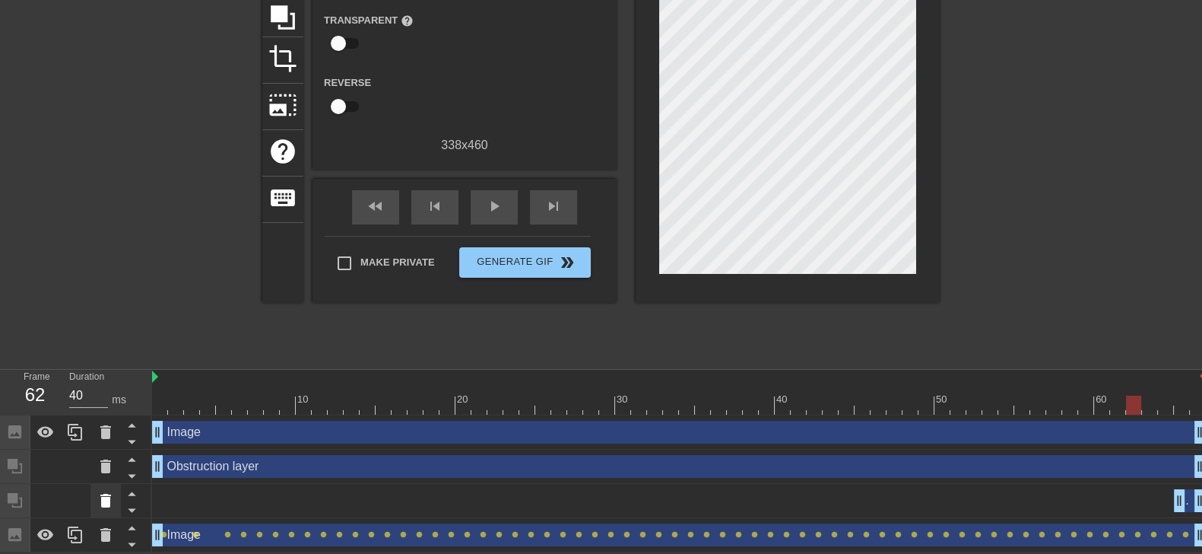
click at [104, 496] on icon at bounding box center [106, 500] width 18 height 18
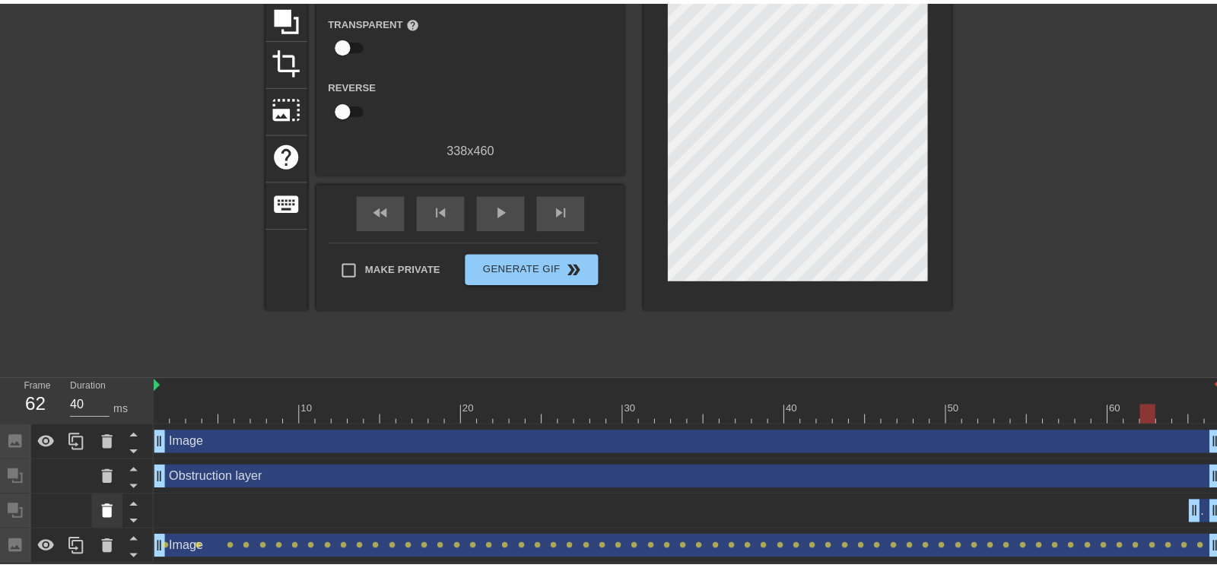
scroll to position [143, 0]
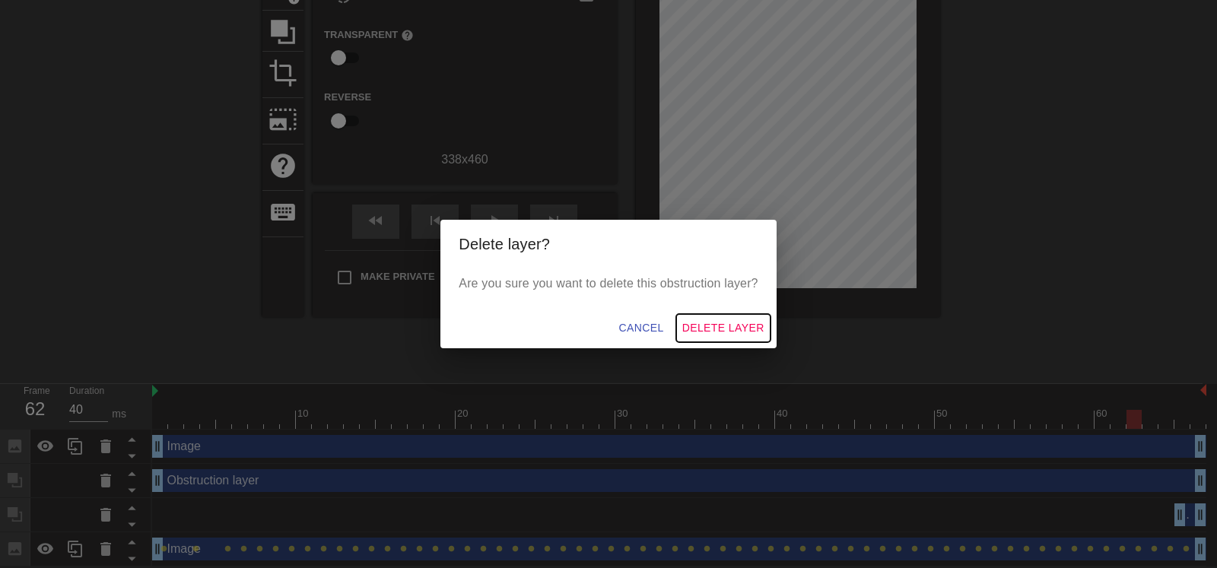
click at [703, 328] on span "Delete Layer" at bounding box center [723, 328] width 82 height 19
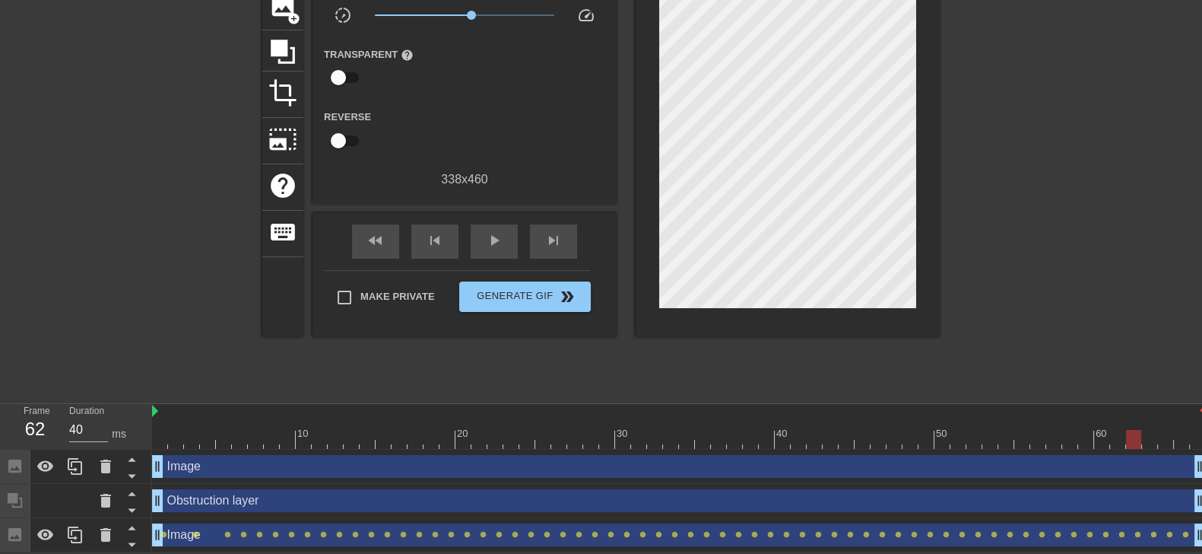
scroll to position [0, 0]
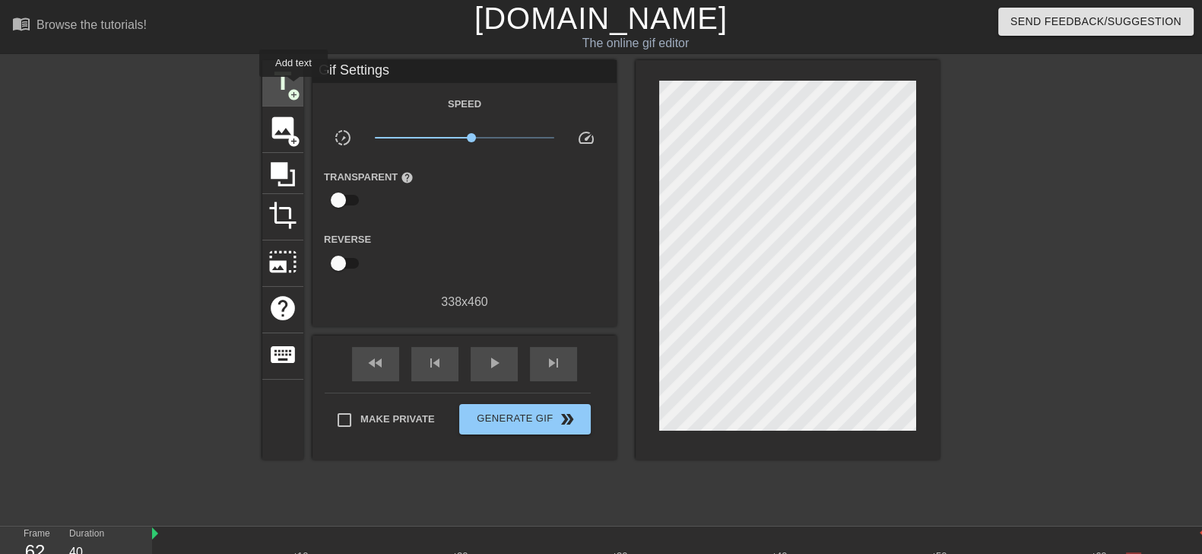
click at [293, 88] on span "add_circle" at bounding box center [293, 94] width 13 height 13
click at [282, 85] on span "title" at bounding box center [282, 81] width 29 height 29
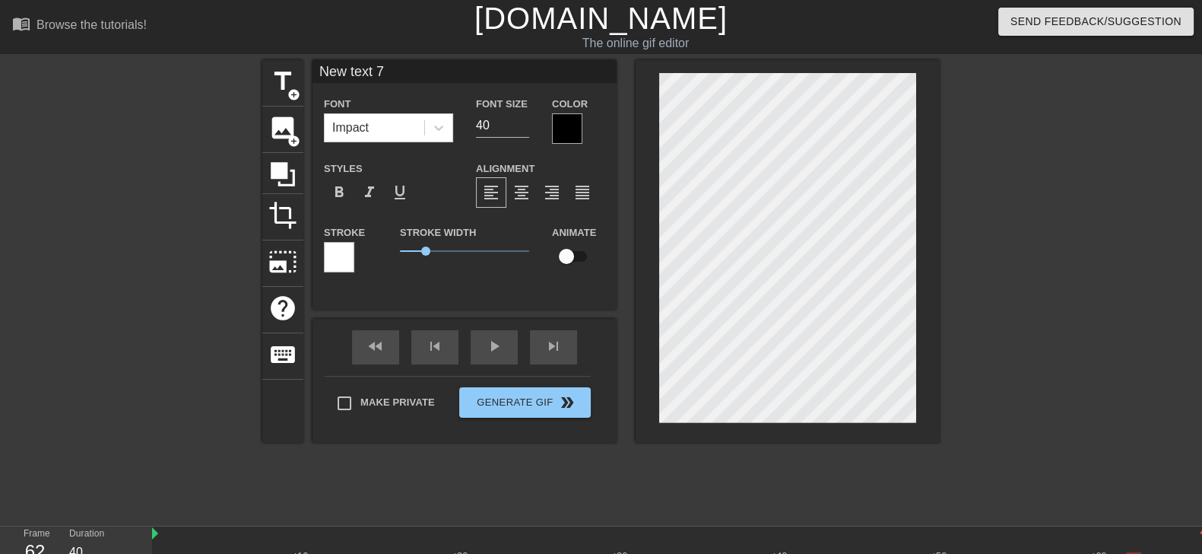
click at [340, 261] on div at bounding box center [339, 257] width 30 height 30
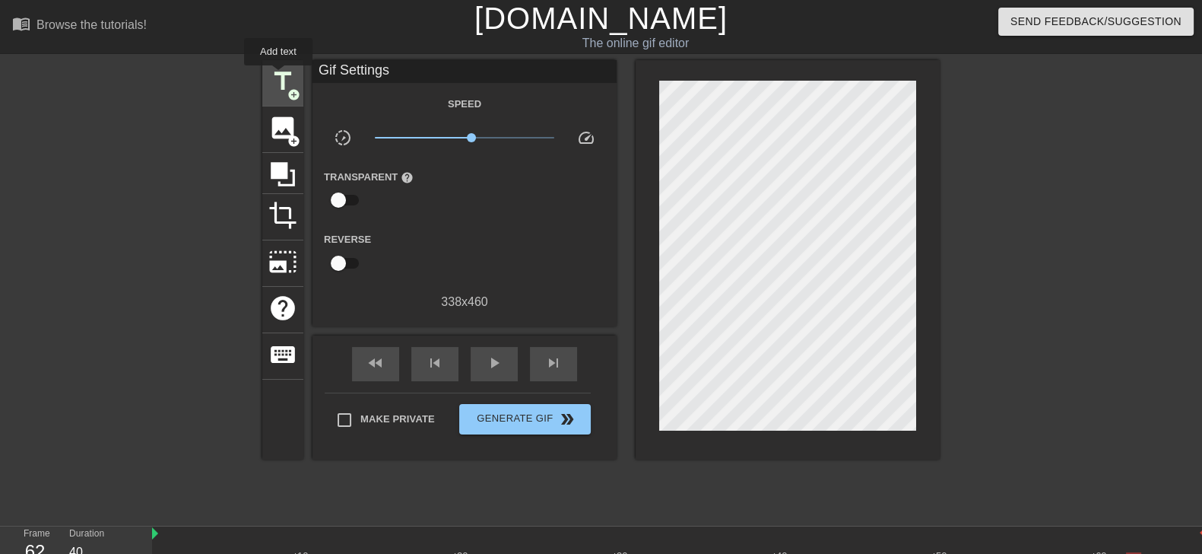
click at [278, 76] on span "title" at bounding box center [282, 81] width 29 height 29
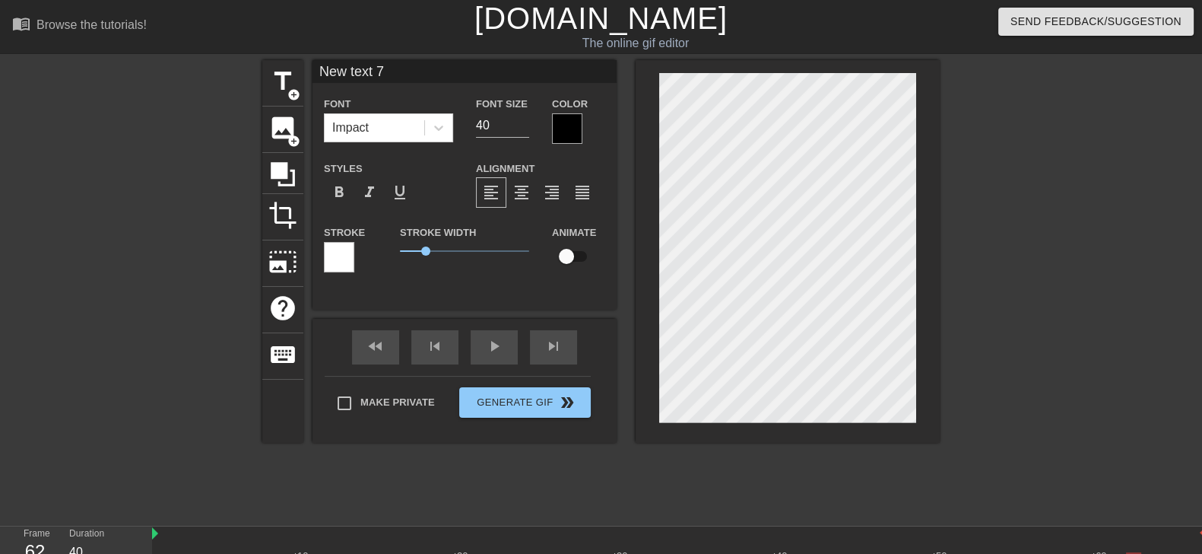
type input "New text 8"
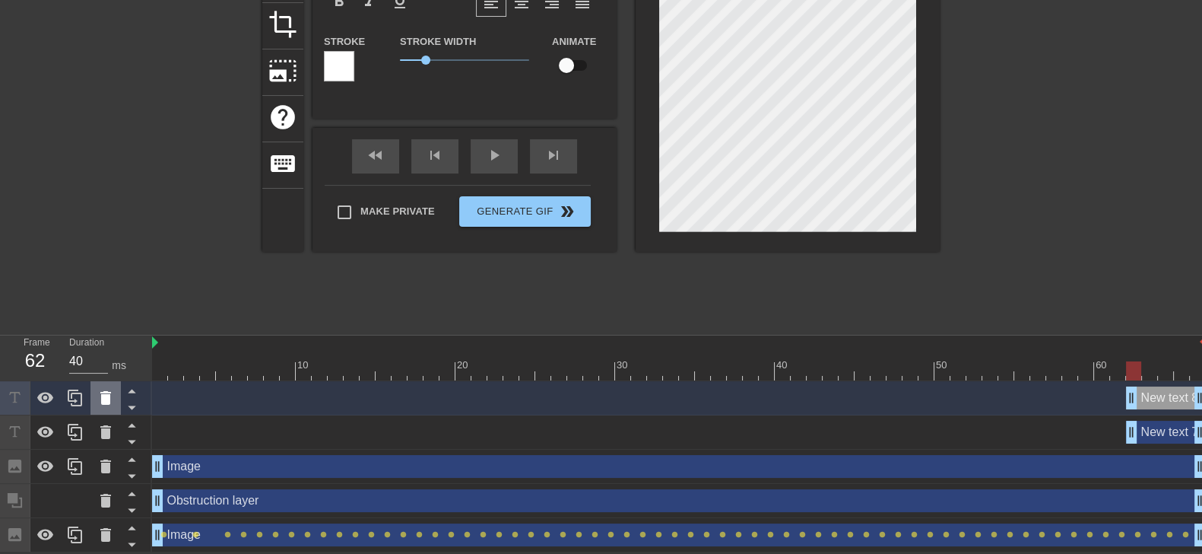
click at [100, 390] on icon at bounding box center [106, 398] width 18 height 18
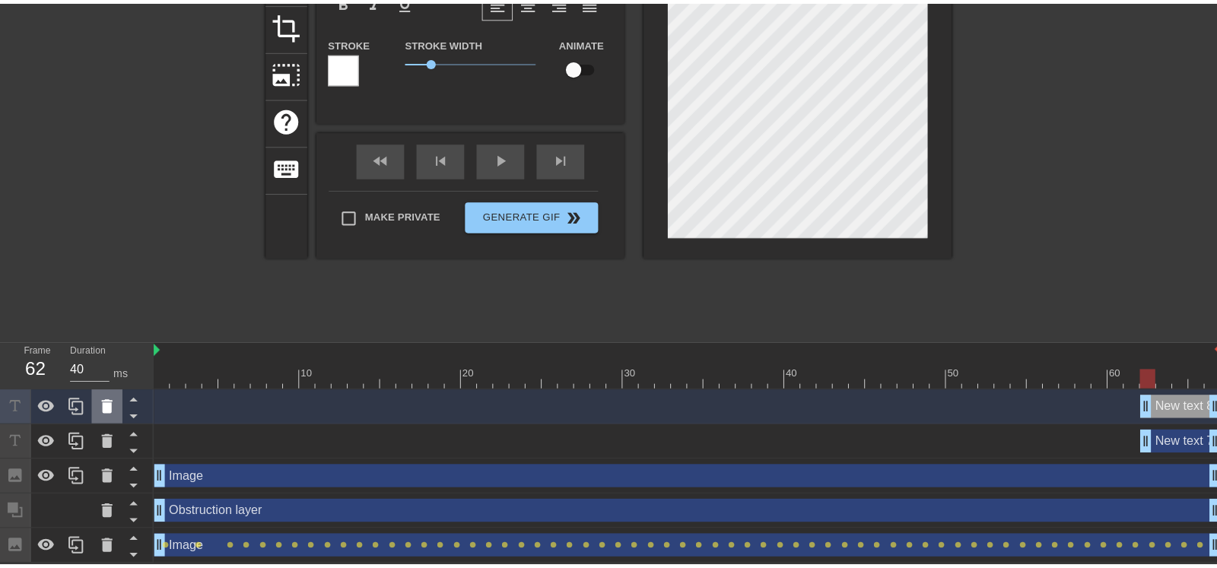
scroll to position [177, 0]
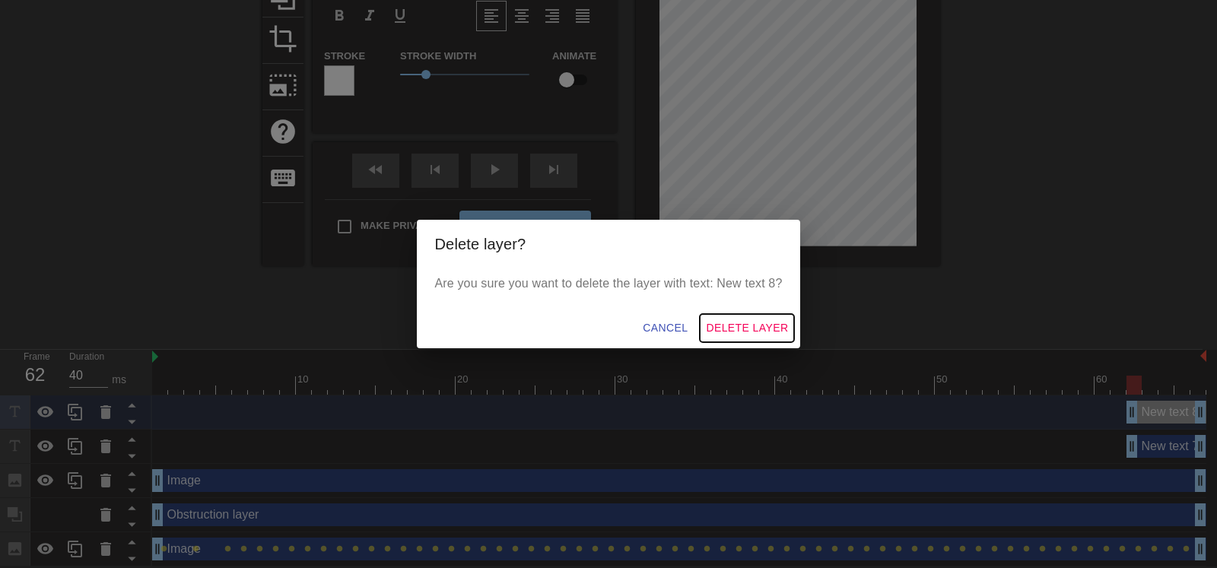
click at [742, 323] on span "Delete Layer" at bounding box center [747, 328] width 82 height 19
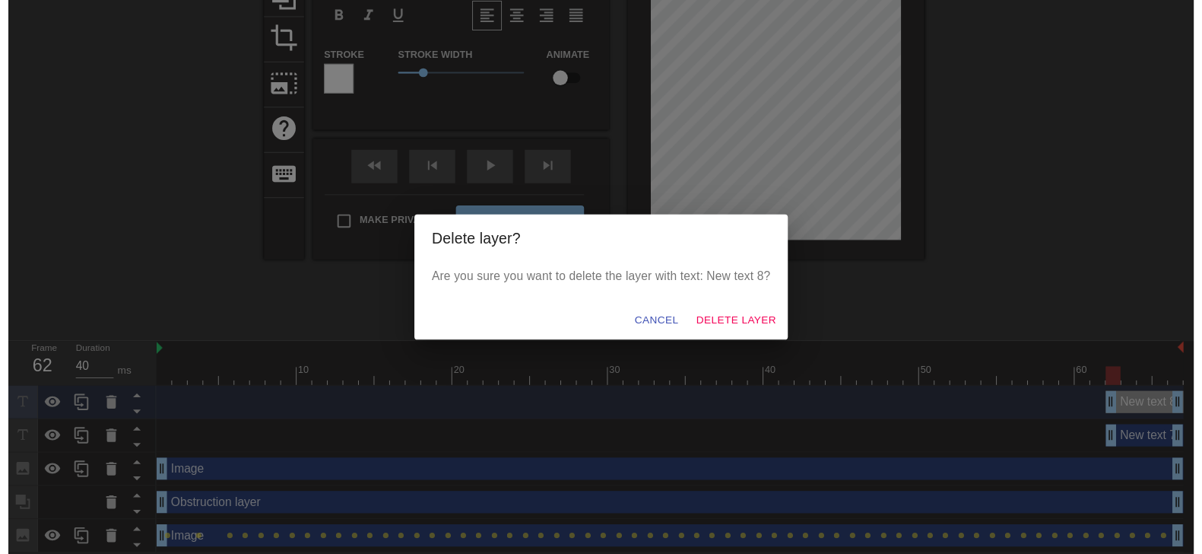
scroll to position [157, 0]
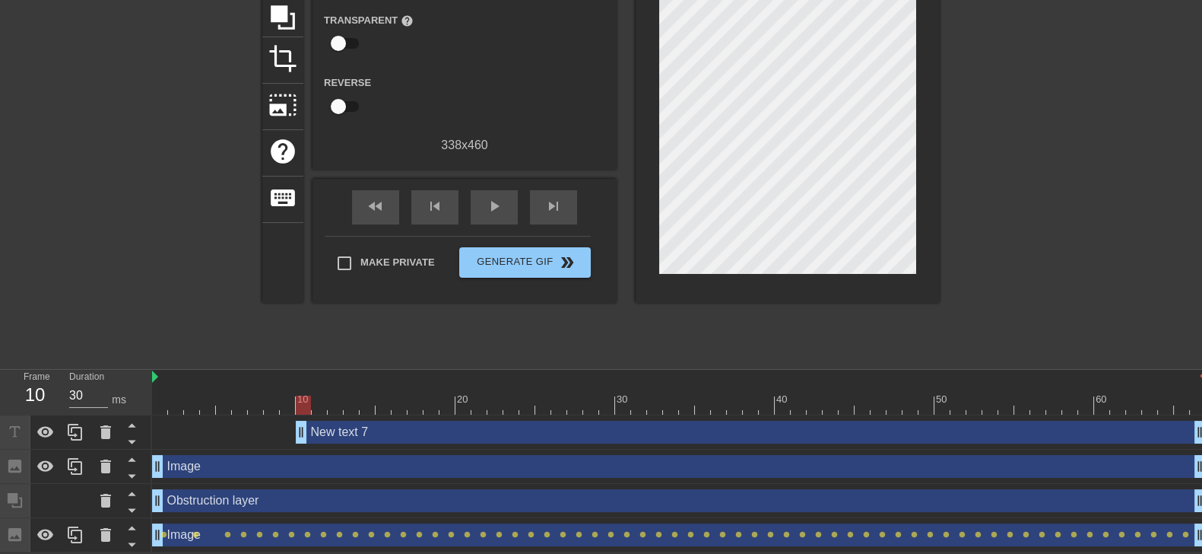
type input "30"
drag, startPoint x: 1129, startPoint y: 438, endPoint x: 129, endPoint y: 402, distance: 1001.5
click at [129, 402] on div "Frame 1 Duration 30 ms 10 20 30 40 50 60 New text 7 drag_handle drag_handle Ima…" at bounding box center [601, 461] width 1202 height 183
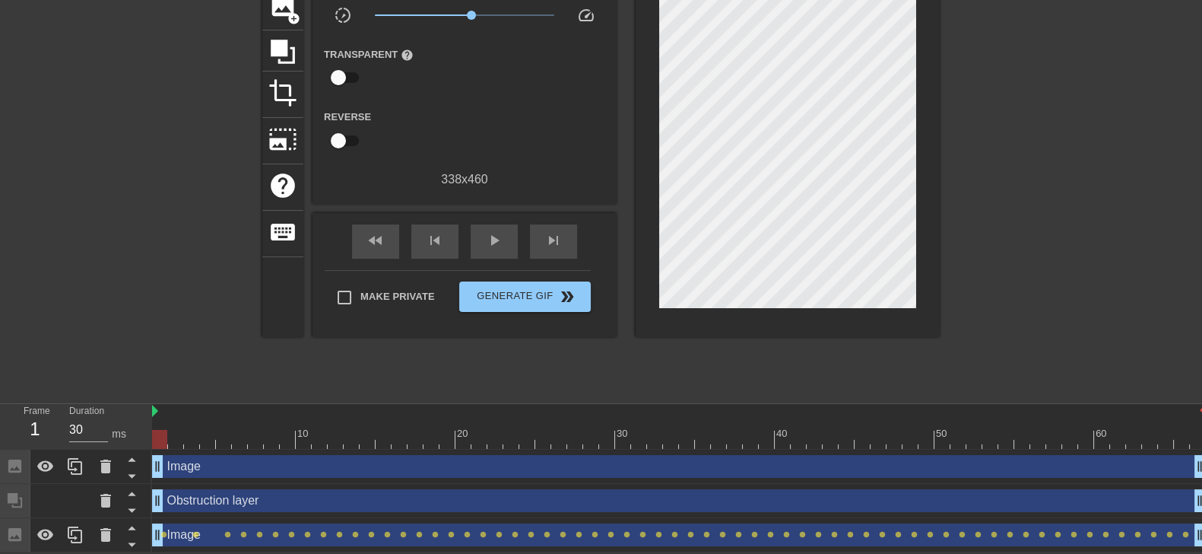
scroll to position [0, 0]
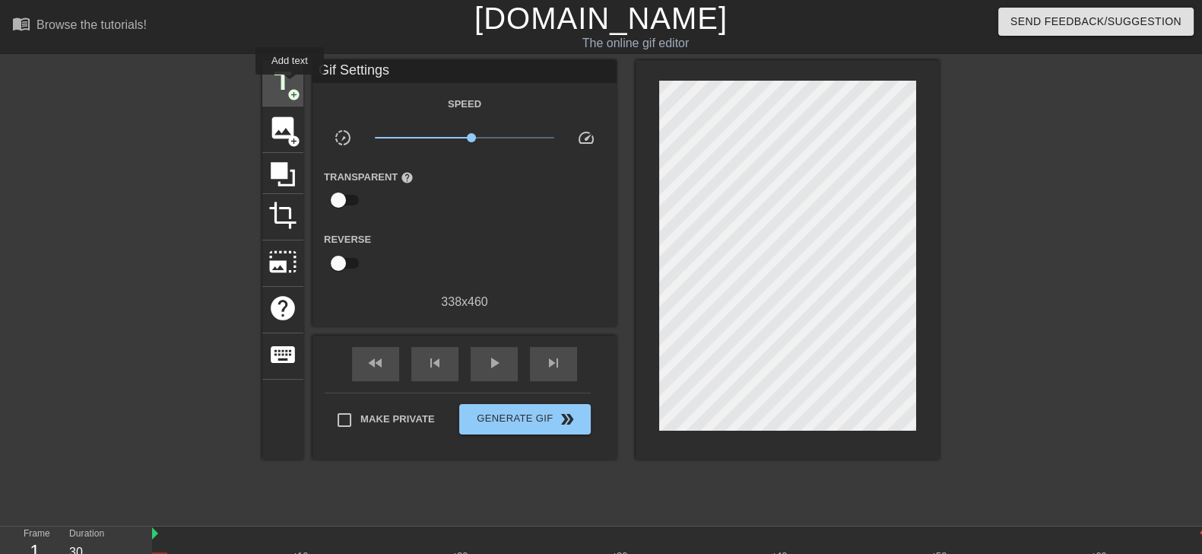
click at [290, 85] on span "title" at bounding box center [282, 81] width 29 height 29
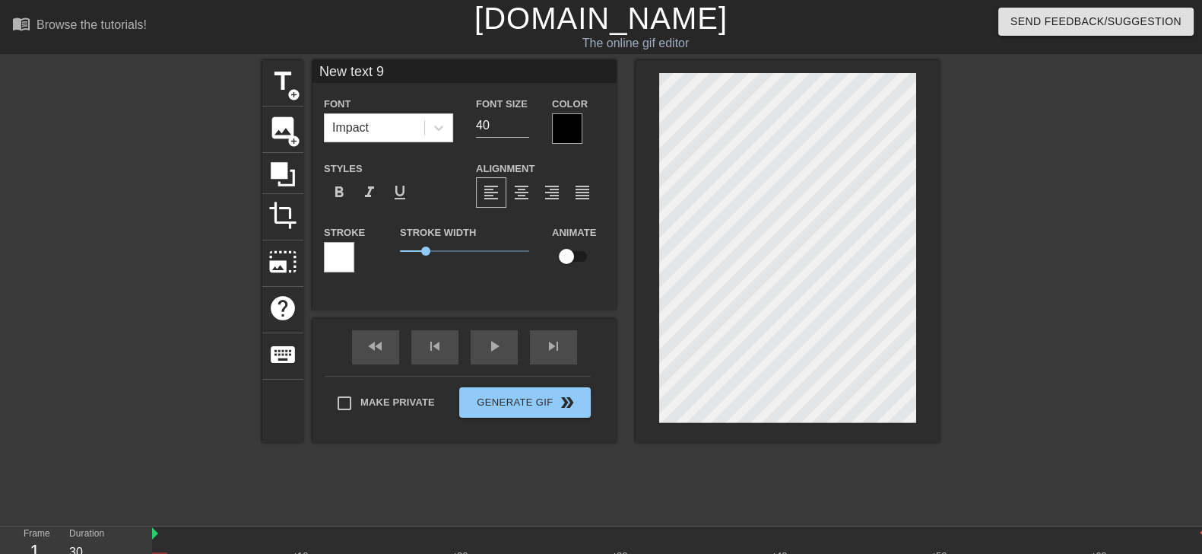
scroll to position [2, 4]
type input "New text"
type textarea "New text"
type input "New text"
type textarea "New text"
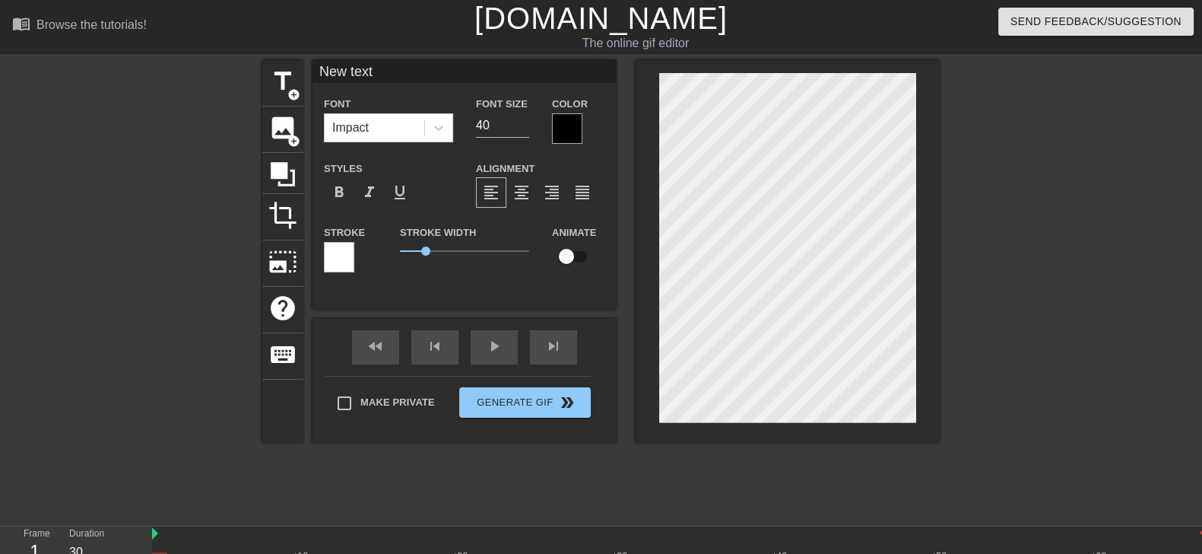
type input "New tex"
type textarea "New tex"
type input "New te"
type textarea "New te"
type input "New t"
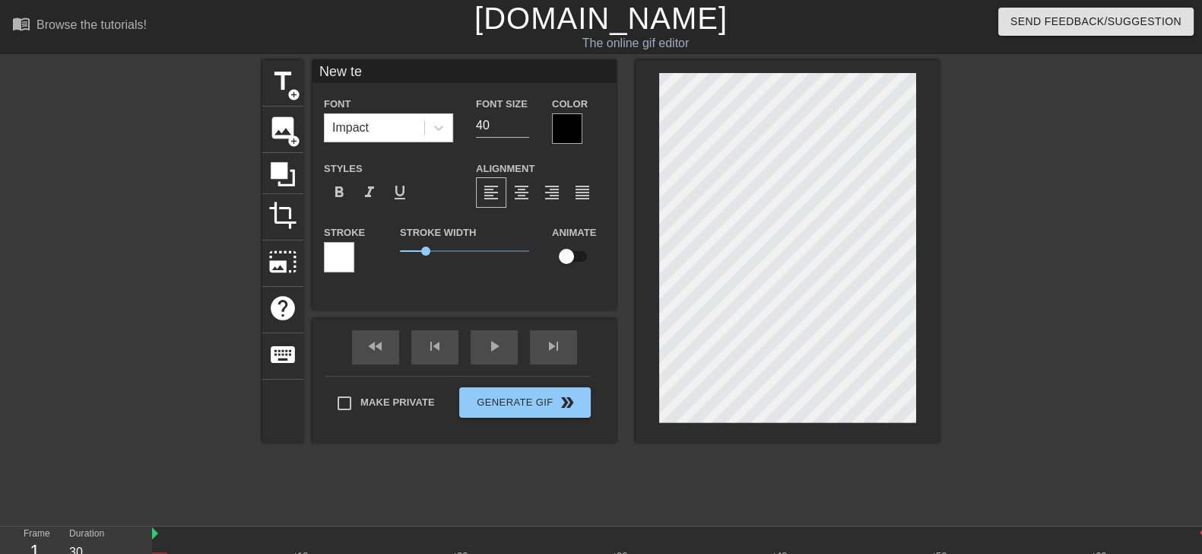
type textarea "New t"
type input "New"
type textarea "New"
type input "New"
type textarea "New"
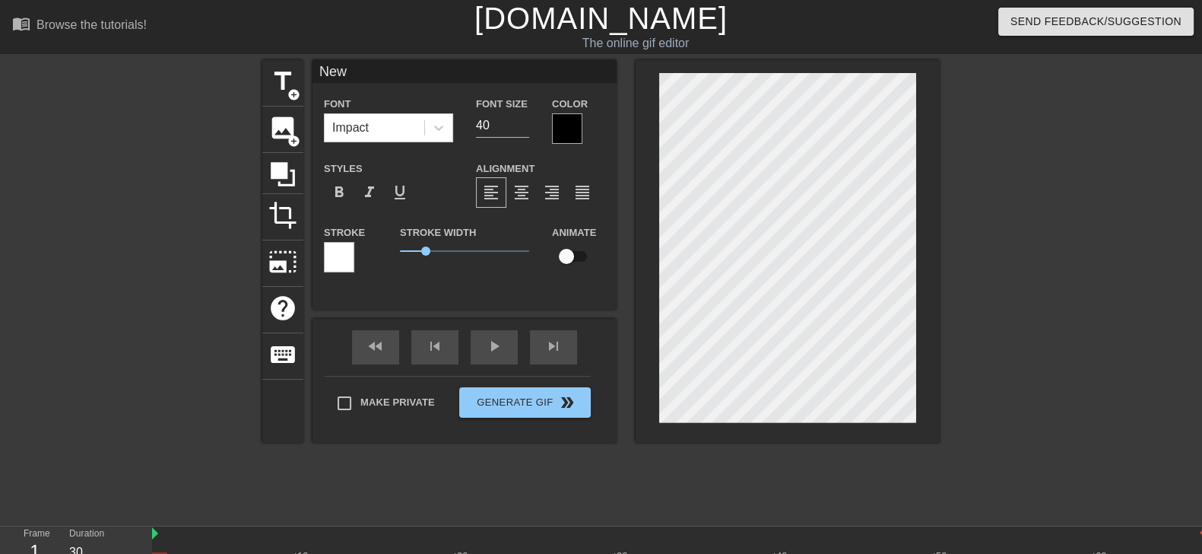
type input "Ne"
type textarea "Ne"
type input "N"
type textarea "N"
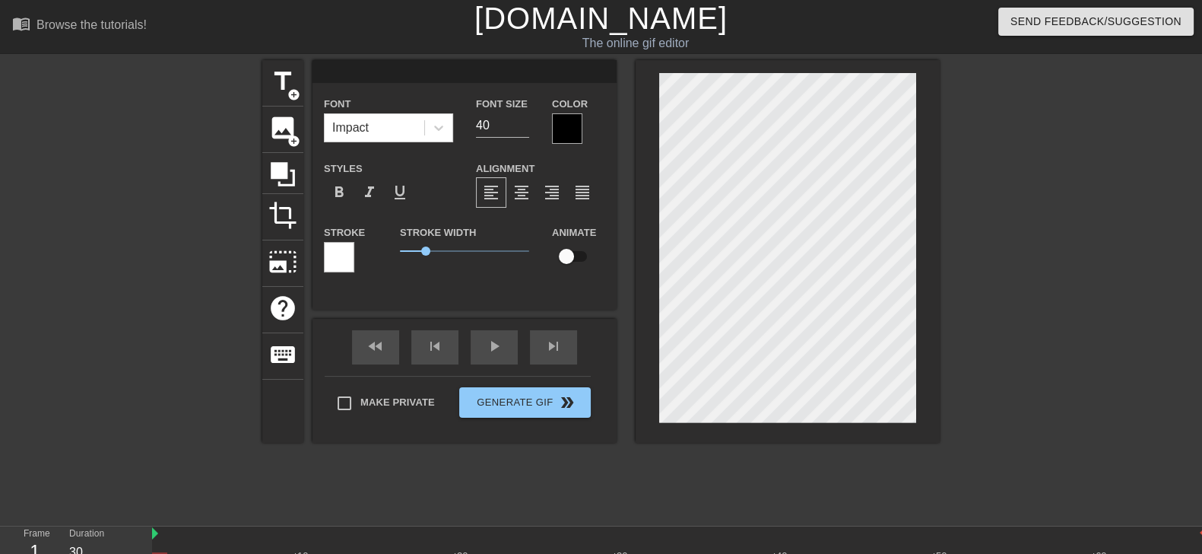
paste textarea "[PERSON_NAME] 🐱"
type textarea "[PERSON_NAME] 🐱"
type input "[PERSON_NAME]"
type textarea "[PERSON_NAME]"
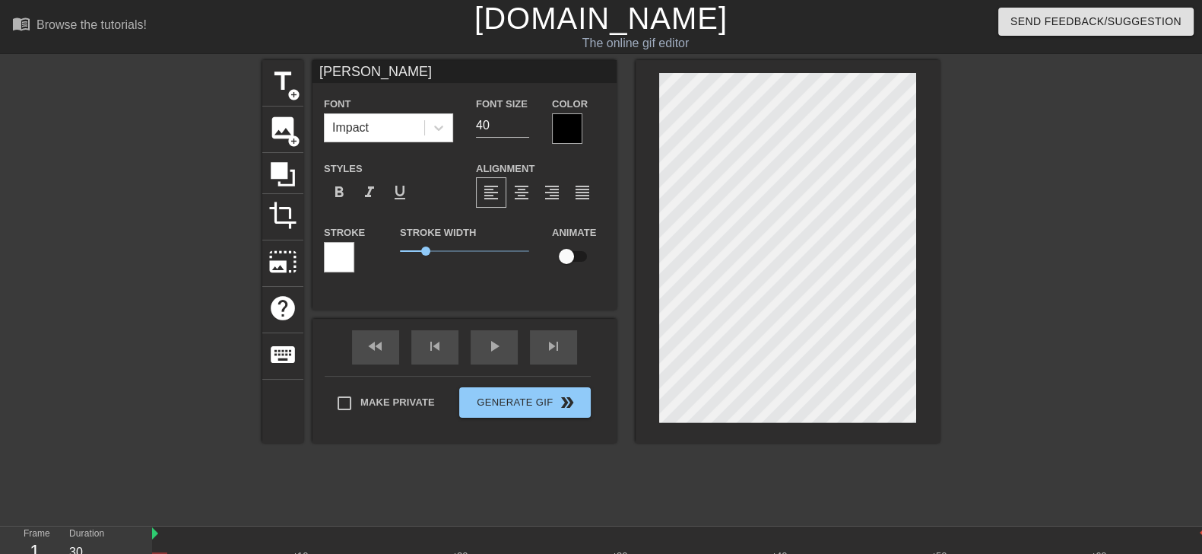
type input "[PERSON_NAME]"
type textarea "[PERSON_NAME]"
type input "Jiāng-ao"
type textarea "Jiāng-ao"
type input "[PERSON_NAME]"
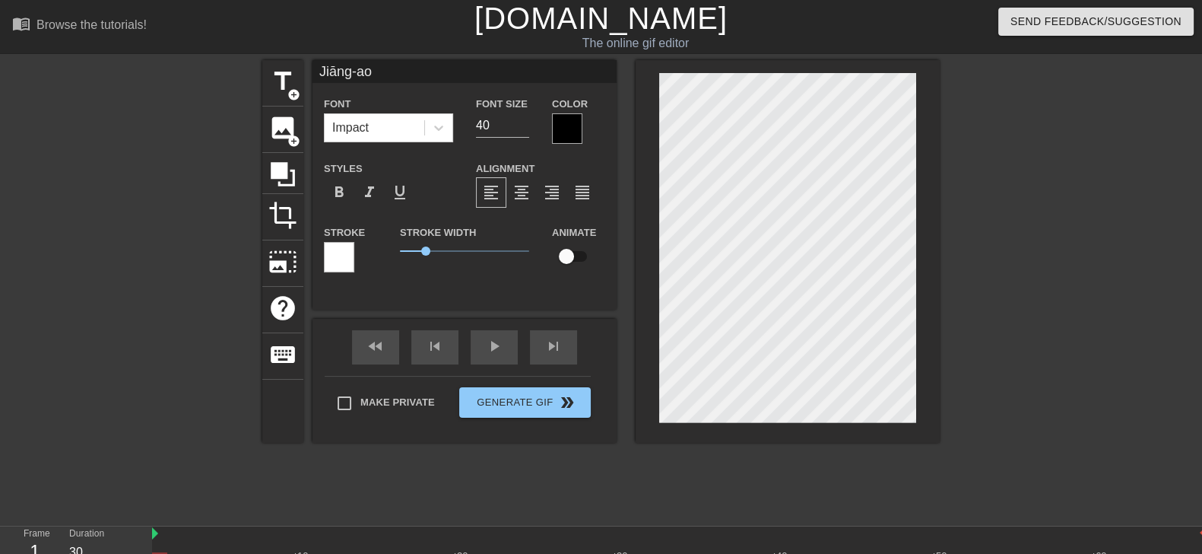
type textarea "[PERSON_NAME]"
type input "[PERSON_NAME]"
type textarea "[PERSON_NAME]"
type input "[PERSON_NAME]"
type textarea "[PERSON_NAME]"
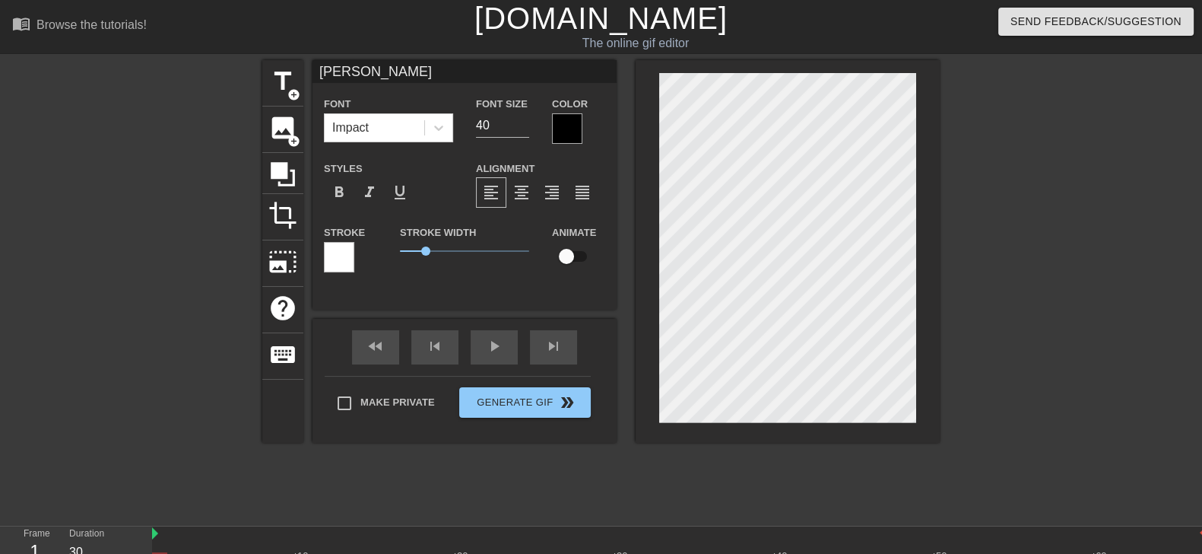
scroll to position [2, 2]
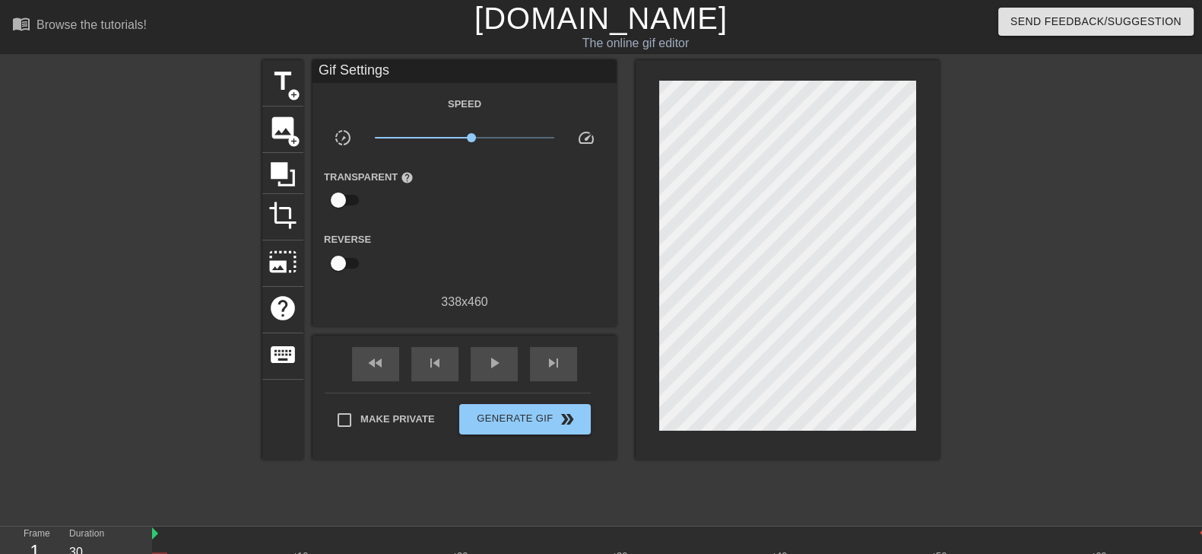
click at [1014, 182] on div at bounding box center [1072, 288] width 228 height 456
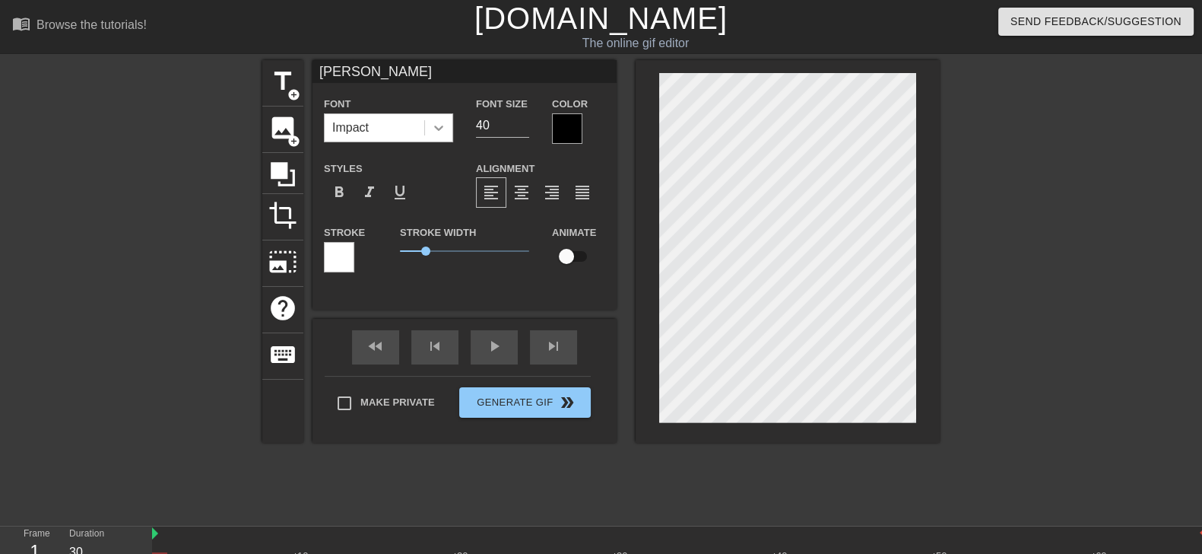
click at [430, 126] on div at bounding box center [438, 127] width 27 height 27
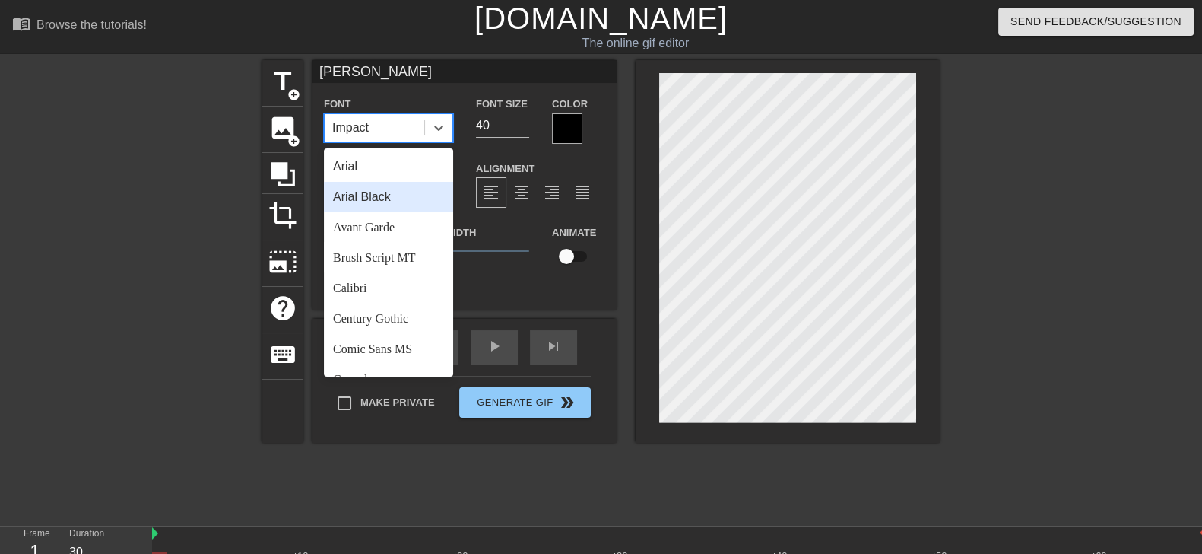
click at [400, 198] on div "Arial Black" at bounding box center [388, 197] width 129 height 30
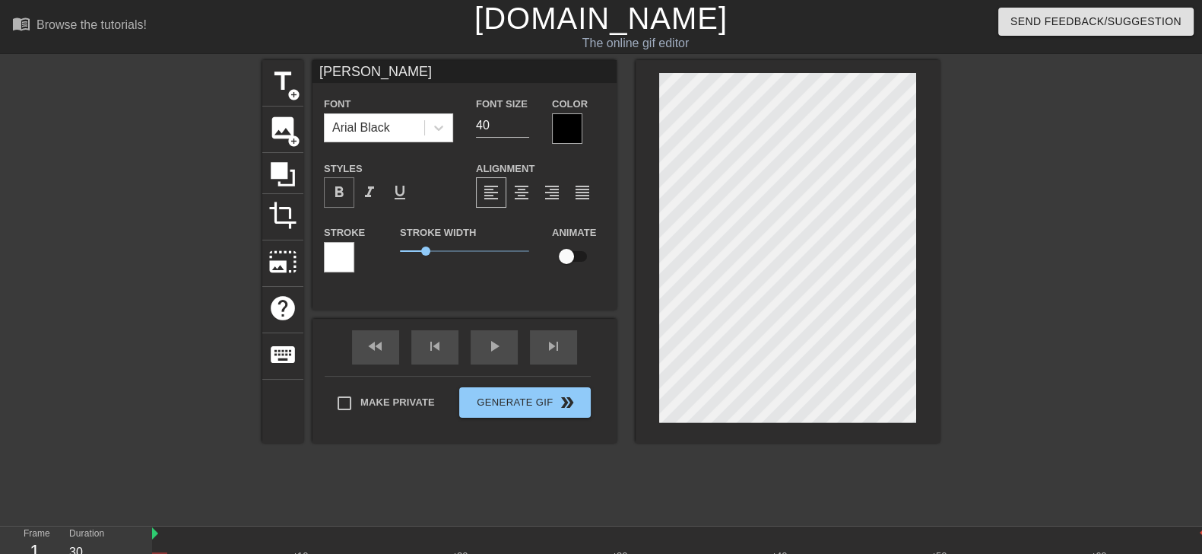
click at [343, 191] on span "format_bold" at bounding box center [339, 192] width 18 height 18
click at [469, 169] on div "Alignment format_align_left format_align_center format_align_right format_align…" at bounding box center [541, 183] width 152 height 49
click at [1015, 214] on div at bounding box center [1072, 288] width 228 height 456
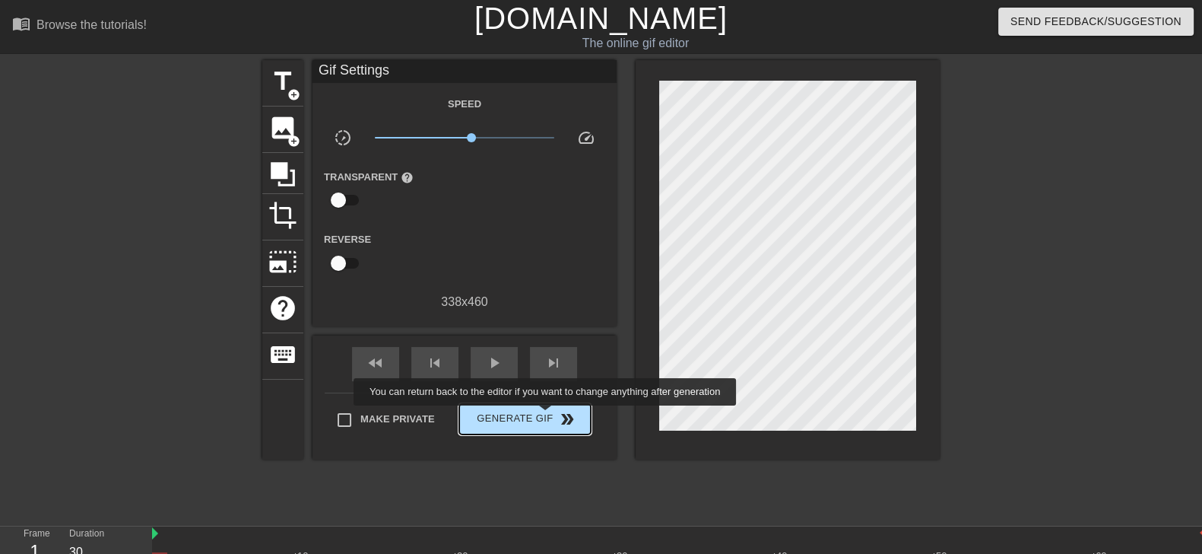
click at [547, 417] on span "Generate Gif double_arrow" at bounding box center [524, 419] width 119 height 18
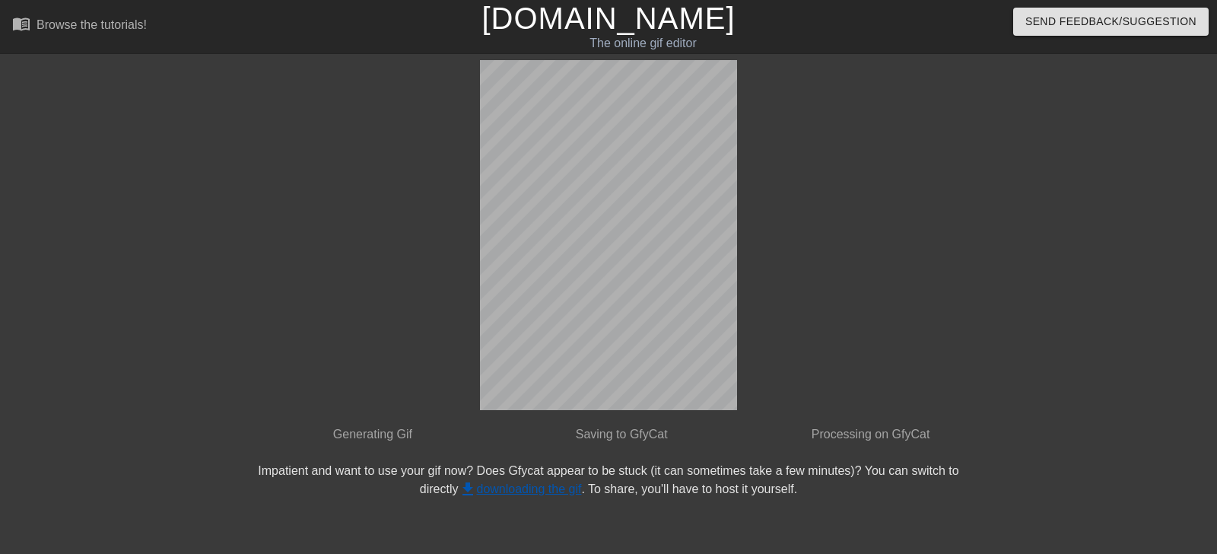
click at [520, 487] on link "get_app downloading the gif" at bounding box center [520, 488] width 123 height 13
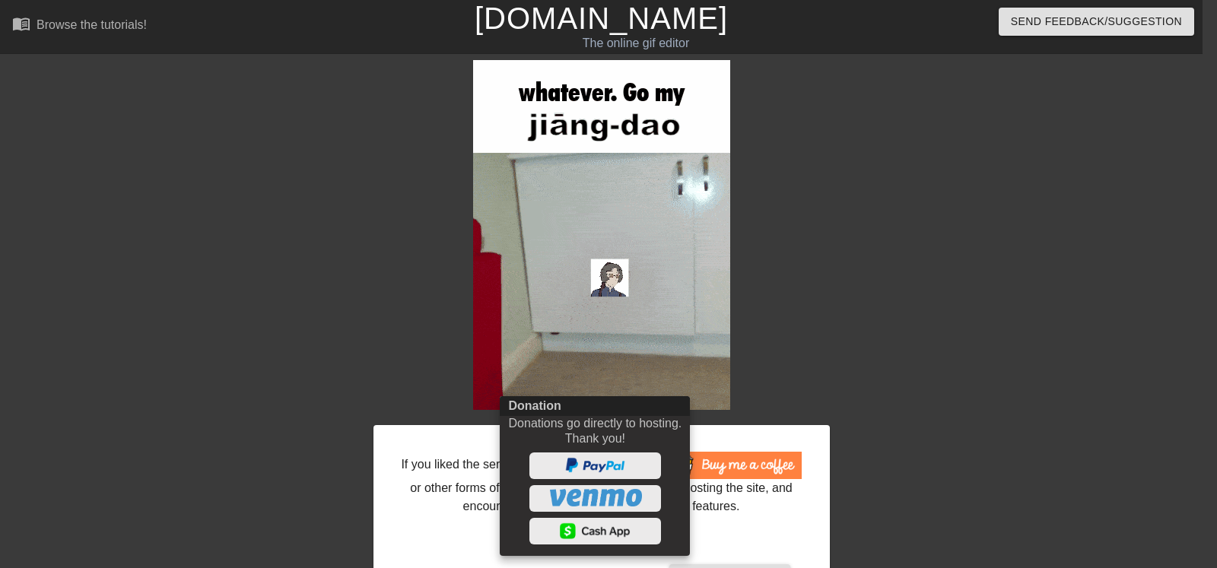
click at [814, 344] on div at bounding box center [608, 284] width 1217 height 568
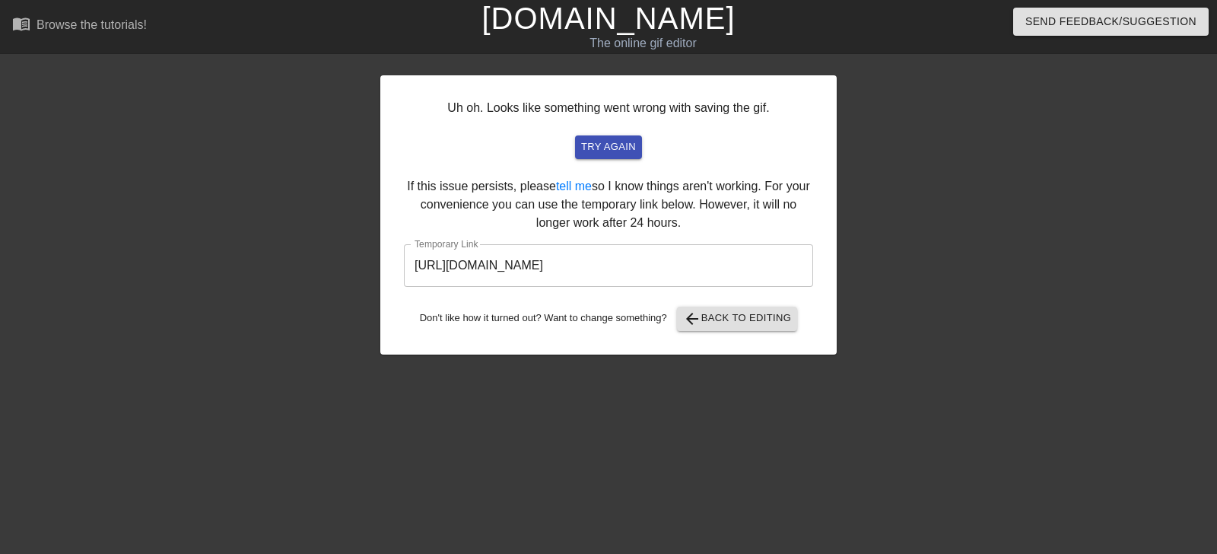
click at [614, 475] on div "Uh oh. Looks like something went wrong with saving the gif. try again If this i…" at bounding box center [608, 288] width 456 height 456
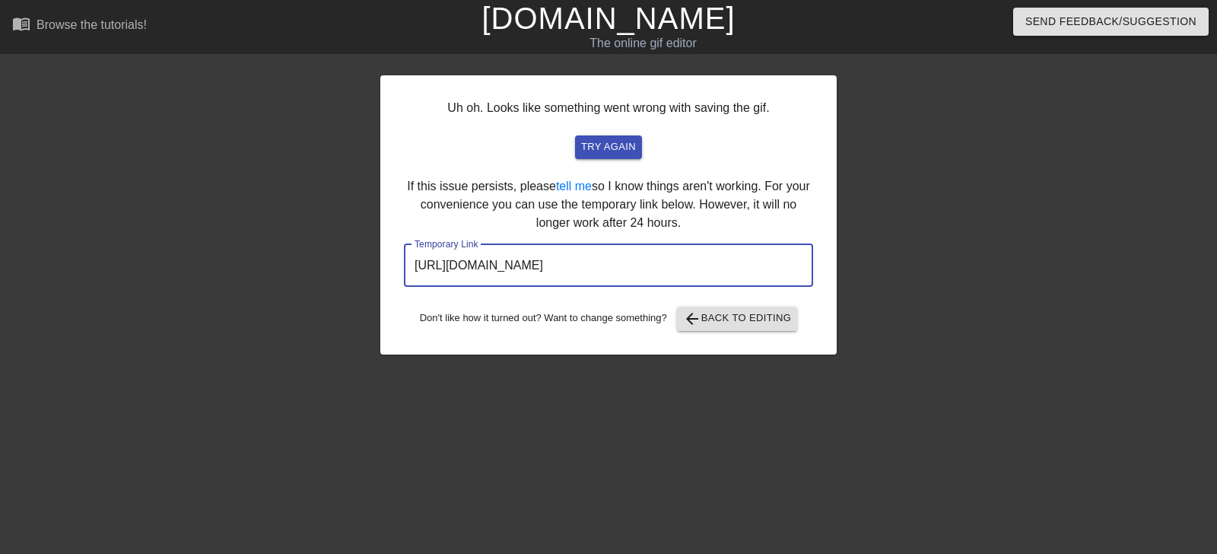
click at [546, 274] on input "[URL][DOMAIN_NAME]" at bounding box center [608, 265] width 409 height 43
click at [551, 272] on input "[URL][DOMAIN_NAME]" at bounding box center [608, 265] width 409 height 43
